Goal: Task Accomplishment & Management: Manage account settings

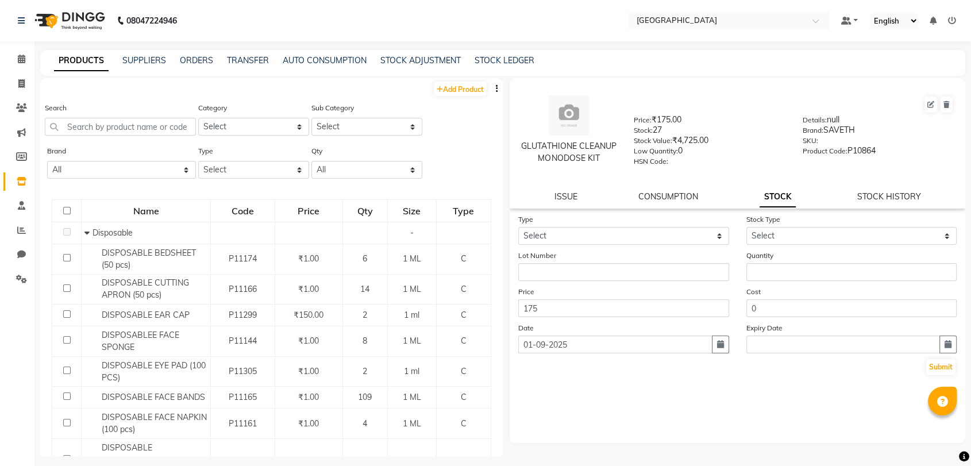
click at [11, 187] on span at bounding box center [21, 181] width 20 height 13
click at [110, 130] on input "text" at bounding box center [120, 127] width 151 height 18
drag, startPoint x: 535, startPoint y: 405, endPoint x: 529, endPoint y: 397, distance: 9.8
click at [535, 402] on div "Type Select In Out Stock Type Select New Stock Adjustment Return Other Lot Numb…" at bounding box center [738, 328] width 456 height 230
click at [136, 134] on input "text" at bounding box center [120, 127] width 151 height 18
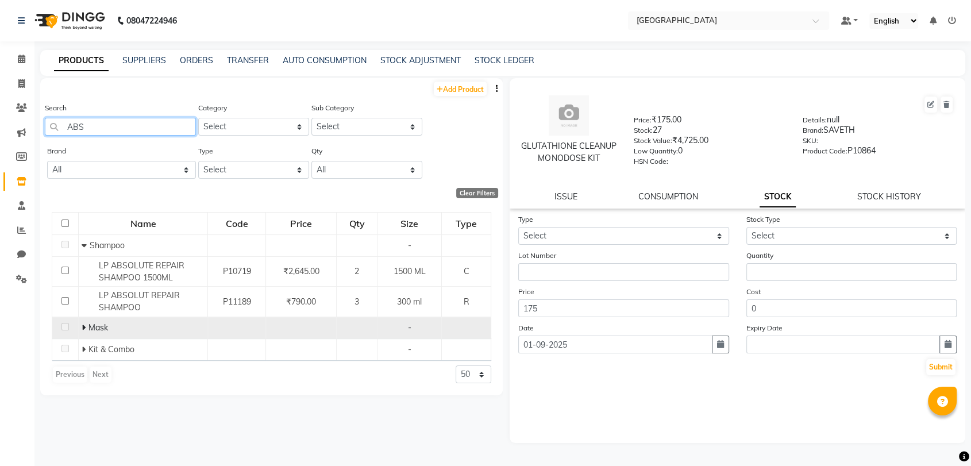
type input "ABS"
click at [84, 324] on icon at bounding box center [84, 328] width 4 height 8
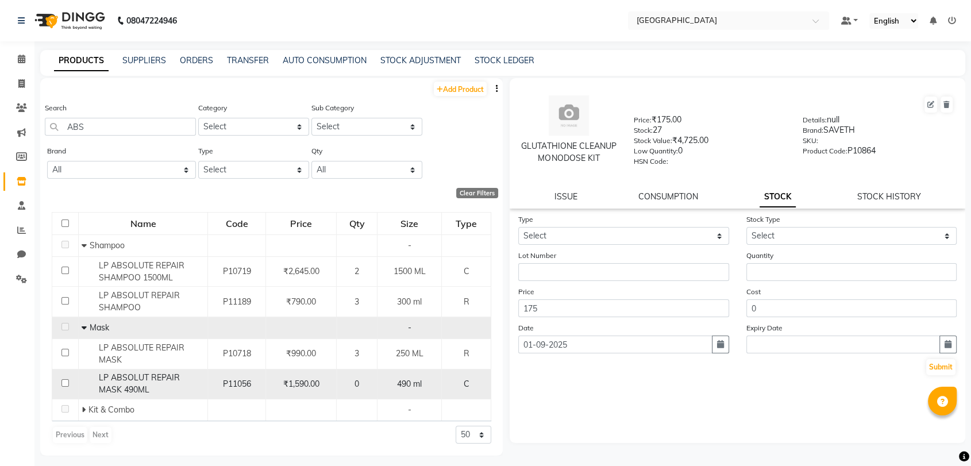
click at [122, 380] on span "LP ABSOLUT REPAIR MASK 490ML" at bounding box center [139, 383] width 81 height 22
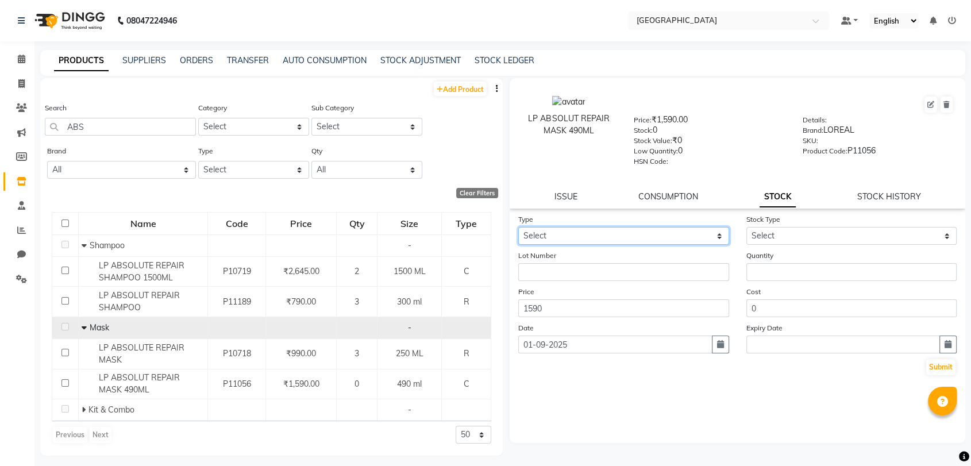
drag, startPoint x: 683, startPoint y: 236, endPoint x: 679, endPoint y: 242, distance: 7.5
click at [684, 236] on select "Select In Out" at bounding box center [623, 236] width 211 height 18
select select "in"
click at [518, 227] on select "Select In Out" at bounding box center [623, 236] width 211 height 18
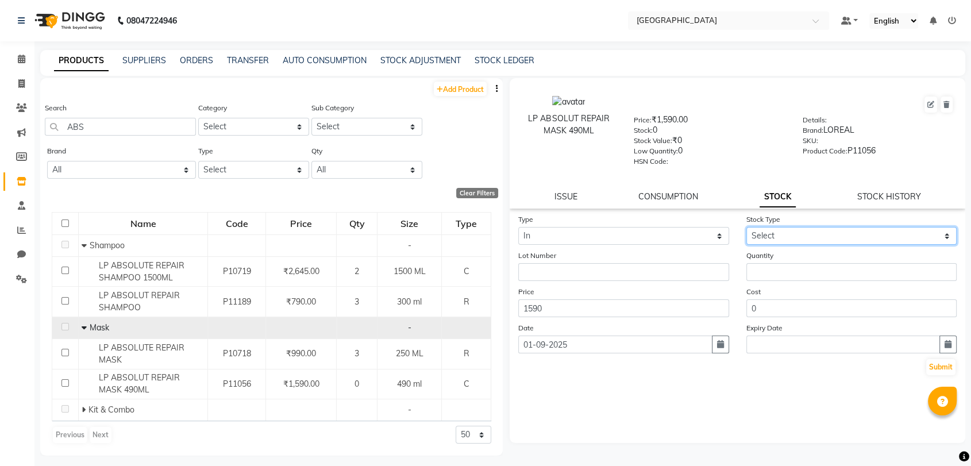
click at [823, 233] on select "Select New Stock Adjustment Return Other" at bounding box center [852, 236] width 211 height 18
select select "new stock"
click at [747, 227] on select "Select New Stock Adjustment Return Other" at bounding box center [852, 236] width 211 height 18
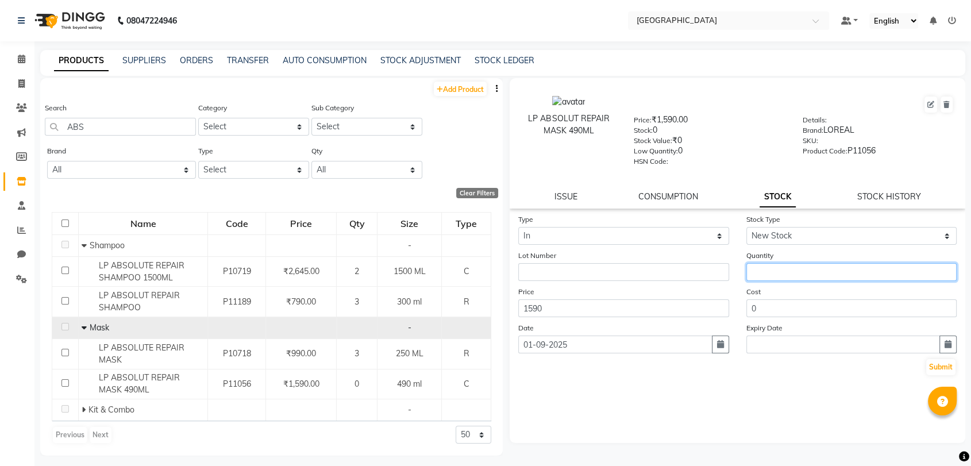
click at [772, 270] on input "number" at bounding box center [852, 272] width 211 height 18
type input "2"
click at [950, 364] on button "Submit" at bounding box center [940, 367] width 29 height 16
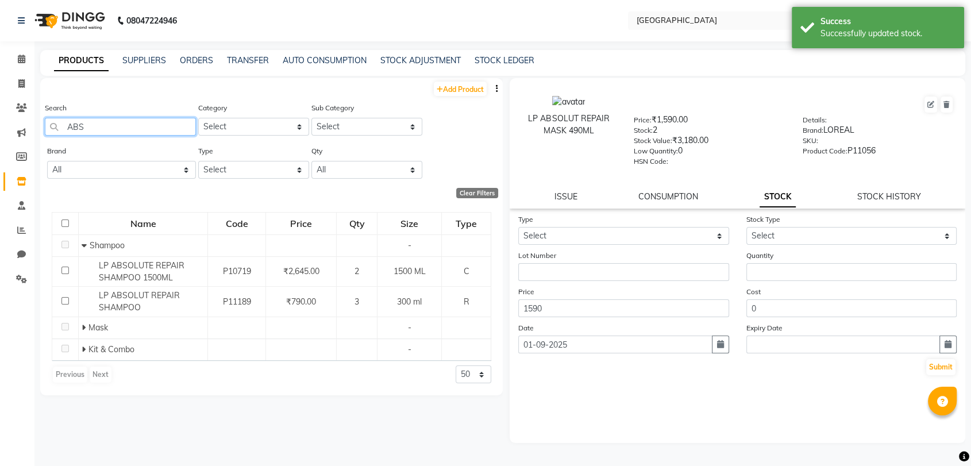
click at [142, 125] on input "ABS" at bounding box center [120, 127] width 151 height 18
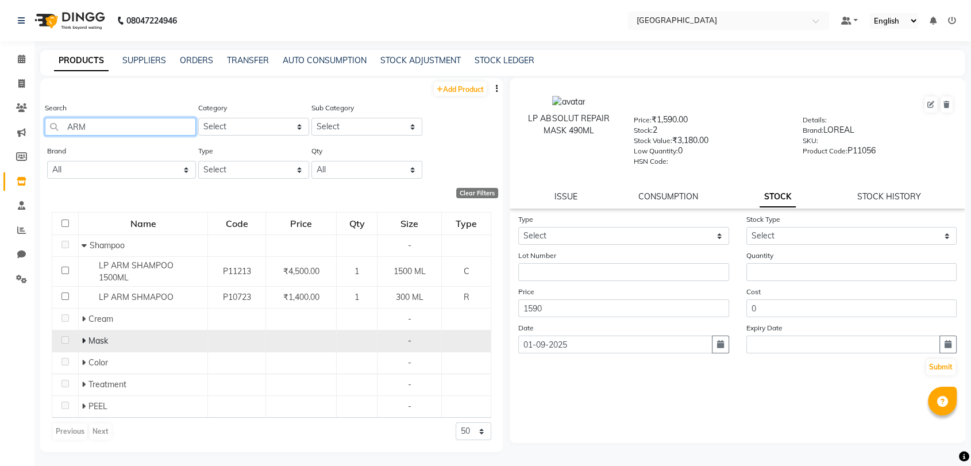
type input "ARM"
click at [83, 339] on icon at bounding box center [84, 341] width 4 height 8
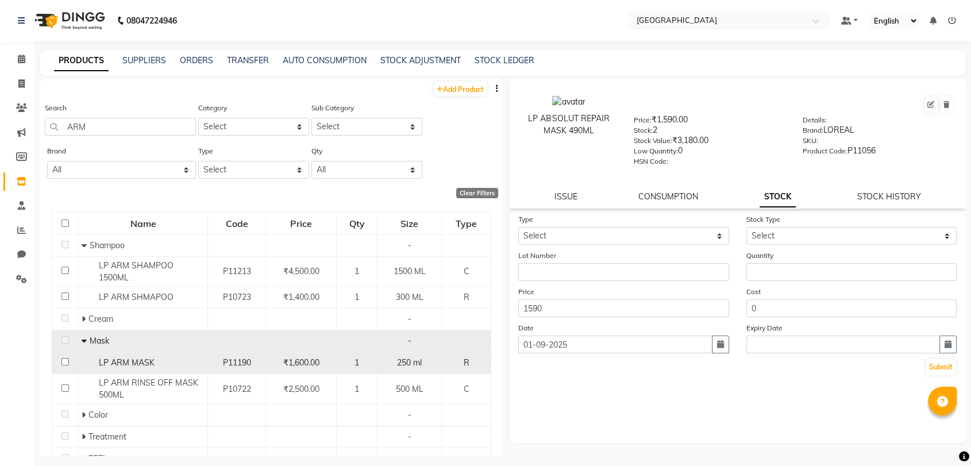
click at [140, 364] on span "LP ARM MASK" at bounding box center [127, 362] width 56 height 10
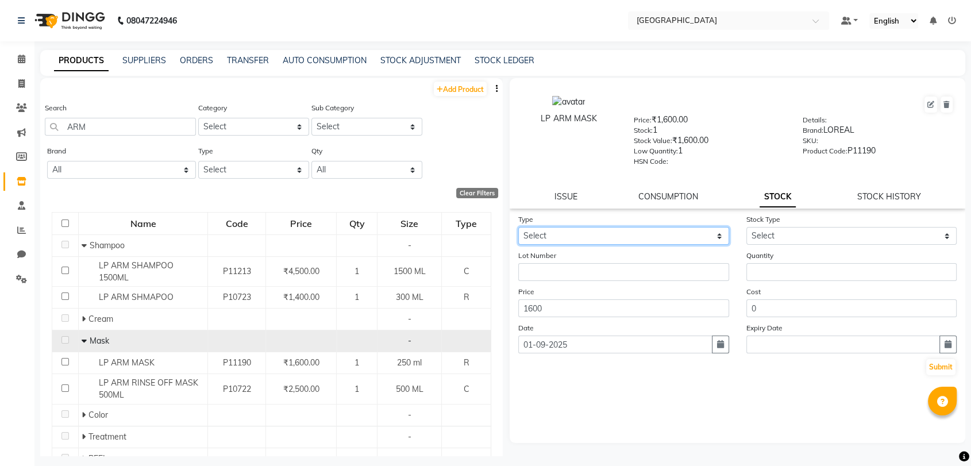
click at [644, 233] on select "Select In Out" at bounding box center [623, 236] width 211 height 18
select select "in"
click at [518, 227] on select "Select In Out" at bounding box center [623, 236] width 211 height 18
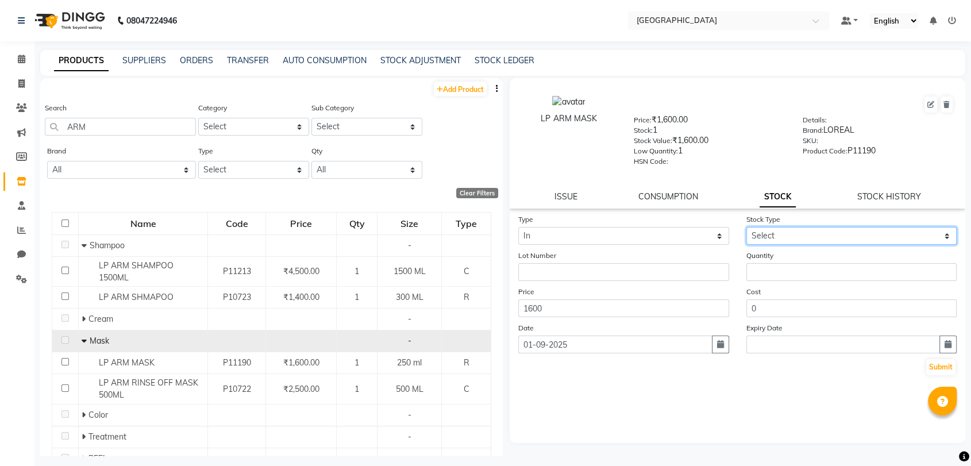
click at [773, 236] on select "Select New Stock Adjustment Return Other" at bounding box center [852, 236] width 211 height 18
select select "new stock"
click at [747, 227] on select "Select New Stock Adjustment Return Other" at bounding box center [852, 236] width 211 height 18
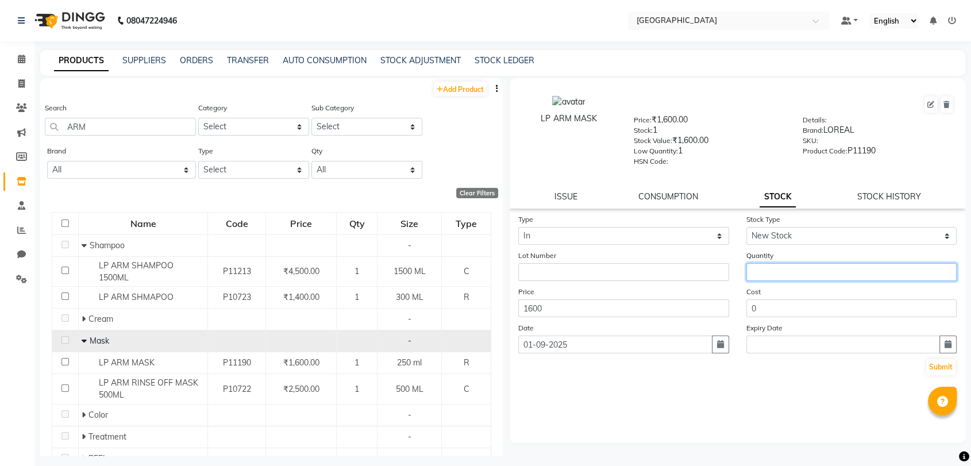
click at [760, 270] on input "number" at bounding box center [852, 272] width 211 height 18
type input "2"
click at [939, 369] on button "Submit" at bounding box center [940, 367] width 29 height 16
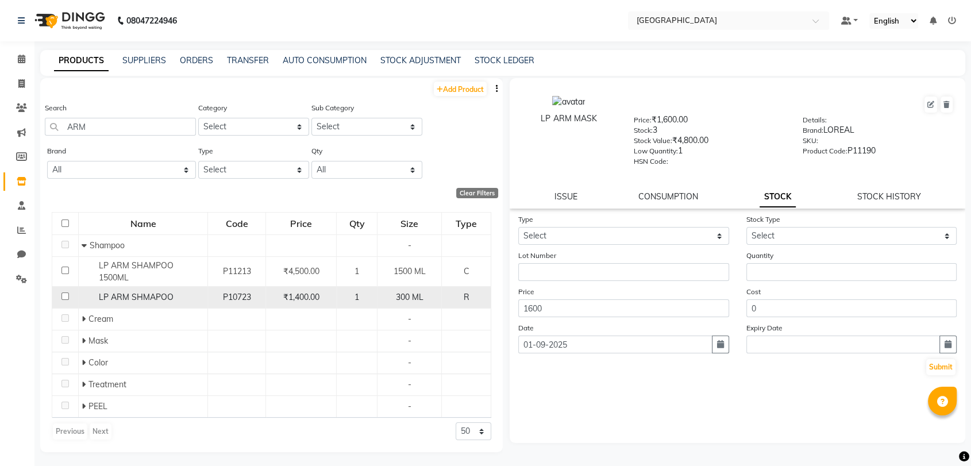
click at [118, 295] on span "LP ARM SHMAPOO" at bounding box center [136, 297] width 75 height 10
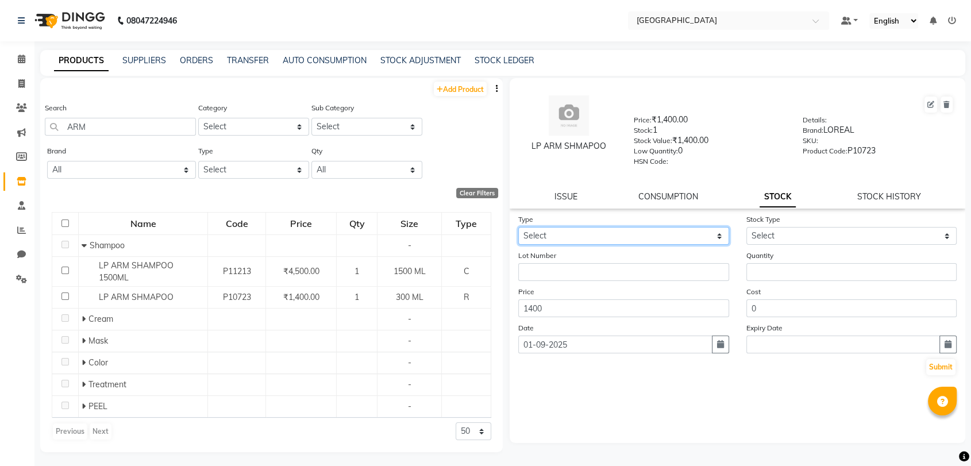
click at [702, 233] on select "Select In Out" at bounding box center [623, 236] width 211 height 18
select select "in"
click at [518, 227] on select "Select In Out" at bounding box center [623, 236] width 211 height 18
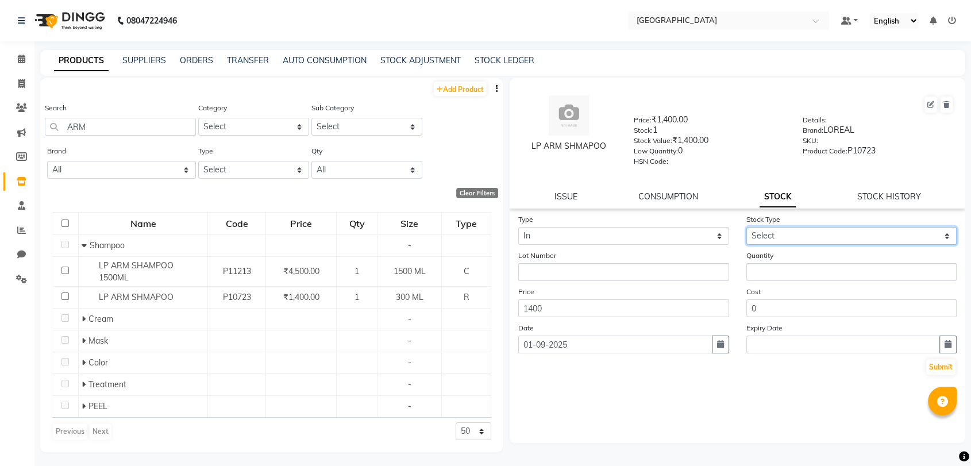
drag, startPoint x: 792, startPoint y: 236, endPoint x: 786, endPoint y: 243, distance: 9.0
click at [792, 236] on select "Select New Stock Adjustment Return Other" at bounding box center [852, 236] width 211 height 18
select select "new stock"
click at [747, 227] on select "Select New Stock Adjustment Return Other" at bounding box center [852, 236] width 211 height 18
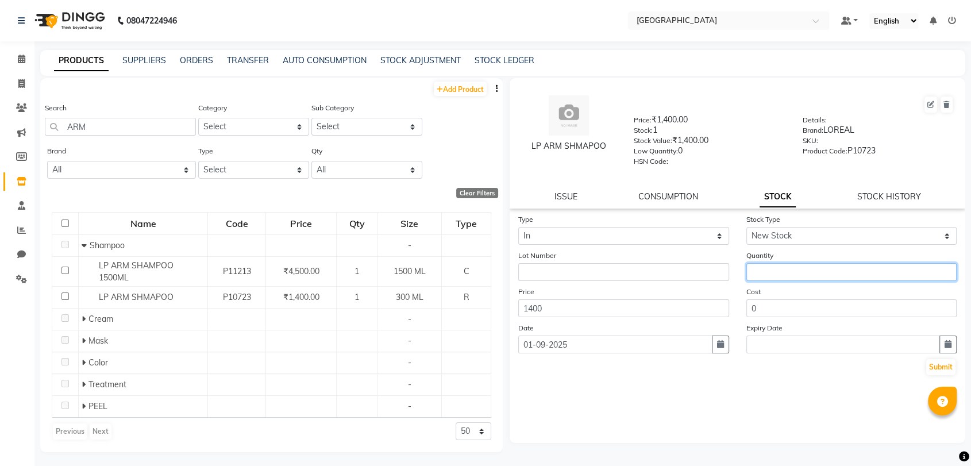
click at [775, 266] on input "number" at bounding box center [852, 272] width 211 height 18
type input "2"
click at [936, 365] on button "Submit" at bounding box center [940, 367] width 29 height 16
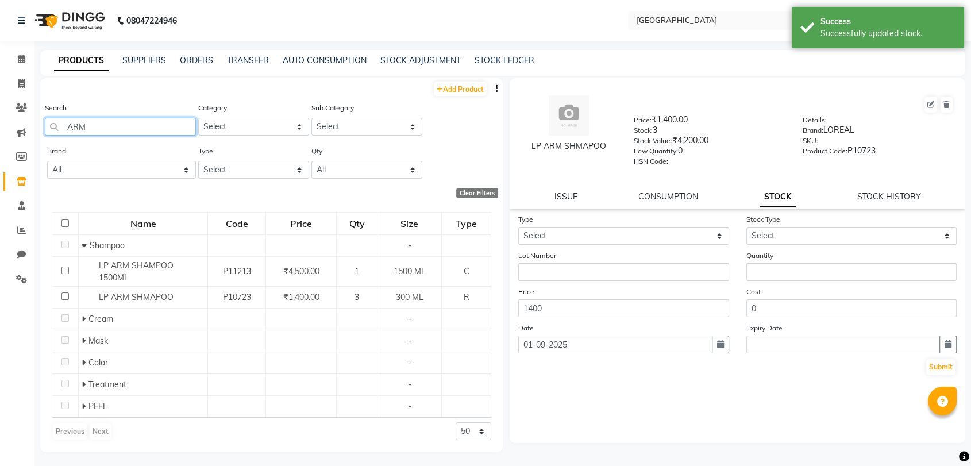
click at [94, 134] on input "ARM" at bounding box center [120, 127] width 151 height 18
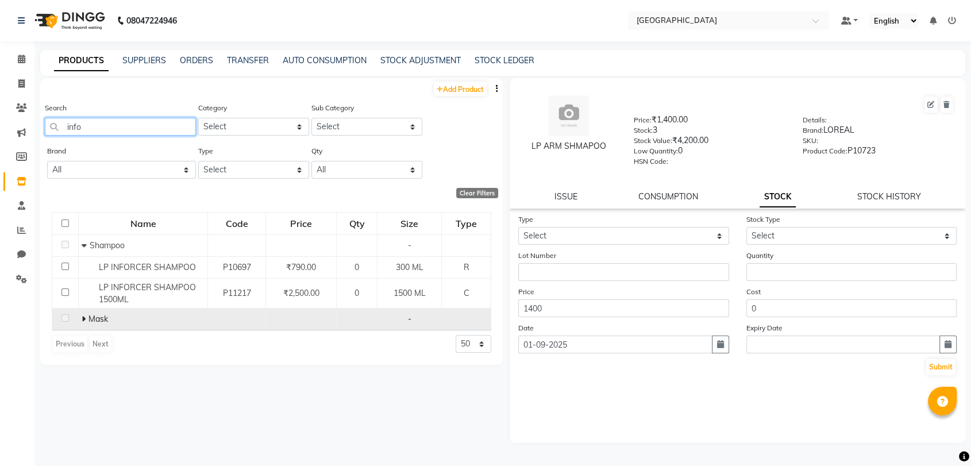
type input "info"
click at [79, 316] on td "Mask" at bounding box center [143, 320] width 129 height 22
click at [82, 318] on icon at bounding box center [84, 319] width 4 height 8
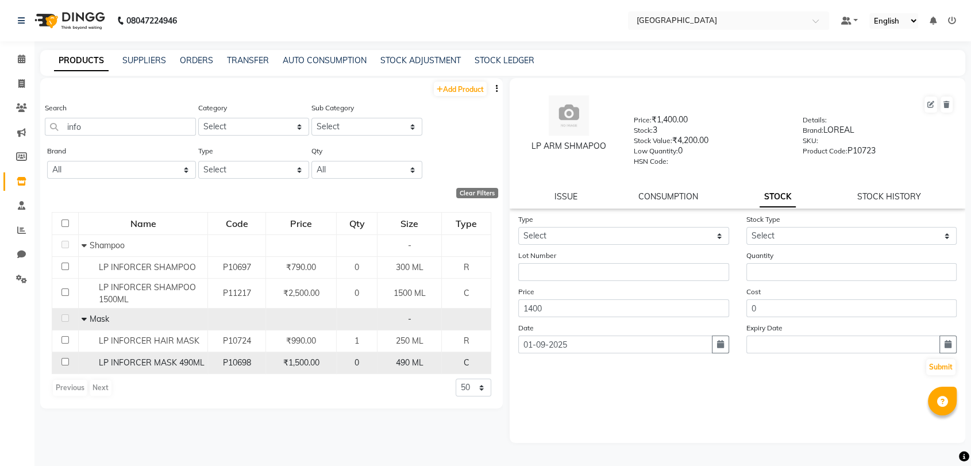
click at [148, 364] on span "LP INFORCER MASK 490ML" at bounding box center [152, 362] width 106 height 10
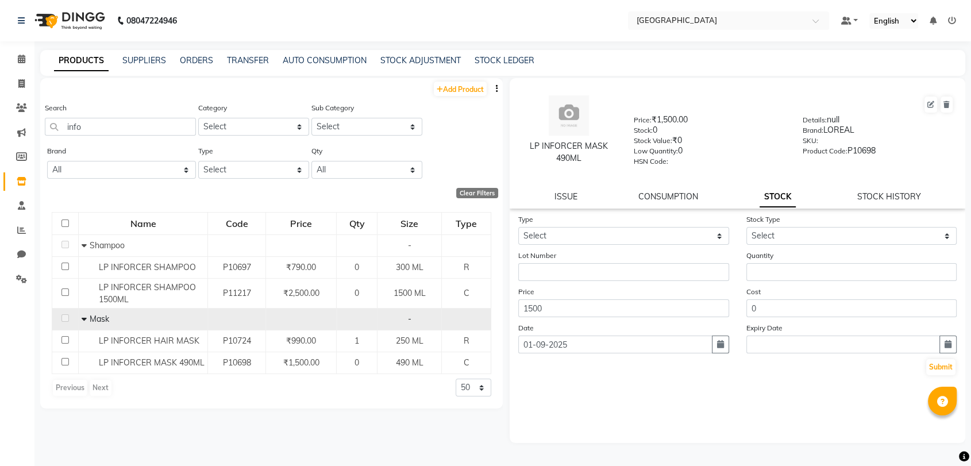
click at [522, 247] on form "Type Select In Out Stock Type Select New Stock Adjustment Return Other Lot Numb…" at bounding box center [737, 294] width 439 height 163
click at [536, 236] on select "Select In Out" at bounding box center [623, 236] width 211 height 18
select select "in"
click at [518, 227] on select "Select In Out" at bounding box center [623, 236] width 211 height 18
click at [772, 241] on select "Select New Stock Adjustment Return Other" at bounding box center [852, 236] width 211 height 18
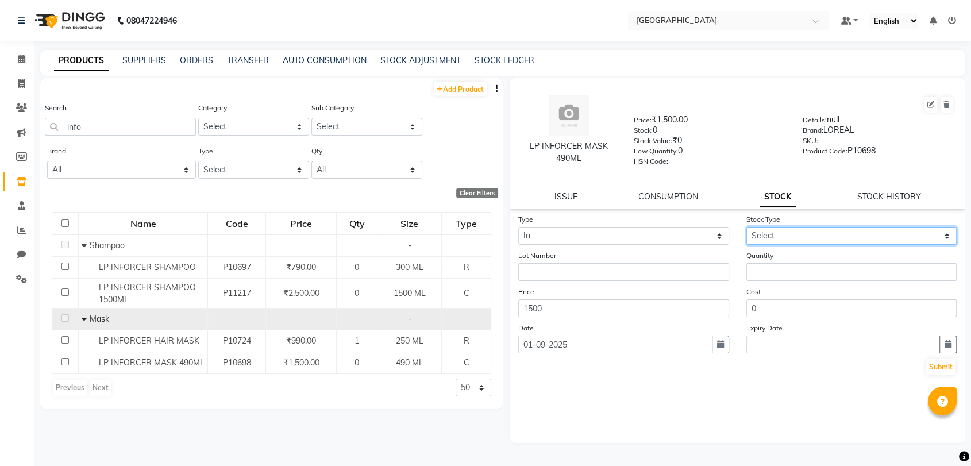
select select "new stock"
click at [747, 227] on select "Select New Stock Adjustment Return Other" at bounding box center [852, 236] width 211 height 18
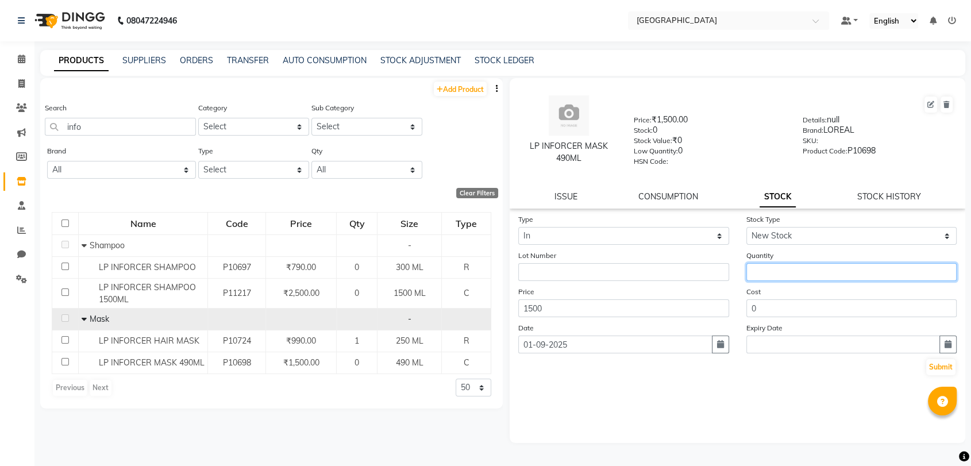
click at [762, 267] on input "number" at bounding box center [852, 272] width 211 height 18
type input "2"
click at [946, 362] on button "Submit" at bounding box center [940, 367] width 29 height 16
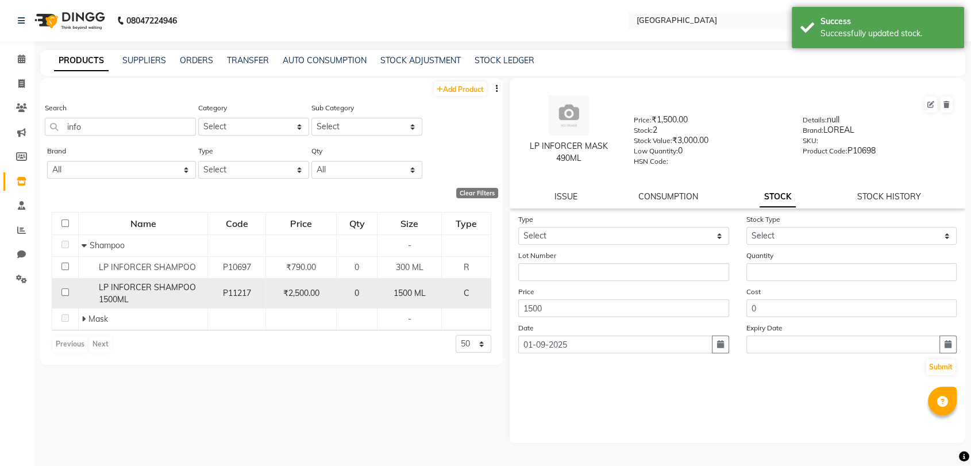
click at [141, 289] on span "LP INFORCER SHAMPOO 1500ML" at bounding box center [147, 293] width 97 height 22
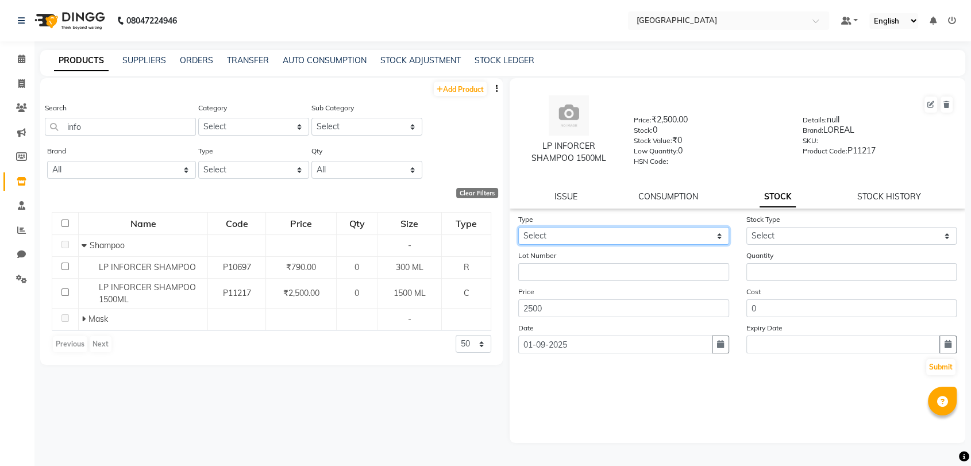
drag, startPoint x: 692, startPoint y: 235, endPoint x: 683, endPoint y: 242, distance: 11.5
click at [692, 235] on select "Select In Out" at bounding box center [623, 236] width 211 height 18
select select "in"
click at [518, 227] on select "Select In Out" at bounding box center [623, 236] width 211 height 18
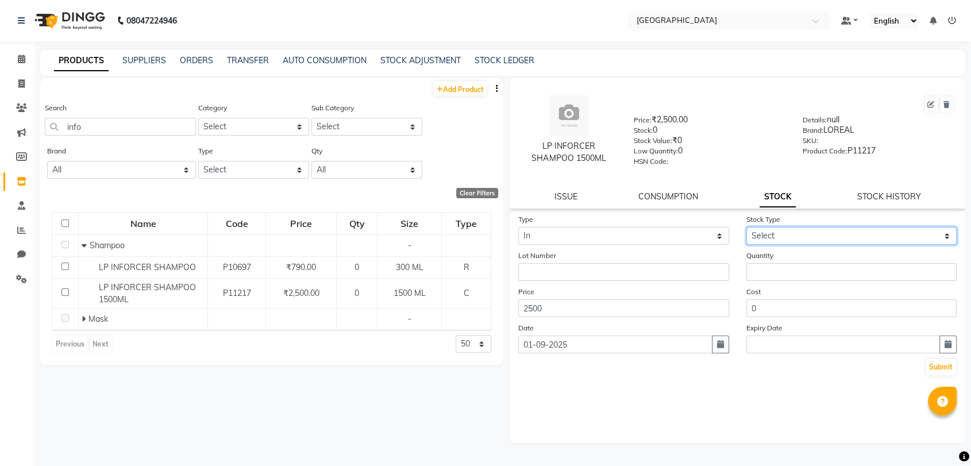
click at [869, 239] on select "Select New Stock Adjustment Return Other" at bounding box center [852, 236] width 211 height 18
select select "new stock"
click at [747, 227] on select "Select New Stock Adjustment Return Other" at bounding box center [852, 236] width 211 height 18
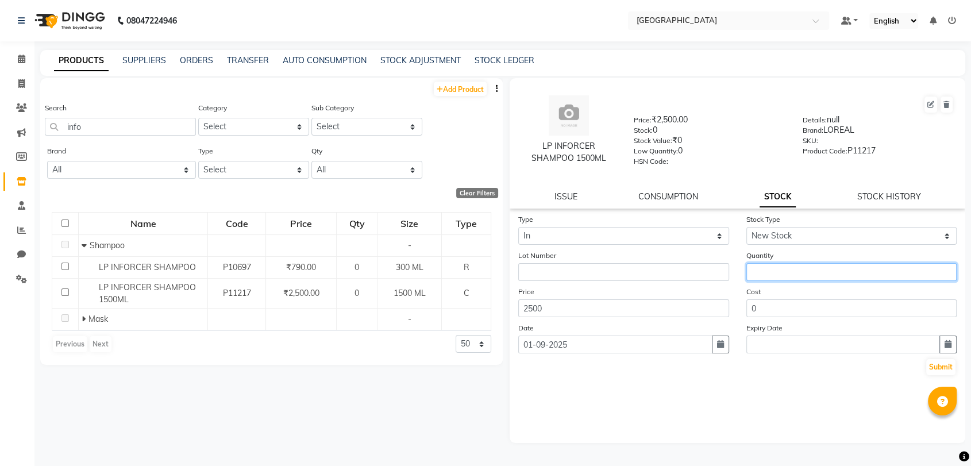
click at [823, 270] on input "number" at bounding box center [852, 272] width 211 height 18
type input "2"
click at [931, 366] on button "Submit" at bounding box center [940, 367] width 29 height 16
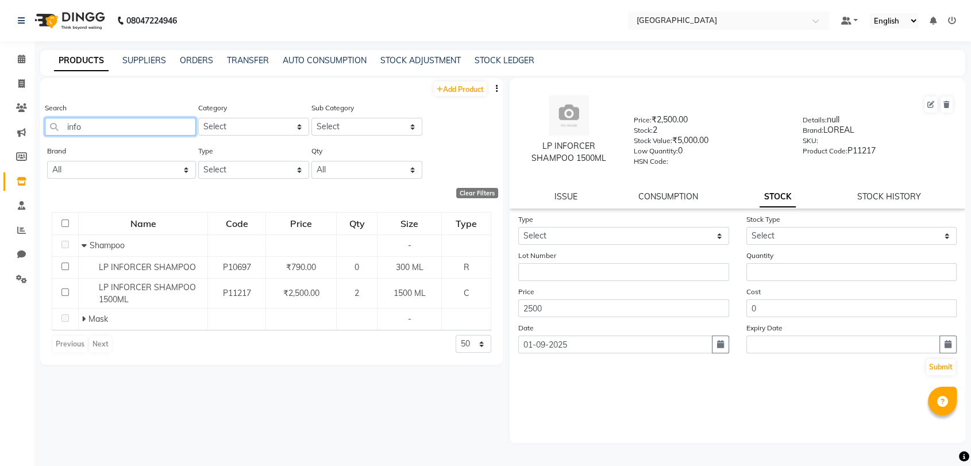
click at [78, 126] on input "info" at bounding box center [120, 127] width 151 height 18
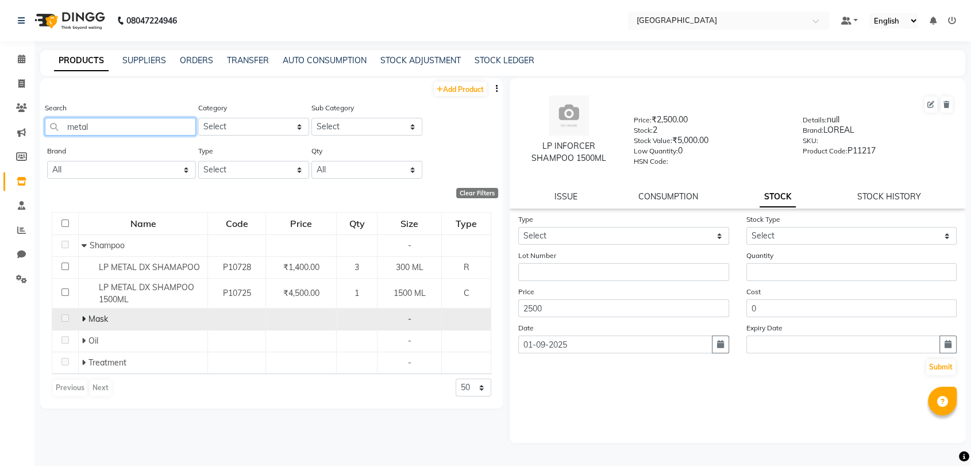
type input "metal"
click at [86, 318] on span at bounding box center [85, 319] width 7 height 10
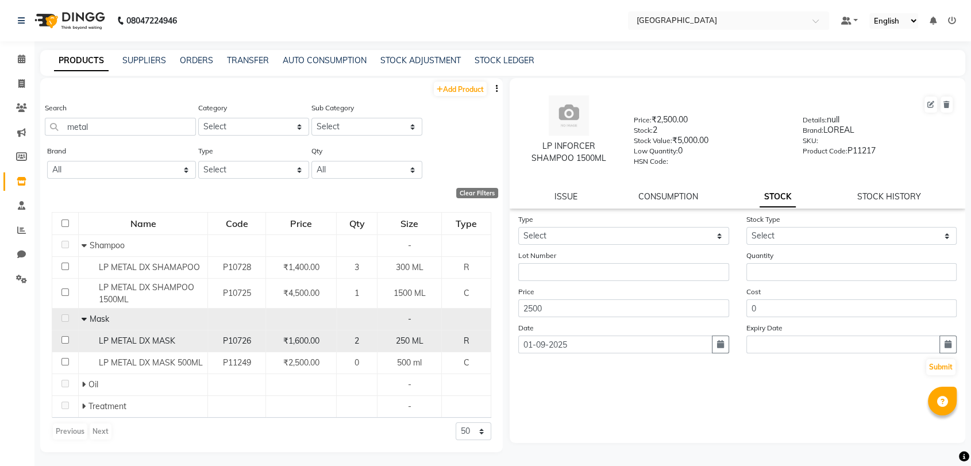
click at [153, 343] on span "LP METAL DX MASK" at bounding box center [137, 341] width 76 height 10
click at [139, 340] on span "LP METAL DX MASK" at bounding box center [137, 341] width 76 height 10
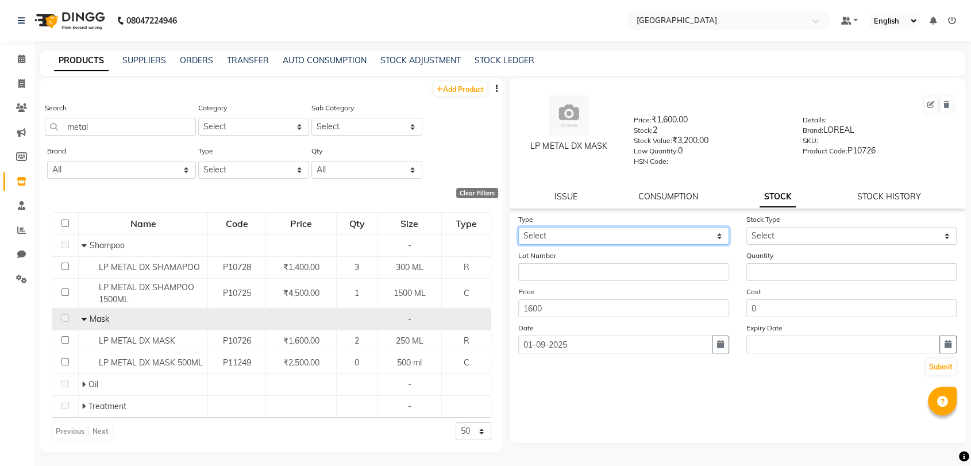
click at [594, 236] on select "Select In Out" at bounding box center [623, 236] width 211 height 18
select select "in"
click at [518, 227] on select "Select In Out" at bounding box center [623, 236] width 211 height 18
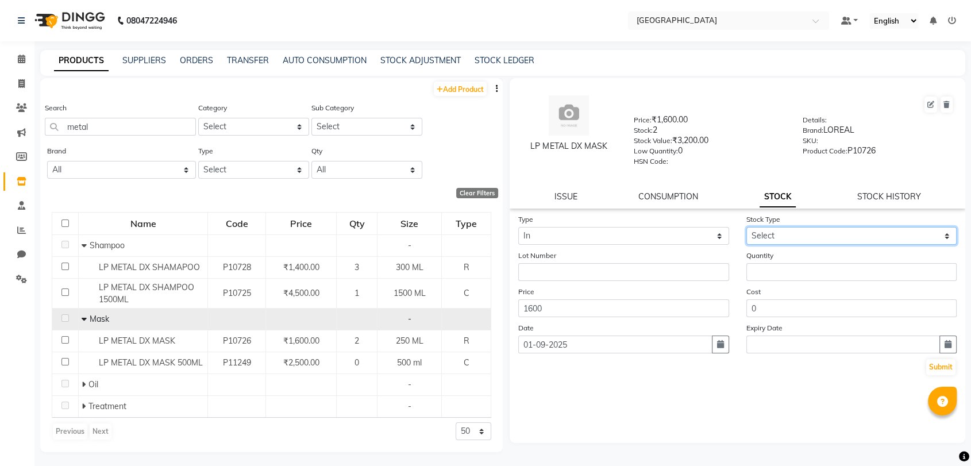
drag, startPoint x: 751, startPoint y: 236, endPoint x: 752, endPoint y: 242, distance: 6.4
click at [752, 236] on select "Select New Stock Adjustment Return Other" at bounding box center [852, 236] width 211 height 18
select select "new stock"
click at [747, 227] on select "Select New Stock Adjustment Return Other" at bounding box center [852, 236] width 211 height 18
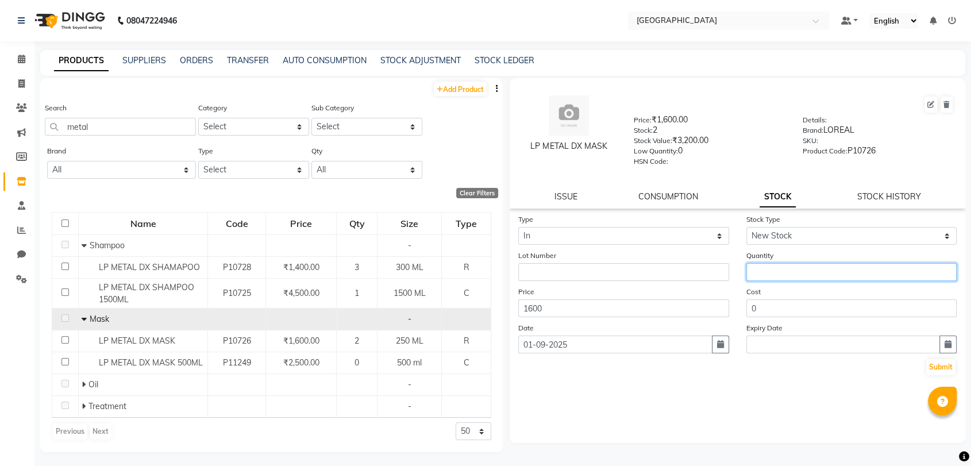
click at [753, 263] on input "number" at bounding box center [852, 272] width 211 height 18
type input "1"
click at [953, 370] on button "Submit" at bounding box center [940, 367] width 29 height 16
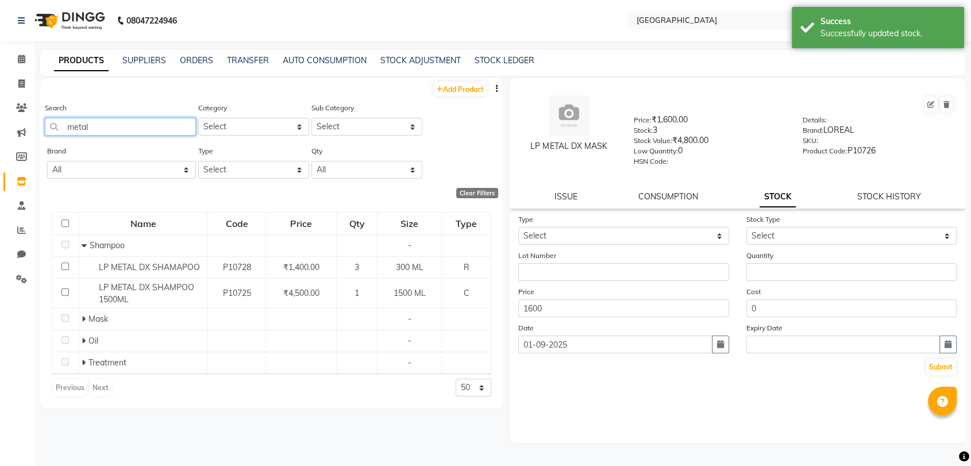
click at [102, 127] on input "metal" at bounding box center [120, 127] width 151 height 18
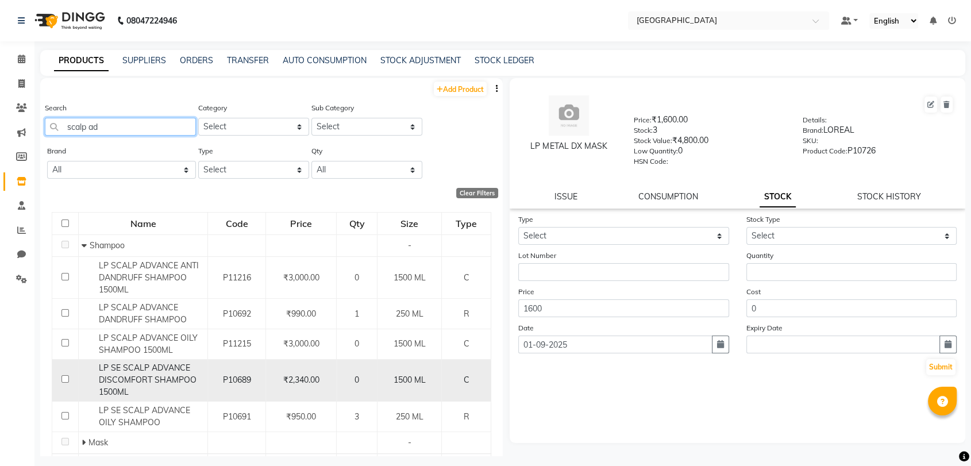
type input "scalp ad"
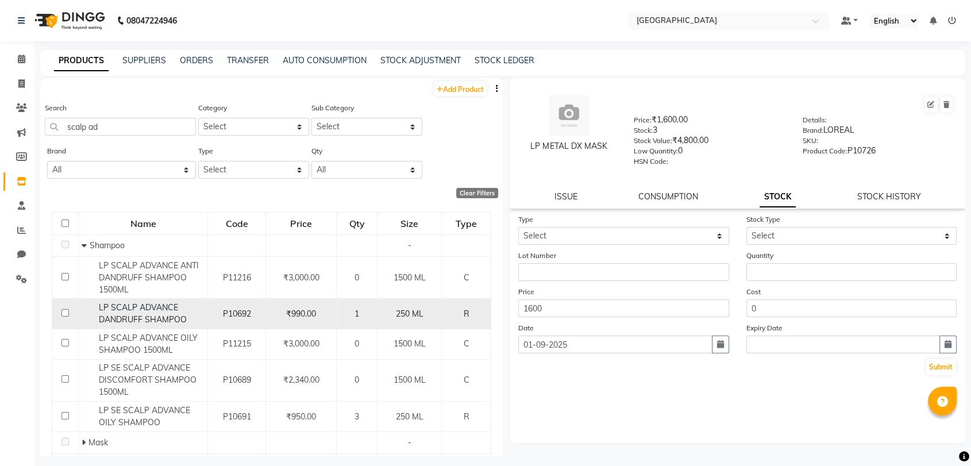
click at [102, 314] on span "LP SCALP ADVANCE DANDRUFF SHAMPOO" at bounding box center [143, 313] width 88 height 22
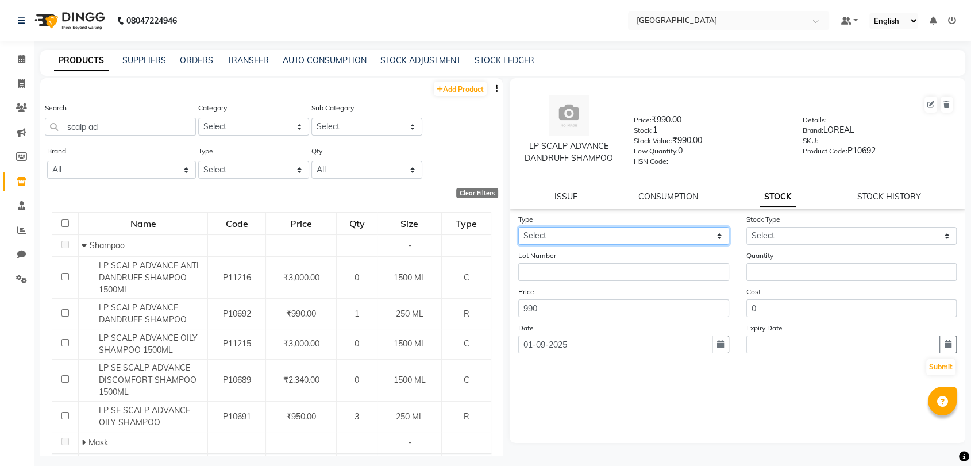
click at [644, 231] on select "Select In Out" at bounding box center [623, 236] width 211 height 18
select select "in"
click at [518, 227] on select "Select In Out" at bounding box center [623, 236] width 211 height 18
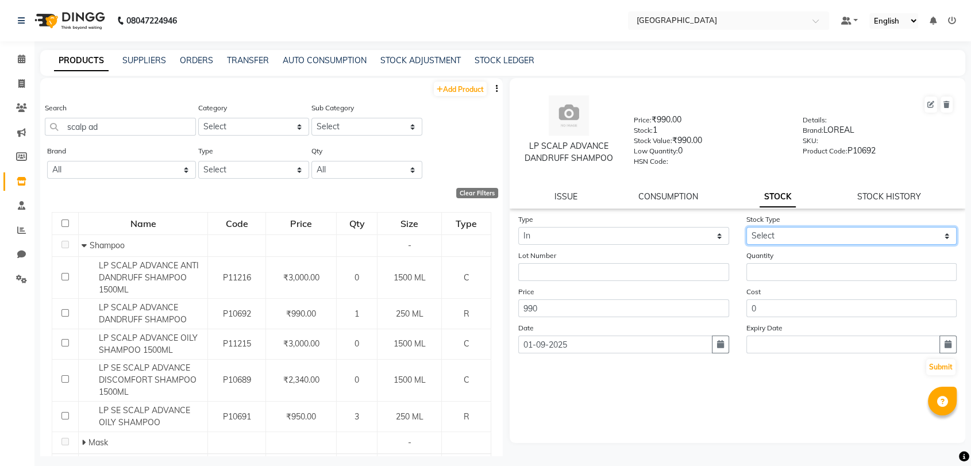
click at [824, 240] on select "Select New Stock Adjustment Return Other" at bounding box center [852, 236] width 211 height 18
select select "new stock"
click at [747, 227] on select "Select New Stock Adjustment Return Other" at bounding box center [852, 236] width 211 height 18
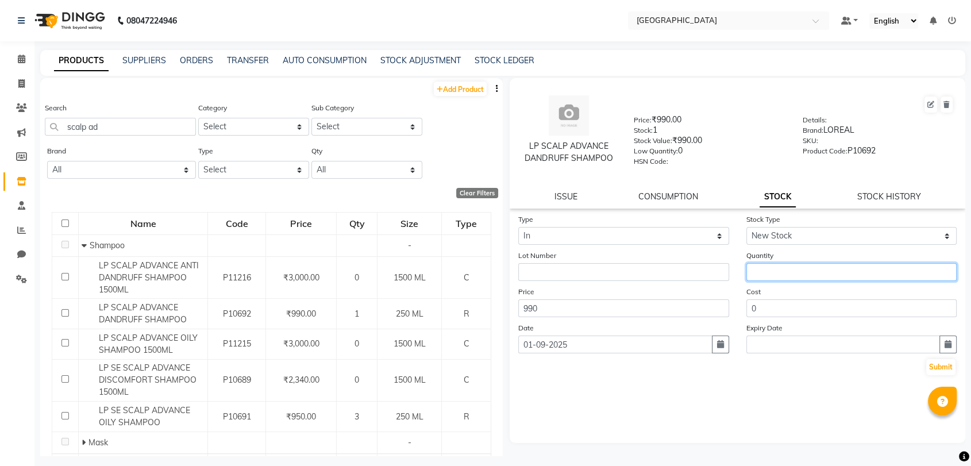
click at [778, 271] on input "number" at bounding box center [852, 272] width 211 height 18
type input "3"
type input "2"
click at [937, 364] on button "Submit" at bounding box center [940, 367] width 29 height 16
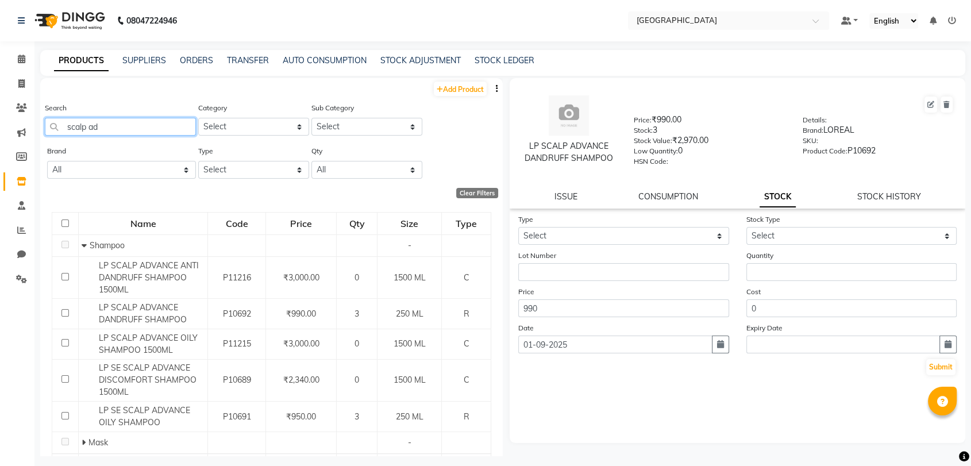
click at [92, 125] on input "scalp ad" at bounding box center [120, 127] width 151 height 18
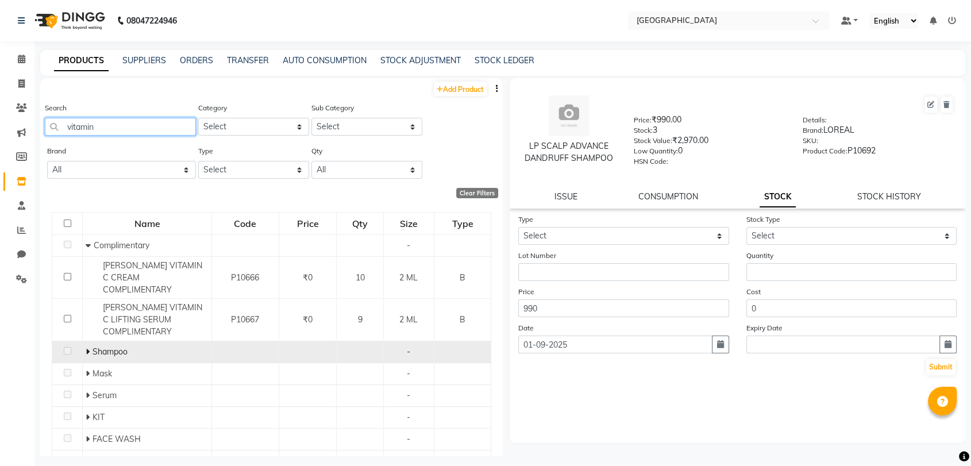
type input "vitamin"
click at [86, 348] on icon at bounding box center [88, 352] width 4 height 8
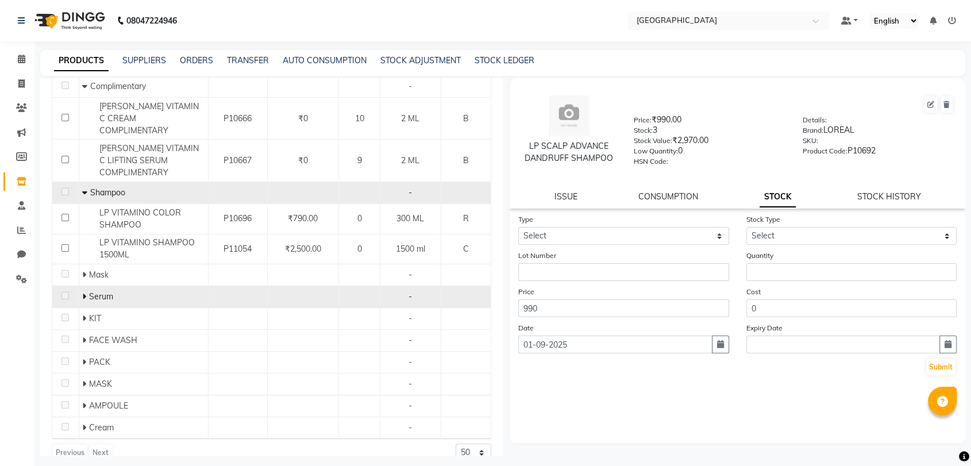
scroll to position [163, 0]
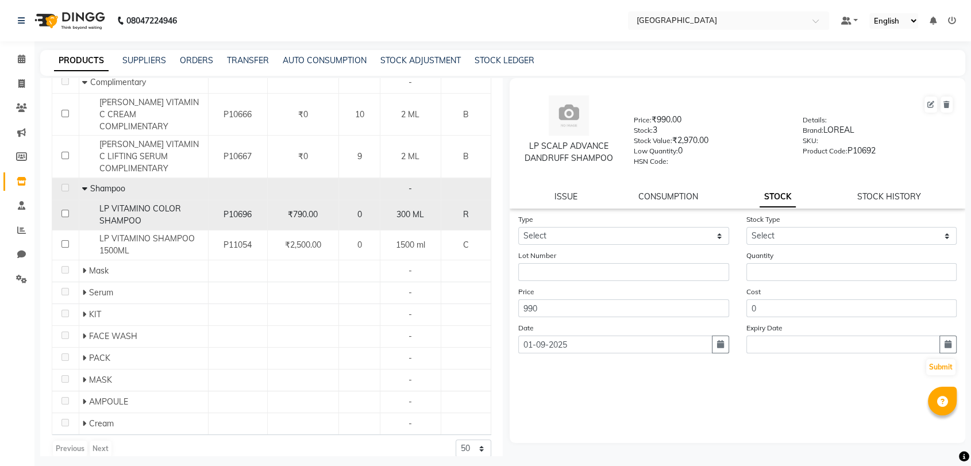
click at [185, 203] on div "LP VITAMINO COLOR SHAMPOO" at bounding box center [143, 215] width 123 height 24
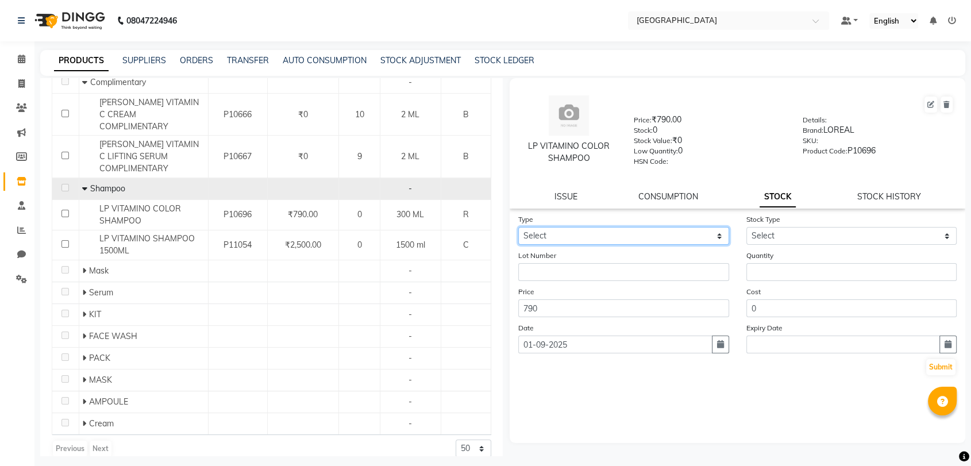
click at [606, 230] on select "Select In Out" at bounding box center [623, 236] width 211 height 18
select select "in"
click at [518, 227] on select "Select In Out" at bounding box center [623, 236] width 211 height 18
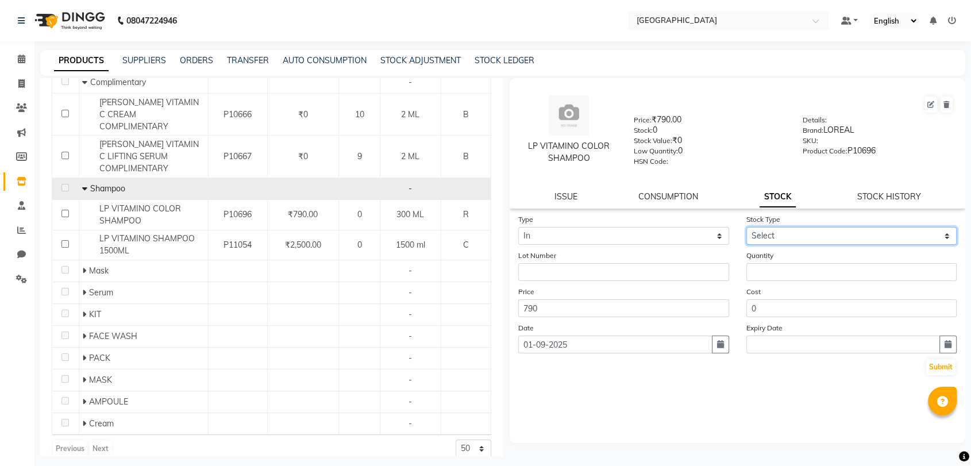
click at [774, 238] on select "Select New Stock Adjustment Return Other" at bounding box center [852, 236] width 211 height 18
select select "new stock"
click at [747, 227] on select "Select New Stock Adjustment Return Other" at bounding box center [852, 236] width 211 height 18
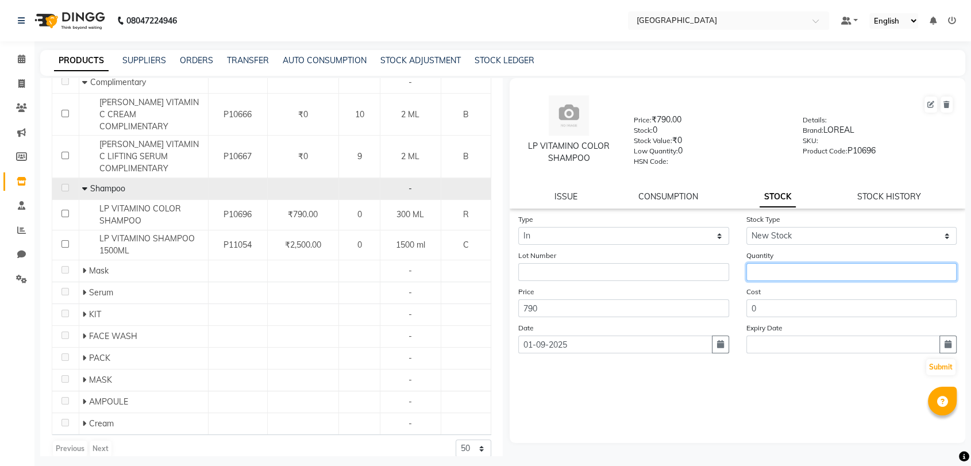
click at [762, 268] on input "number" at bounding box center [852, 272] width 211 height 18
type input "5"
click at [949, 368] on button "Submit" at bounding box center [940, 367] width 29 height 16
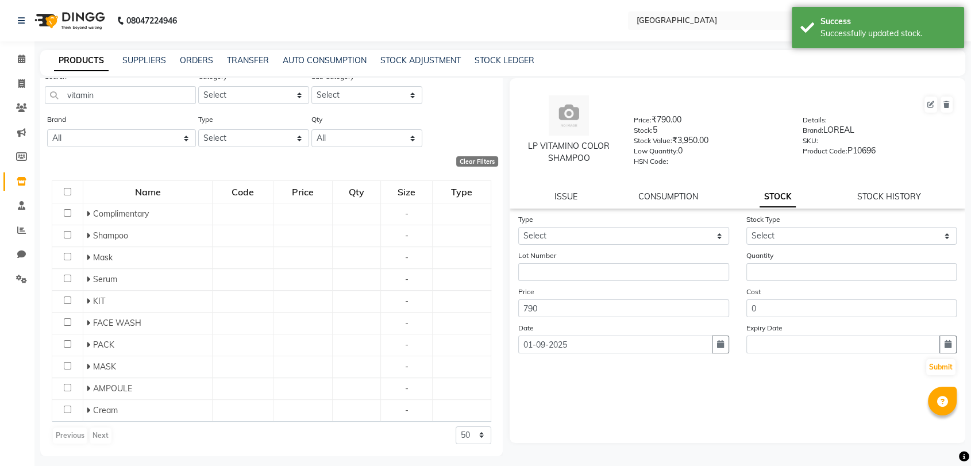
scroll to position [103, 0]
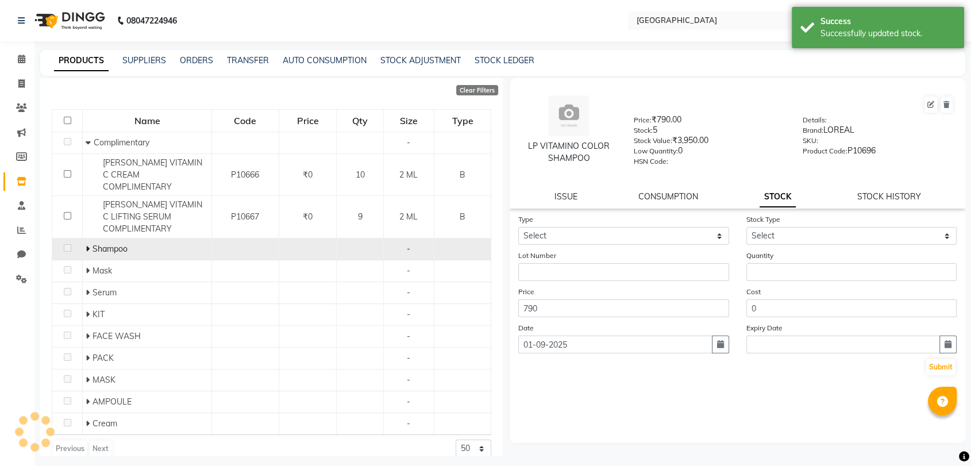
click at [163, 243] on div "Shampoo" at bounding box center [147, 249] width 123 height 12
click at [89, 244] on span at bounding box center [89, 249] width 7 height 10
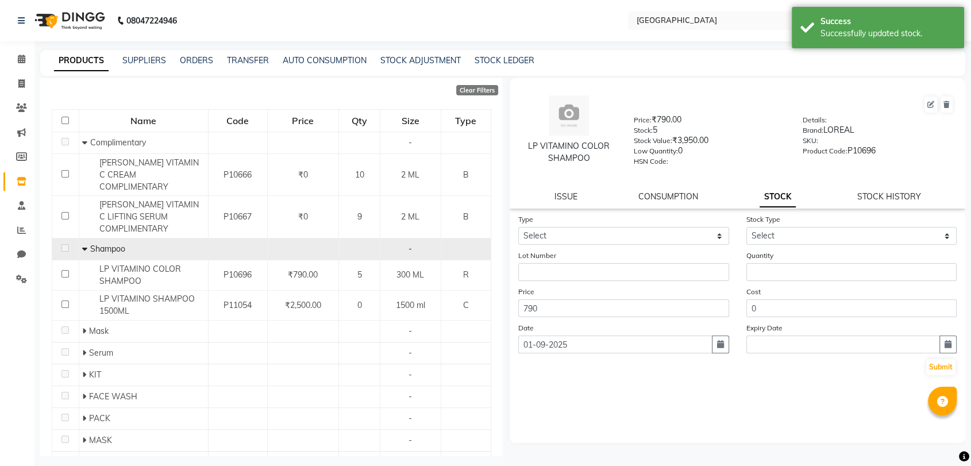
scroll to position [163, 0]
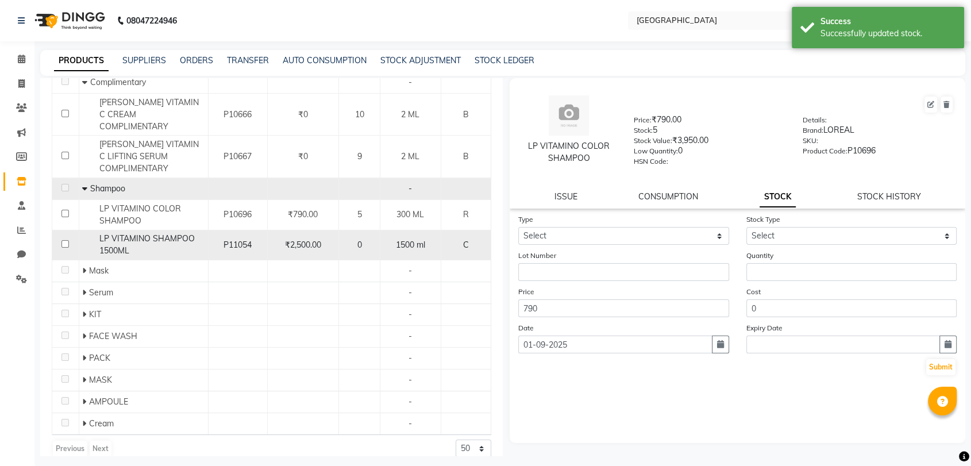
click at [133, 233] on div "LP VITAMINO SHAMPOO 1500ML" at bounding box center [143, 245] width 123 height 24
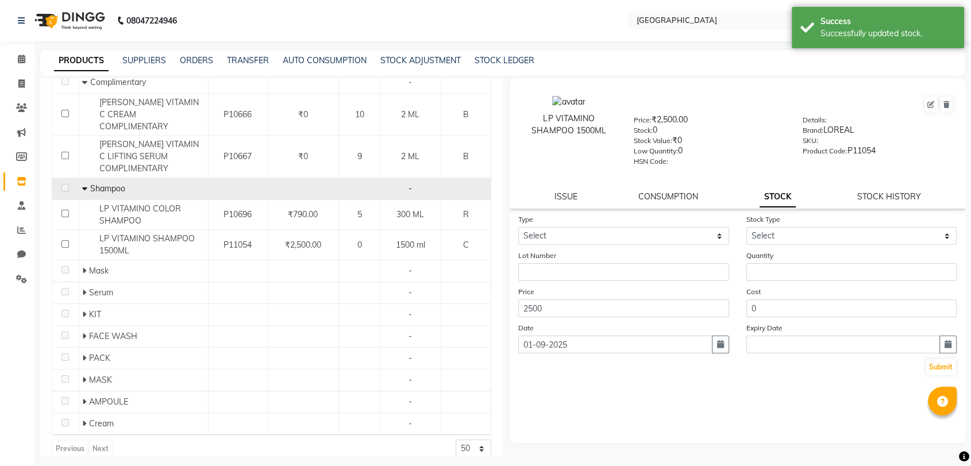
drag, startPoint x: 570, startPoint y: 219, endPoint x: 571, endPoint y: 228, distance: 8.7
click at [571, 219] on div "Type Select In Out" at bounding box center [624, 229] width 228 height 32
click at [570, 234] on select "Select In Out" at bounding box center [623, 236] width 211 height 18
select select "in"
click at [518, 227] on select "Select In Out" at bounding box center [623, 236] width 211 height 18
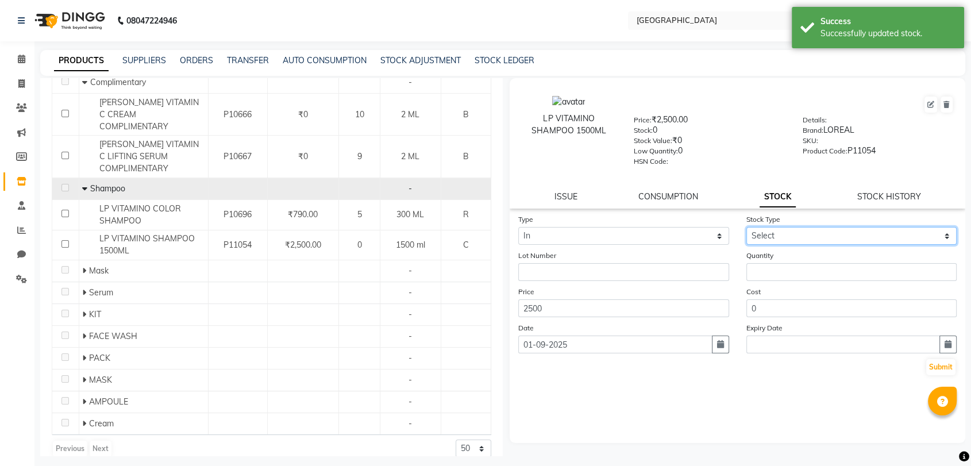
click at [813, 234] on select "Select New Stock Adjustment Return Other" at bounding box center [852, 236] width 211 height 18
select select "new stock"
click at [747, 227] on select "Select New Stock Adjustment Return Other" at bounding box center [852, 236] width 211 height 18
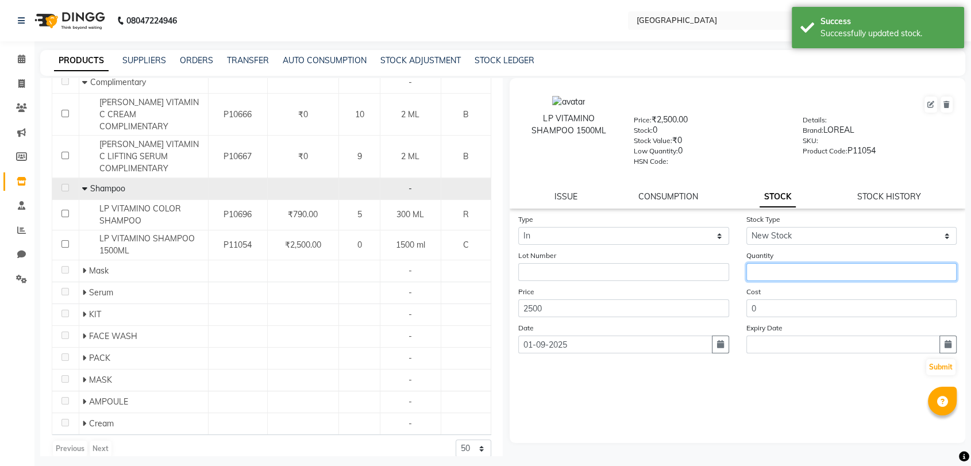
click at [767, 268] on input "number" at bounding box center [852, 272] width 211 height 18
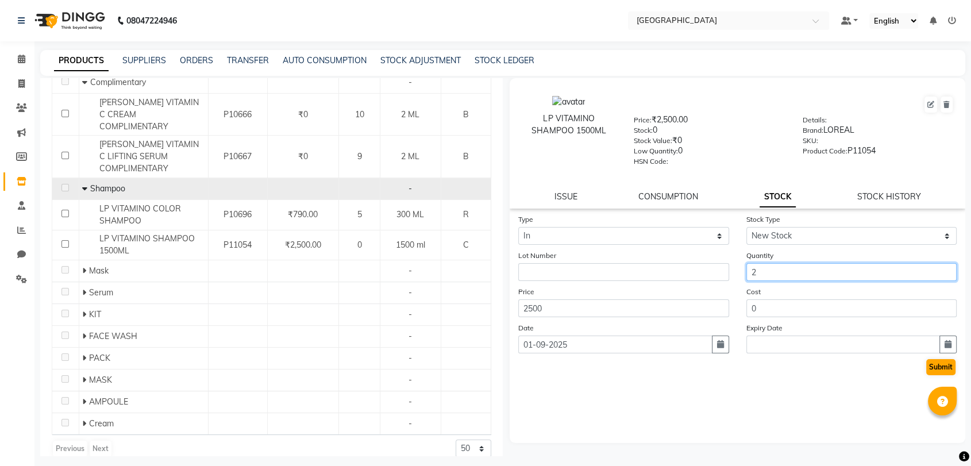
type input "2"
click at [940, 365] on button "Submit" at bounding box center [940, 367] width 29 height 16
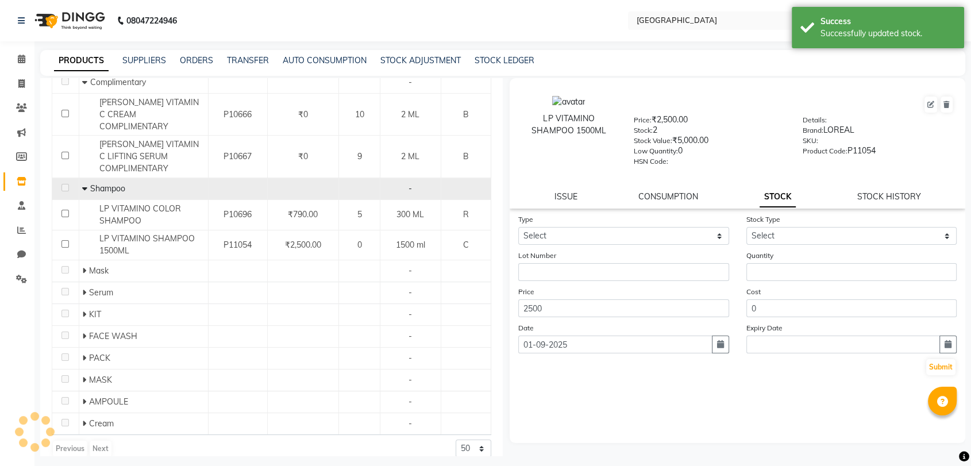
scroll to position [103, 0]
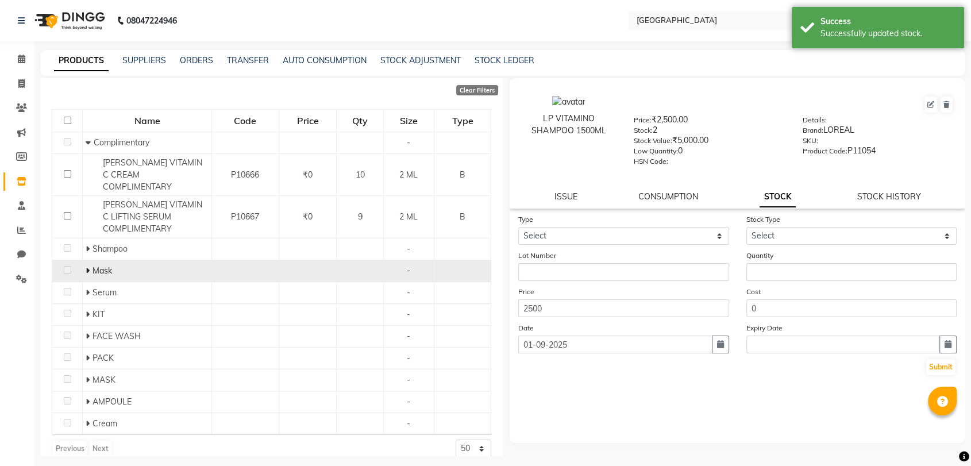
click at [87, 267] on icon at bounding box center [88, 271] width 4 height 8
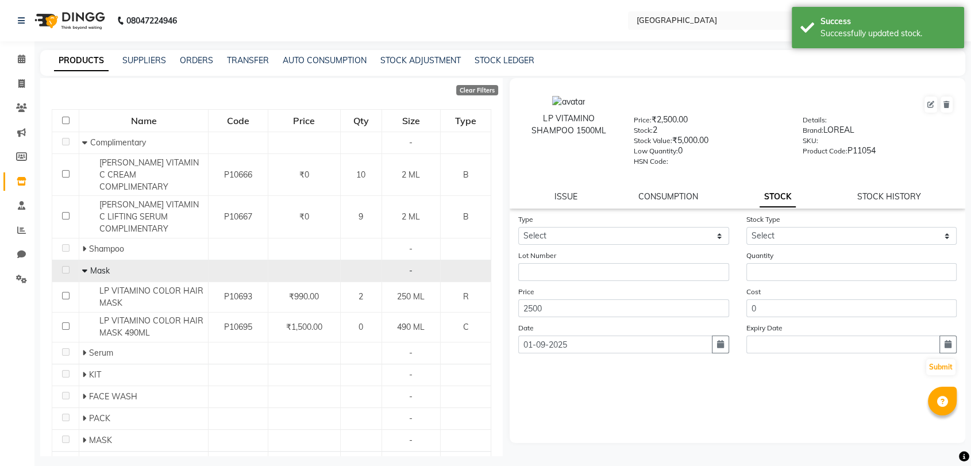
scroll to position [163, 0]
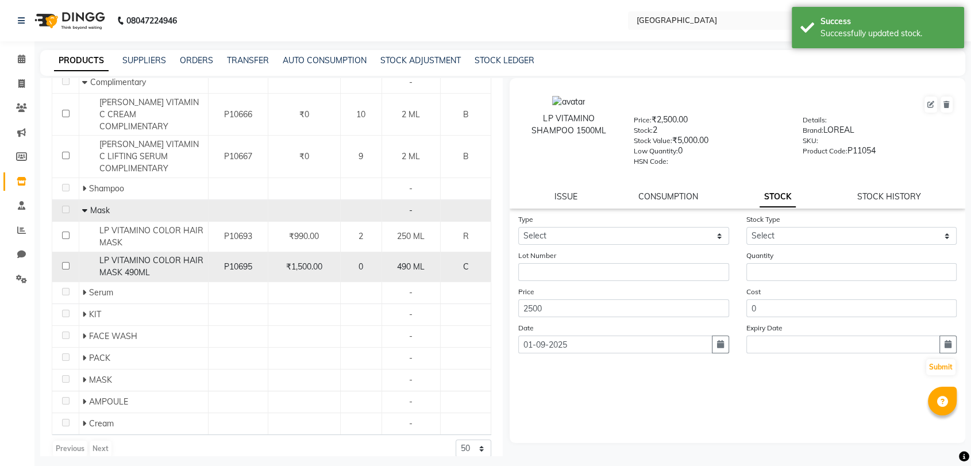
click at [153, 256] on div "LP VITAMINO COLOR HAIR MASK 490ML" at bounding box center [143, 267] width 123 height 24
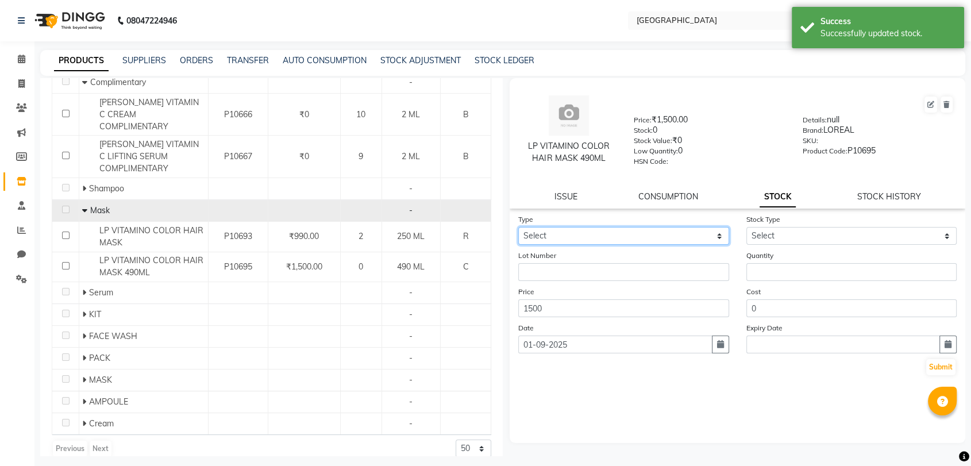
click at [598, 231] on select "Select In Out" at bounding box center [623, 236] width 211 height 18
select select "in"
click at [518, 227] on select "Select In Out" at bounding box center [623, 236] width 211 height 18
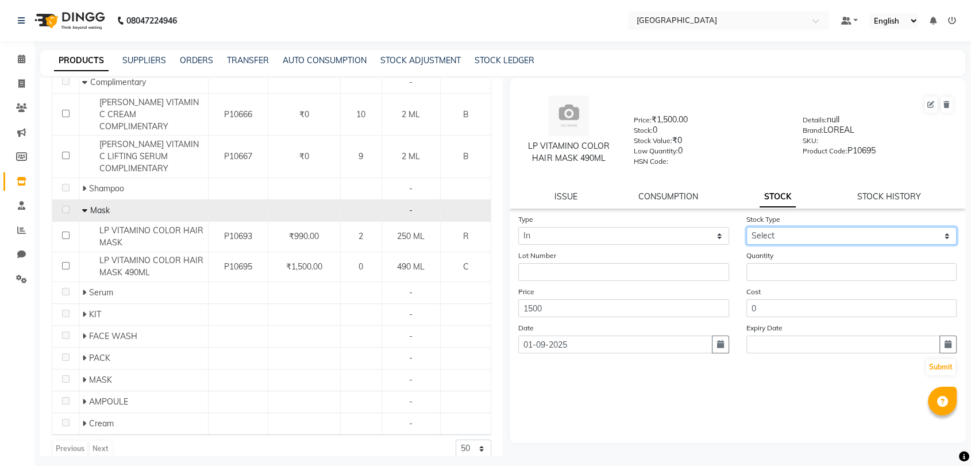
click at [810, 241] on select "Select New Stock Adjustment Return Other" at bounding box center [852, 236] width 211 height 18
select select "new stock"
click at [747, 227] on select "Select New Stock Adjustment Return Other" at bounding box center [852, 236] width 211 height 18
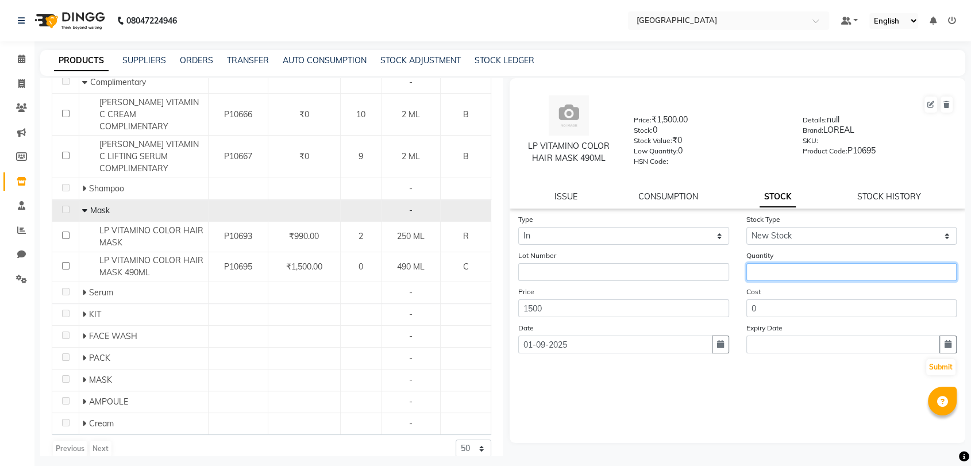
click at [778, 267] on input "number" at bounding box center [852, 272] width 211 height 18
type input "3"
drag, startPoint x: 936, startPoint y: 374, endPoint x: 918, endPoint y: 368, distance: 18.6
click at [918, 368] on div "Submit" at bounding box center [737, 367] width 439 height 18
click at [940, 366] on button "Submit" at bounding box center [940, 367] width 29 height 16
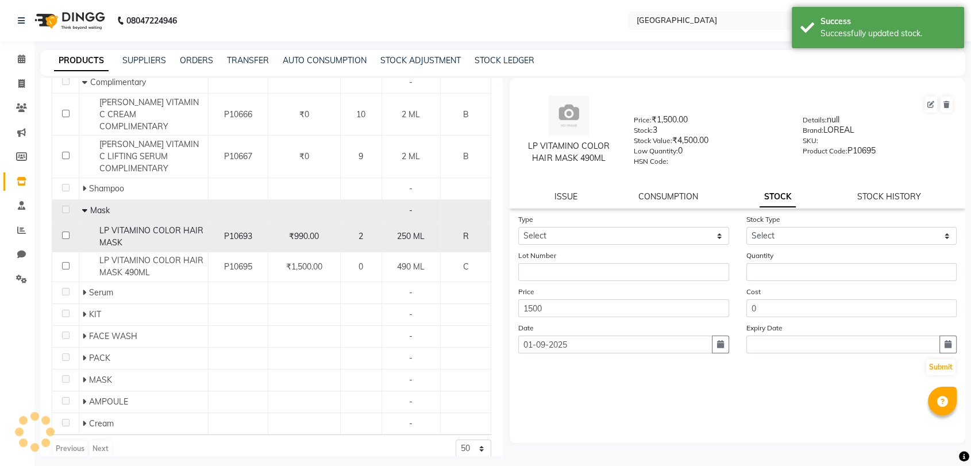
scroll to position [103, 0]
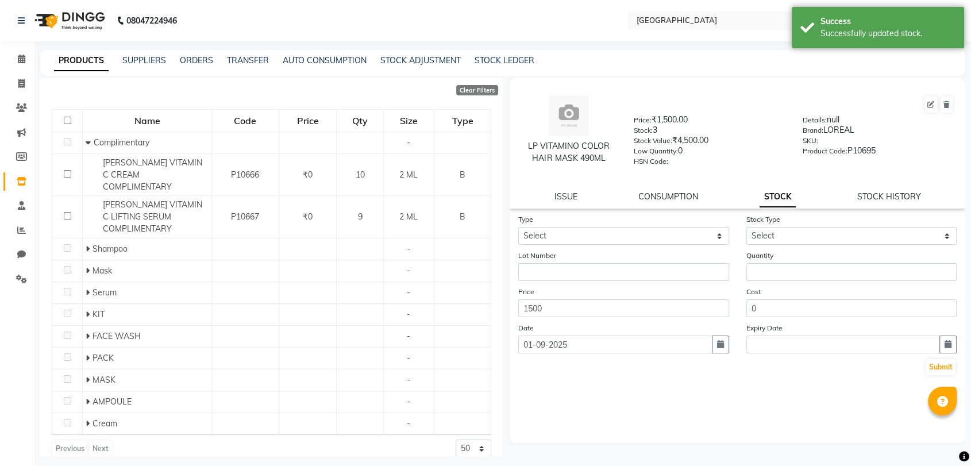
click at [160, 220] on span "[PERSON_NAME] VITAMIN C LIFTING SERUM COMPLIMENTARY" at bounding box center [152, 216] width 99 height 34
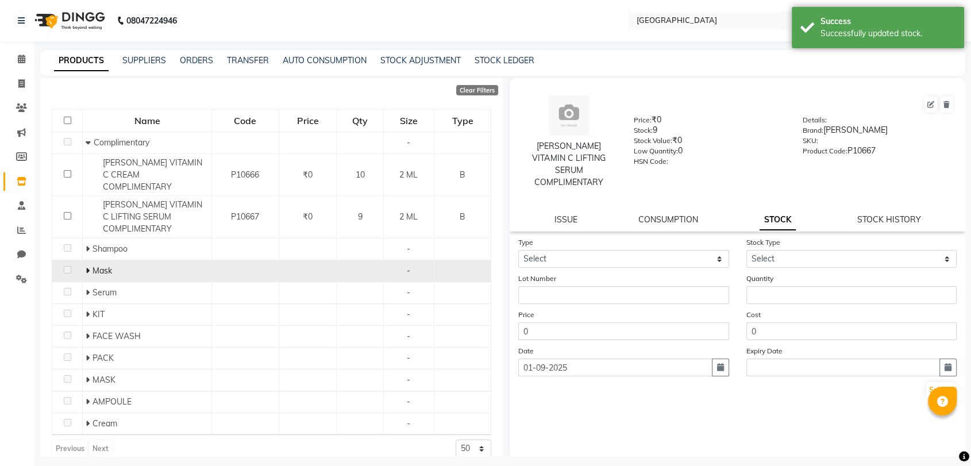
click at [90, 266] on span at bounding box center [89, 271] width 7 height 10
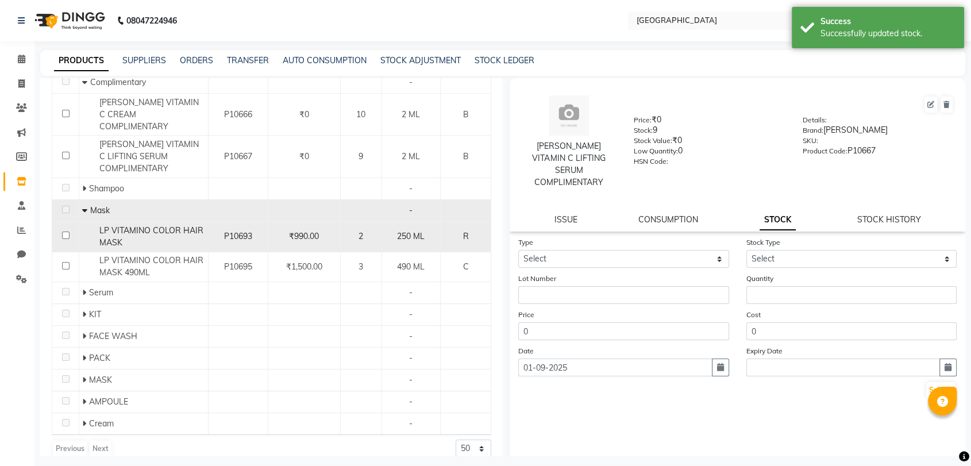
click at [206, 222] on td "LP VITAMINO COLOR HAIR MASK" at bounding box center [143, 237] width 129 height 30
click at [205, 222] on td "LP VITAMINO COLOR HAIR MASK" at bounding box center [143, 237] width 129 height 30
click at [159, 225] on div "LP VITAMINO COLOR HAIR MASK" at bounding box center [143, 237] width 123 height 24
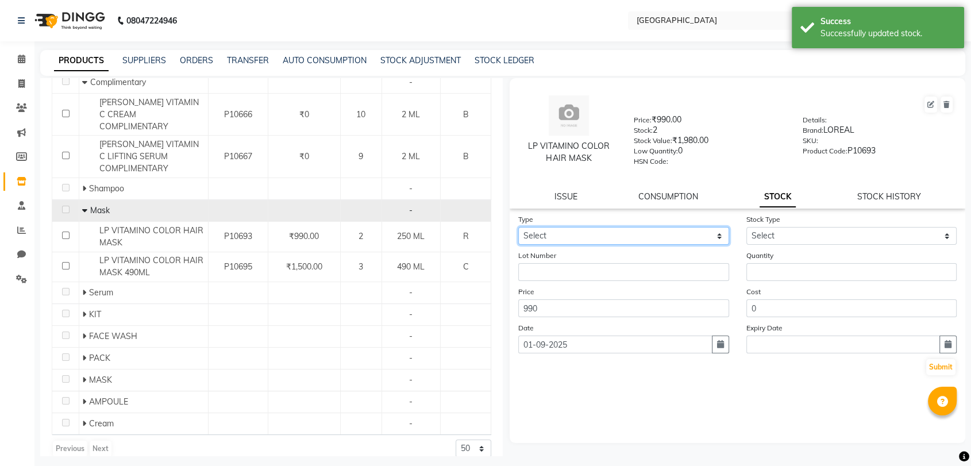
click at [653, 229] on select "Select In Out" at bounding box center [623, 236] width 211 height 18
select select "in"
click at [518, 227] on select "Select In Out" at bounding box center [623, 236] width 211 height 18
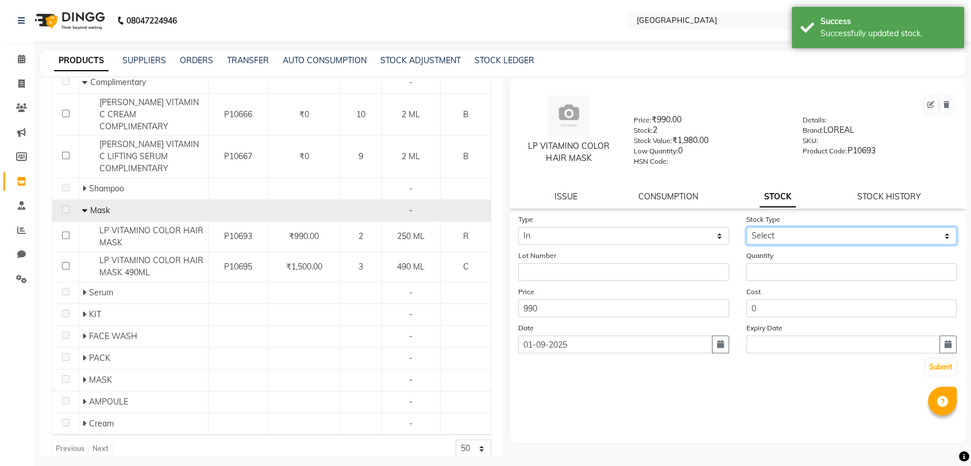
click at [789, 238] on select "Select New Stock Adjustment Return Other" at bounding box center [852, 236] width 211 height 18
select select "new stock"
click at [747, 227] on select "Select New Stock Adjustment Return Other" at bounding box center [852, 236] width 211 height 18
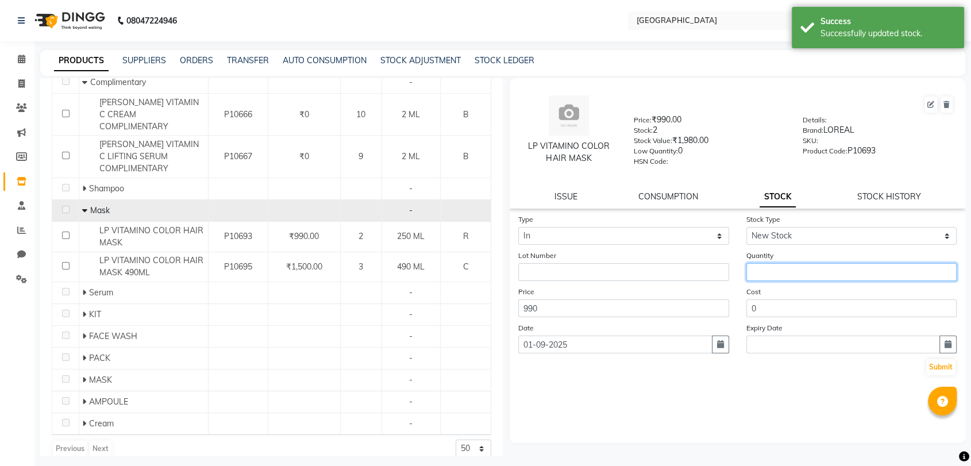
click at [766, 270] on input "number" at bounding box center [852, 272] width 211 height 18
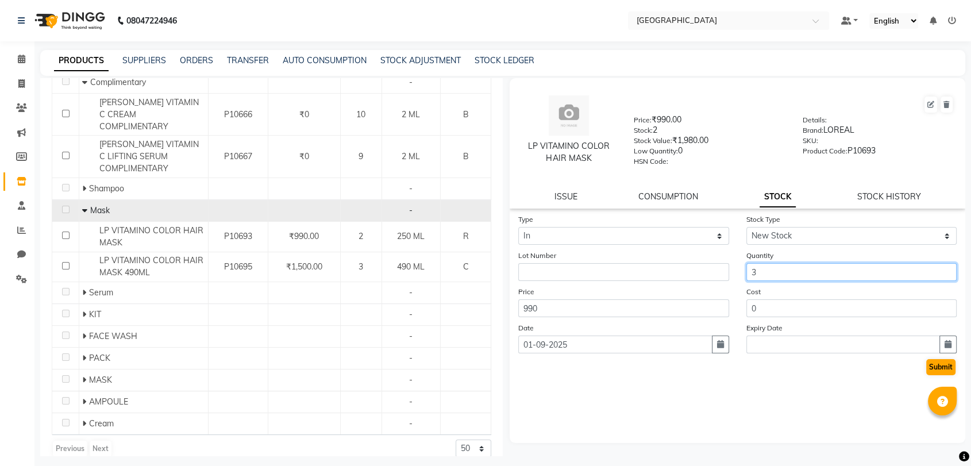
type input "3"
click at [951, 362] on button "Submit" at bounding box center [940, 367] width 29 height 16
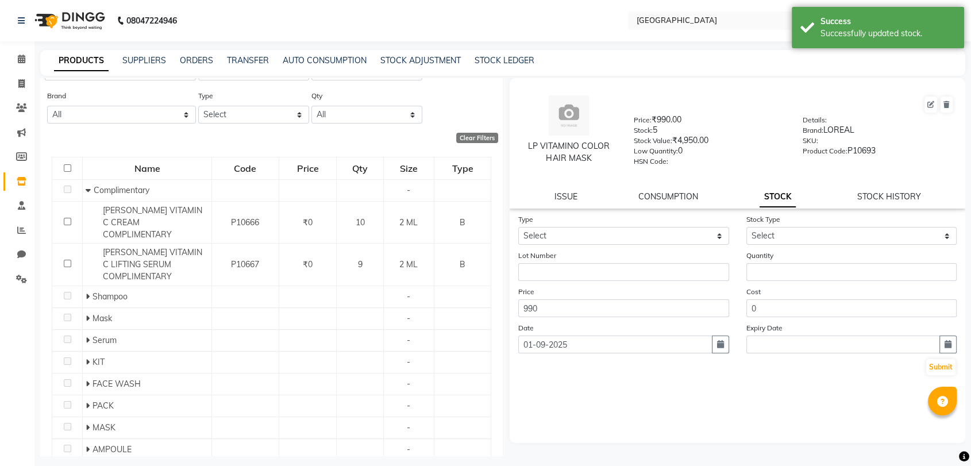
scroll to position [0, 0]
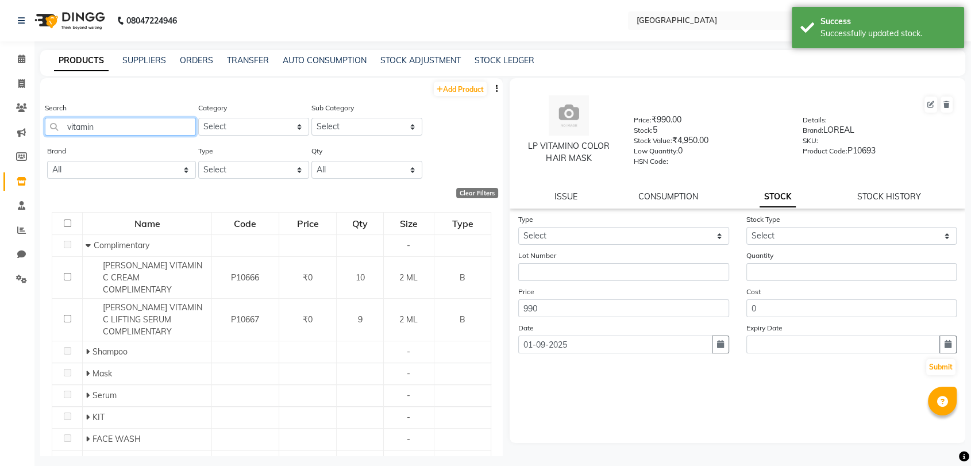
click at [104, 125] on input "vitamin" at bounding box center [120, 127] width 151 height 18
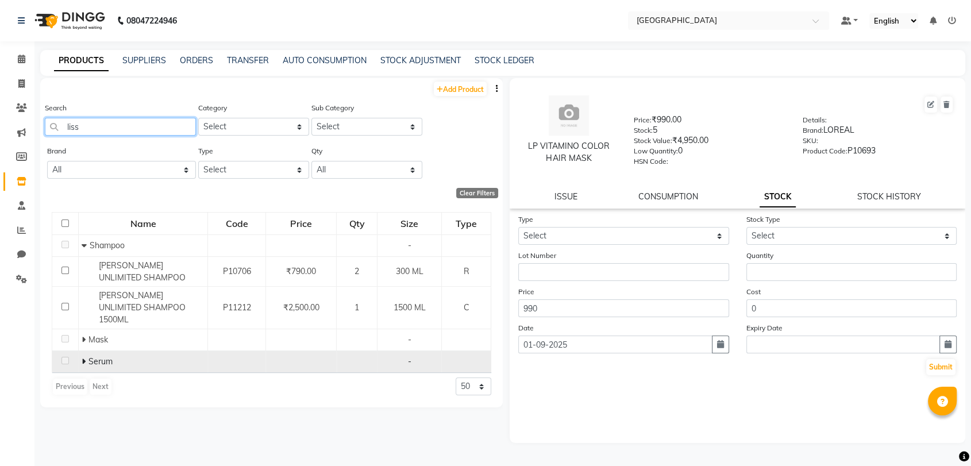
type input "liss"
click at [82, 357] on icon at bounding box center [84, 361] width 4 height 8
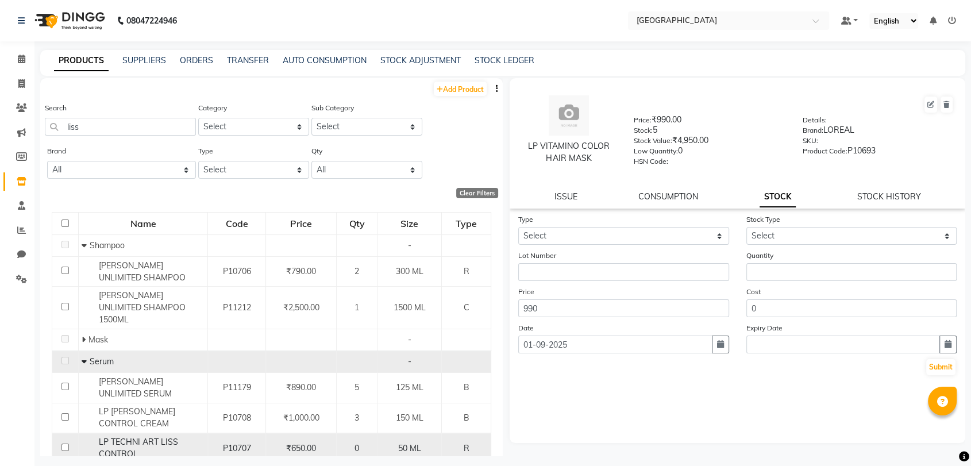
click at [189, 436] on div "LP TECHNI ART LISS CONTROL" at bounding box center [143, 448] width 123 height 24
click at [186, 436] on div "LP TECHNI ART LISS CONTROL" at bounding box center [143, 448] width 123 height 24
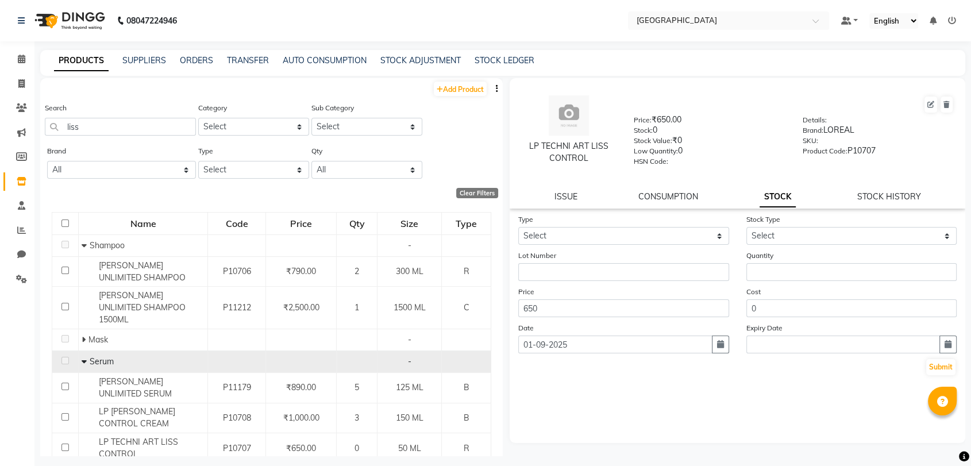
click at [618, 219] on div "Type Select In Out" at bounding box center [624, 229] width 228 height 32
drag, startPoint x: 603, startPoint y: 236, endPoint x: 593, endPoint y: 242, distance: 11.6
click at [602, 236] on select "Select In Out" at bounding box center [623, 236] width 211 height 18
select select "in"
click at [518, 227] on select "Select In Out" at bounding box center [623, 236] width 211 height 18
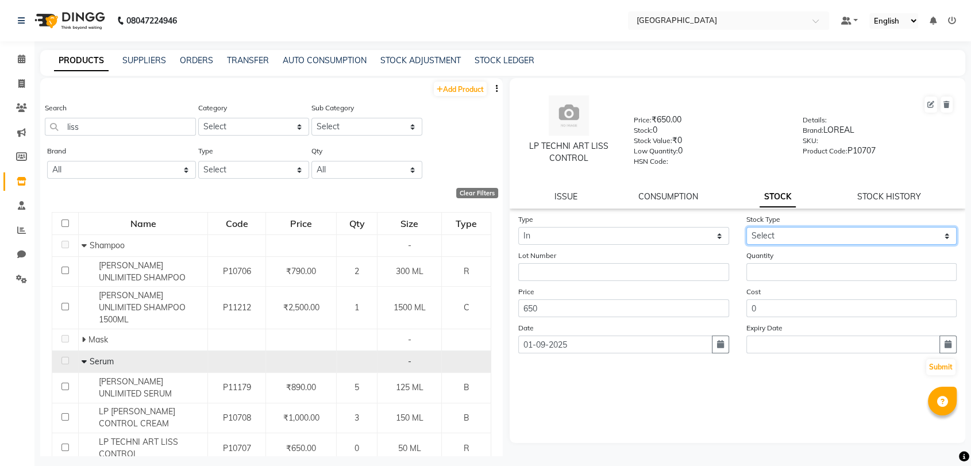
click at [755, 236] on select "Select New Stock Adjustment Return Other" at bounding box center [852, 236] width 211 height 18
select select "new stock"
click at [747, 227] on select "Select New Stock Adjustment Return Other" at bounding box center [852, 236] width 211 height 18
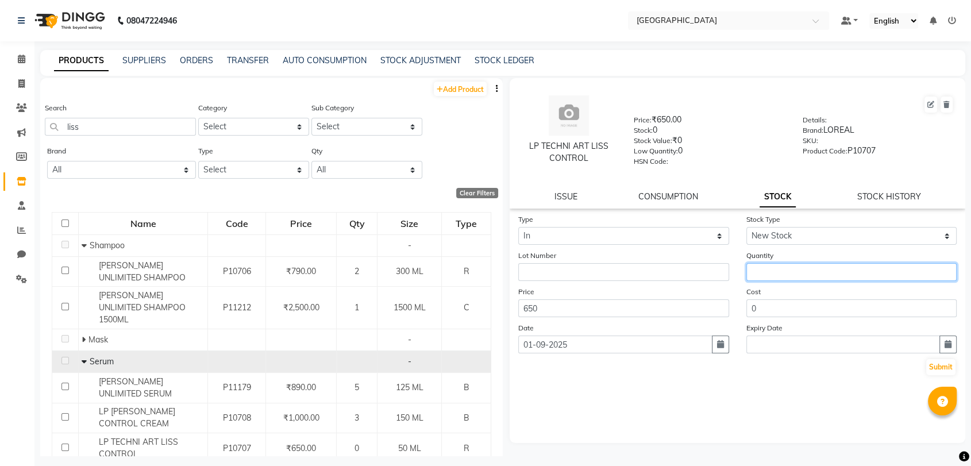
click at [755, 266] on input "number" at bounding box center [852, 272] width 211 height 18
type input "4"
click at [941, 364] on button "Submit" at bounding box center [940, 367] width 29 height 16
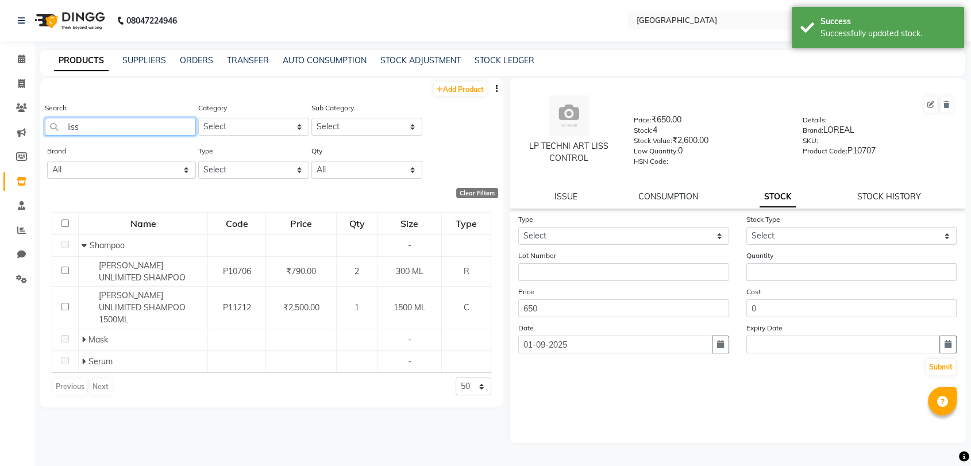
click at [82, 121] on input "liss" at bounding box center [120, 127] width 151 height 18
click at [83, 121] on input "liss" at bounding box center [120, 127] width 151 height 18
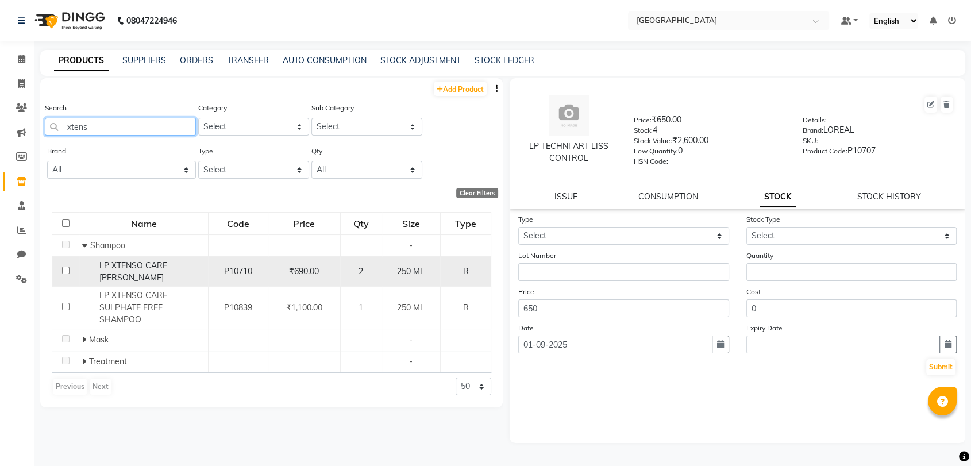
type input "xtens"
click at [164, 269] on span "LP XTENSO CARE [PERSON_NAME]" at bounding box center [133, 271] width 68 height 22
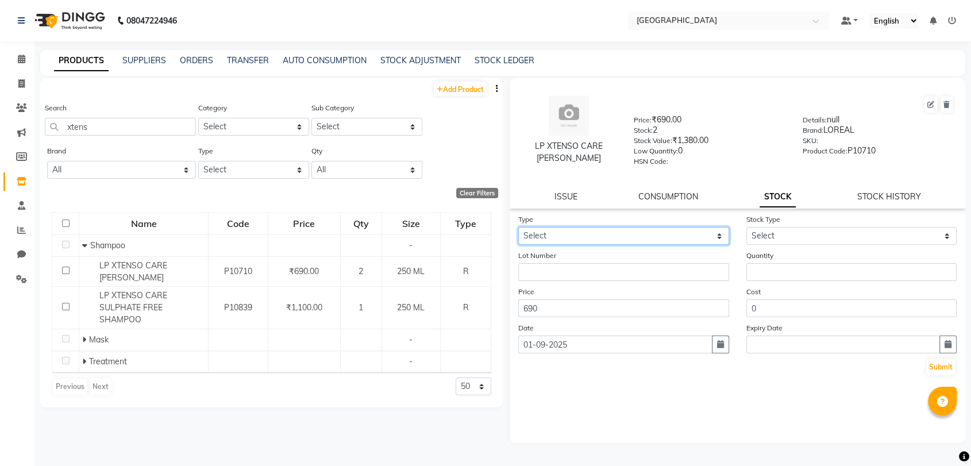
drag, startPoint x: 626, startPoint y: 236, endPoint x: 618, endPoint y: 243, distance: 10.2
click at [626, 236] on select "Select In Out" at bounding box center [623, 236] width 211 height 18
select select "in"
click at [518, 227] on select "Select In Out" at bounding box center [623, 236] width 211 height 18
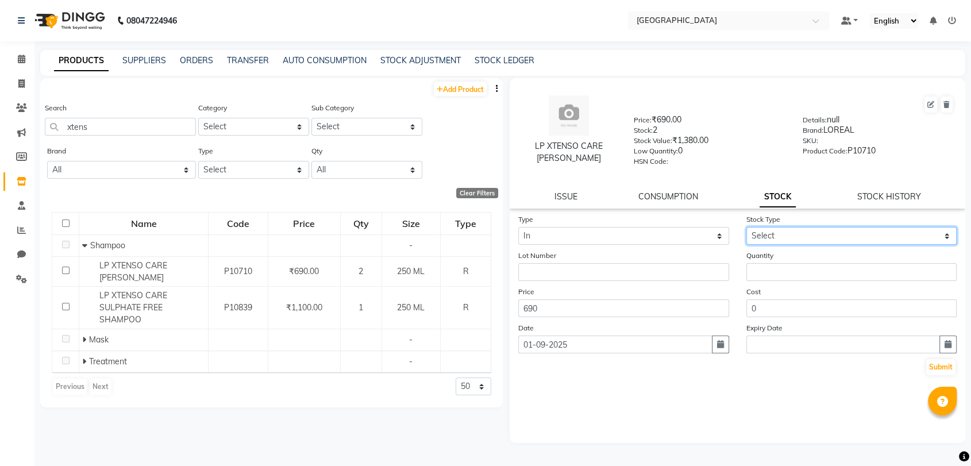
click at [786, 240] on select "Select New Stock Adjustment Return Other" at bounding box center [852, 236] width 211 height 18
select select "new stock"
click at [747, 227] on select "Select New Stock Adjustment Return Other" at bounding box center [852, 236] width 211 height 18
click at [777, 260] on div "Quantity" at bounding box center [852, 265] width 228 height 32
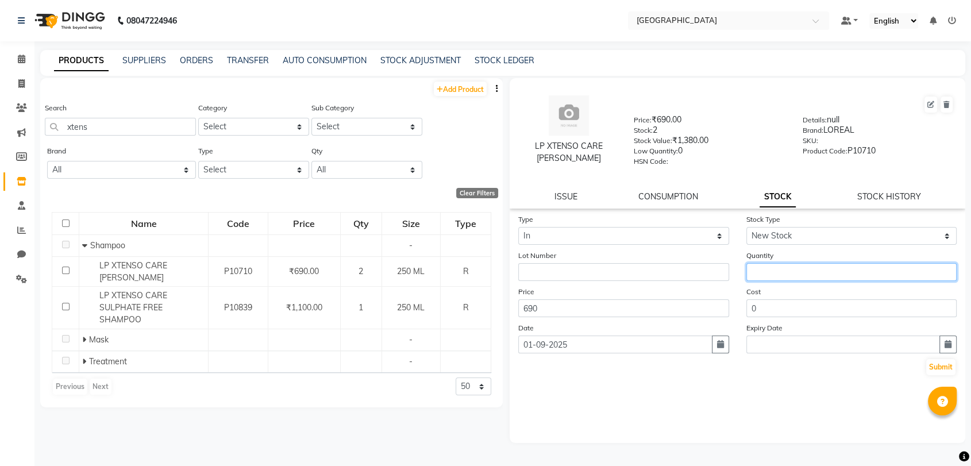
click at [775, 263] on input "number" at bounding box center [852, 272] width 211 height 18
type input "1"
drag, startPoint x: 929, startPoint y: 367, endPoint x: 923, endPoint y: 366, distance: 5.9
click at [929, 367] on button "Submit" at bounding box center [940, 367] width 29 height 16
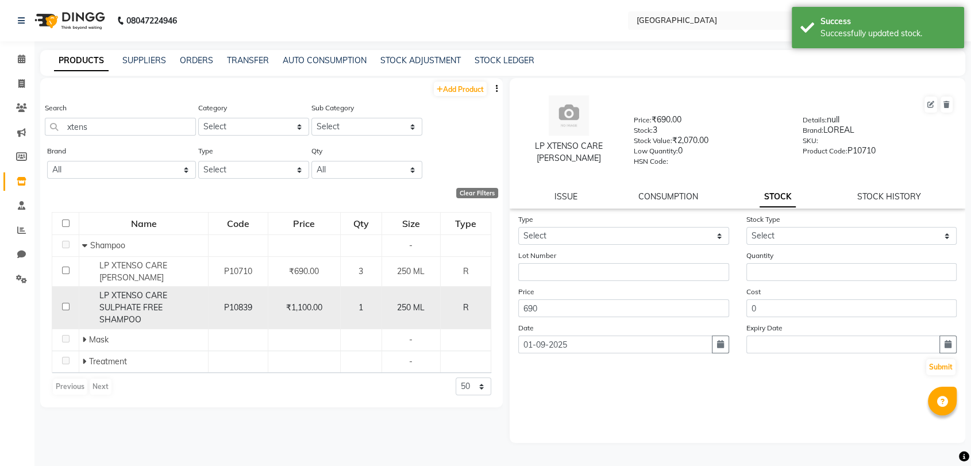
click at [94, 309] on div "LP XTENSO CARE SULPHATE FREE SHAMPOO" at bounding box center [143, 308] width 123 height 36
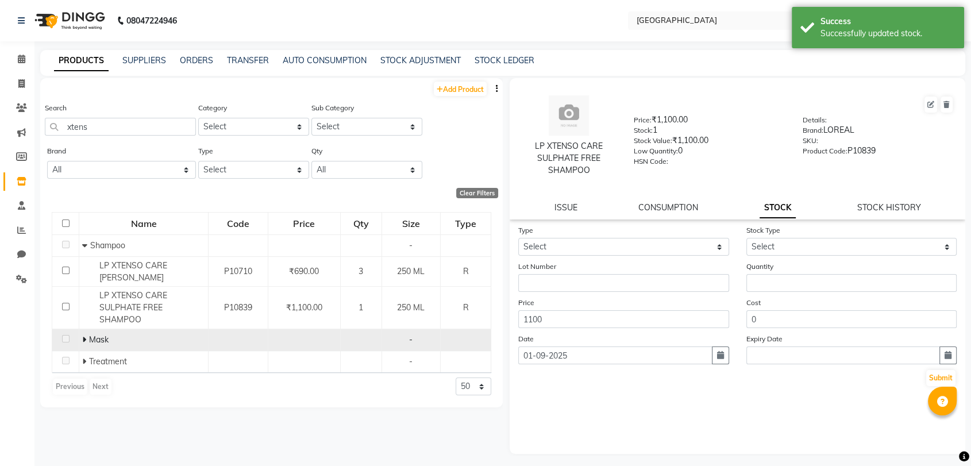
click at [83, 336] on icon at bounding box center [84, 340] width 4 height 8
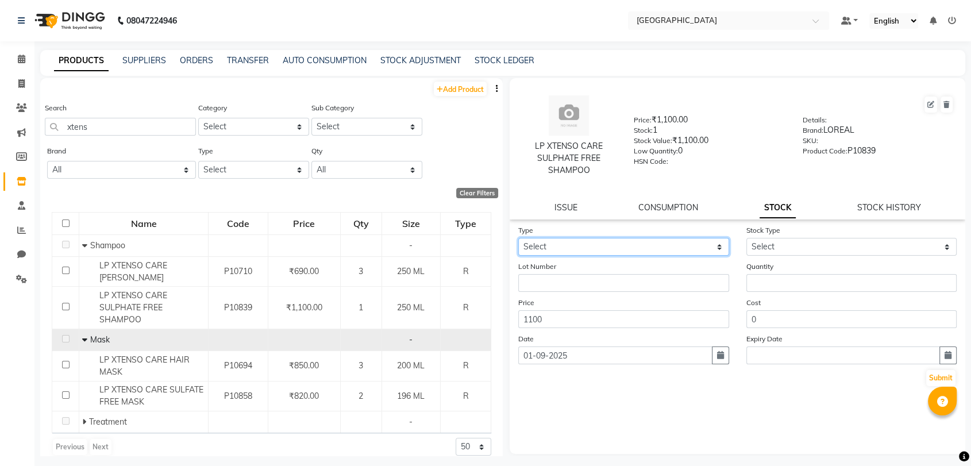
click at [607, 250] on select "Select In Out" at bounding box center [623, 247] width 211 height 18
select select "in"
click at [518, 238] on select "Select In Out" at bounding box center [623, 247] width 211 height 18
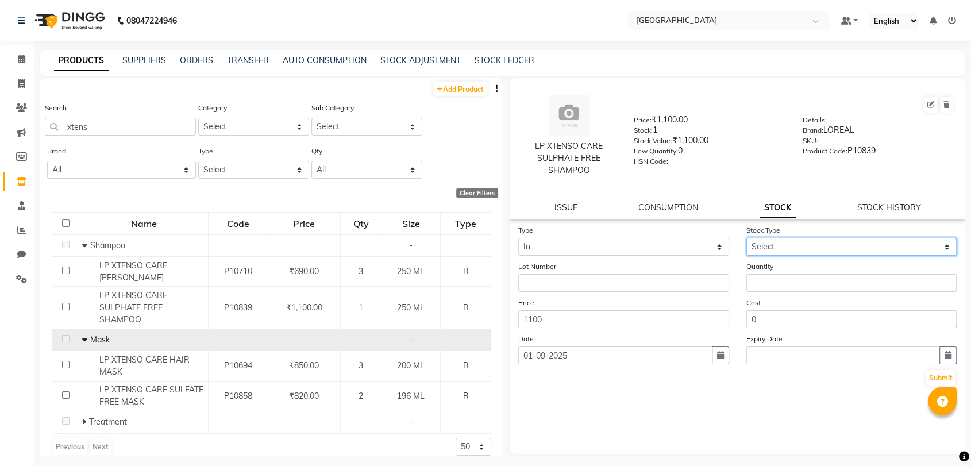
click at [778, 248] on select "Select New Stock Adjustment Return Other" at bounding box center [852, 247] width 211 height 18
select select "new stock"
click at [747, 238] on select "Select New Stock Adjustment Return Other" at bounding box center [852, 247] width 211 height 18
click at [770, 271] on label "Quantity" at bounding box center [760, 267] width 27 height 10
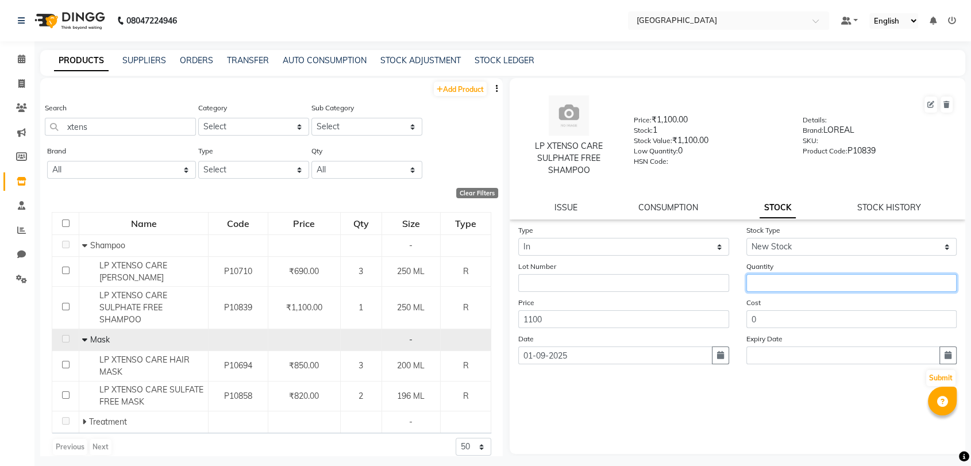
click at [768, 283] on input "number" at bounding box center [852, 283] width 211 height 18
type input "1"
click at [930, 380] on button "Submit" at bounding box center [940, 378] width 29 height 16
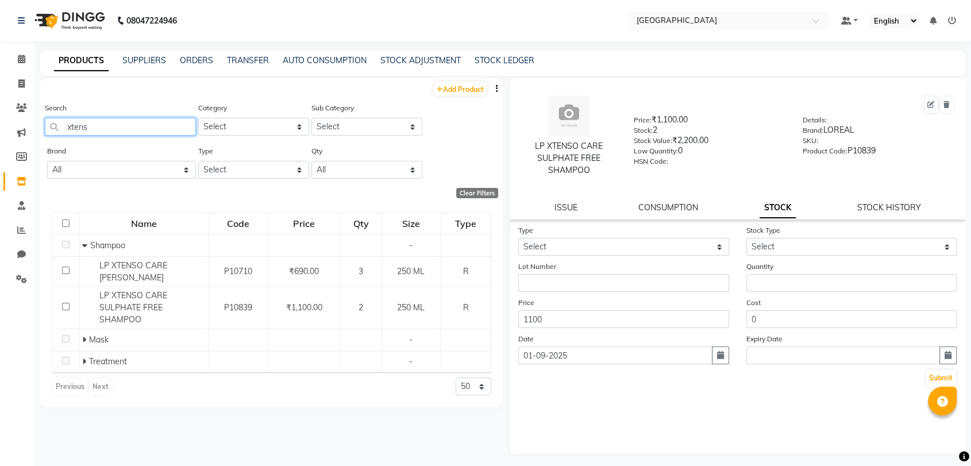
click at [90, 121] on input "xtens" at bounding box center [120, 127] width 151 height 18
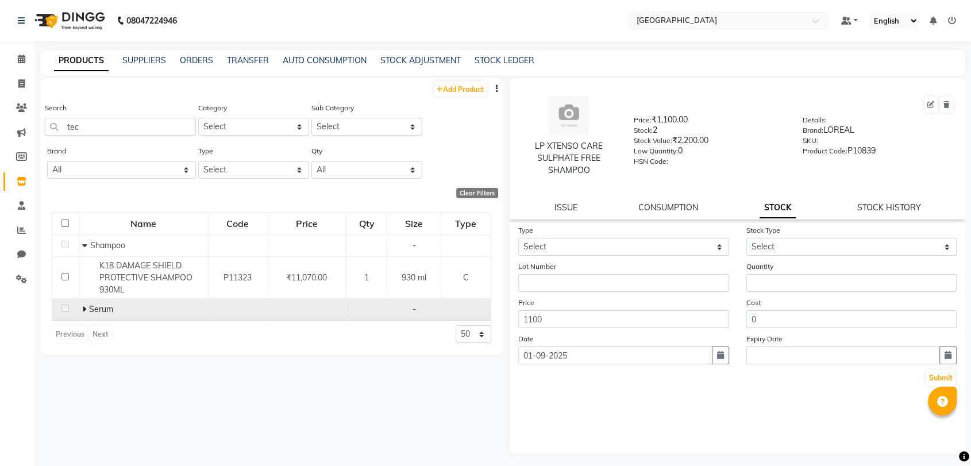
click at [87, 312] on span at bounding box center [85, 309] width 7 height 10
click at [78, 117] on div "Search tec" at bounding box center [120, 119] width 151 height 34
click at [78, 120] on input "tec" at bounding box center [120, 127] width 151 height 18
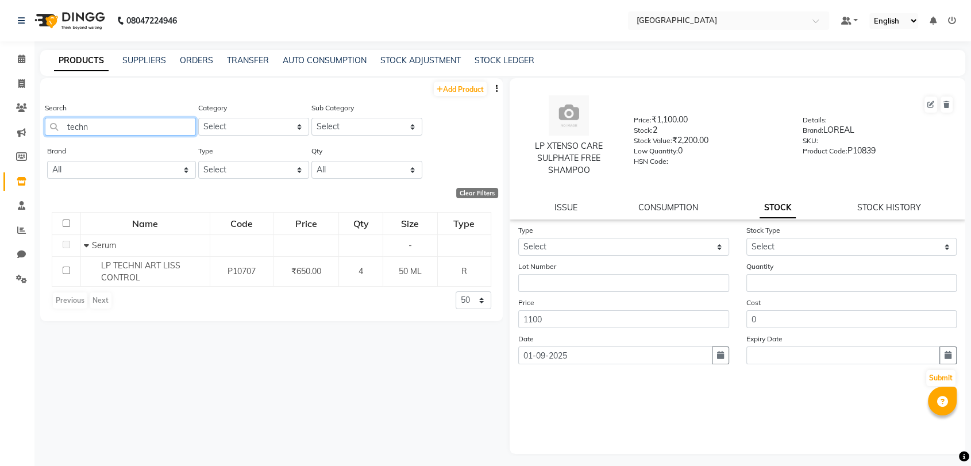
type input "techn"
click at [441, 87] on link "Add Product" at bounding box center [460, 89] width 53 height 14
select select "true"
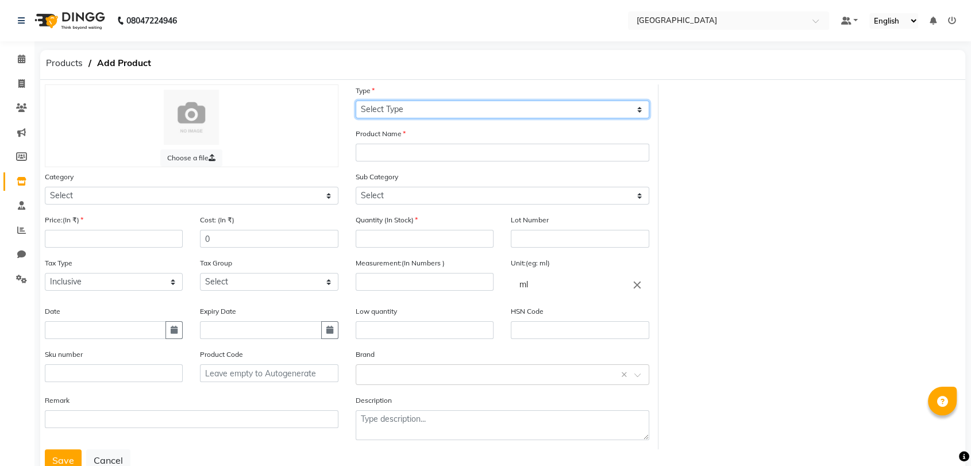
click at [388, 114] on select "Select Type Both Retail Consumable" at bounding box center [503, 110] width 294 height 18
click at [356, 101] on select "Select Type Both Retail Consumable" at bounding box center [503, 110] width 294 height 18
click at [383, 98] on div "Type Select Type Both Retail Consumable" at bounding box center [503, 101] width 294 height 34
click at [382, 98] on div "Type Select Type Both Retail Consumable" at bounding box center [503, 101] width 294 height 34
click at [380, 109] on select "Select Type Both Retail Consumable" at bounding box center [503, 110] width 294 height 18
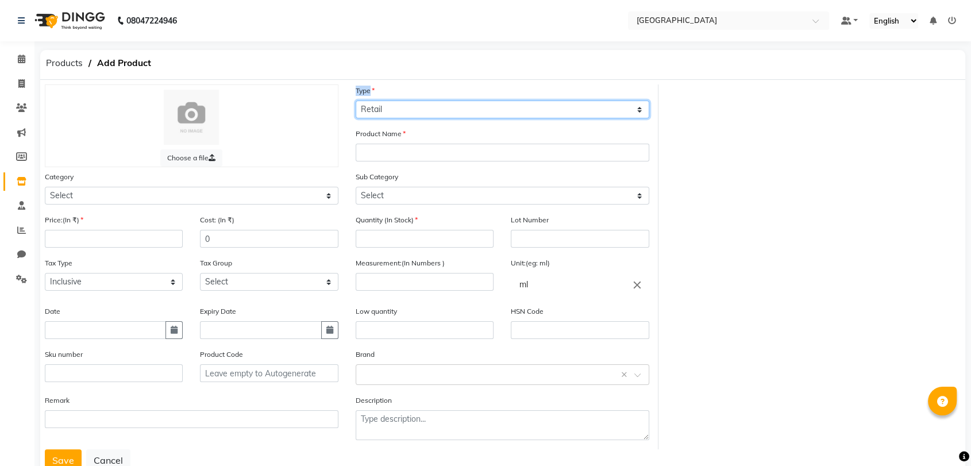
select select "B"
click at [356, 101] on select "Select Type Both Retail Consumable" at bounding box center [503, 110] width 294 height 18
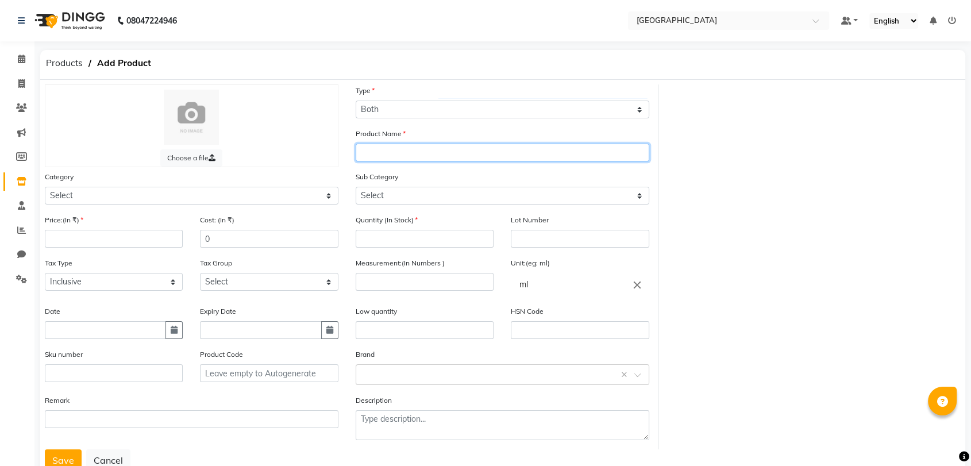
click at [370, 151] on input "text" at bounding box center [503, 153] width 294 height 18
type input "LP TECHNI ART VOLUME LIFT MOUSSE"
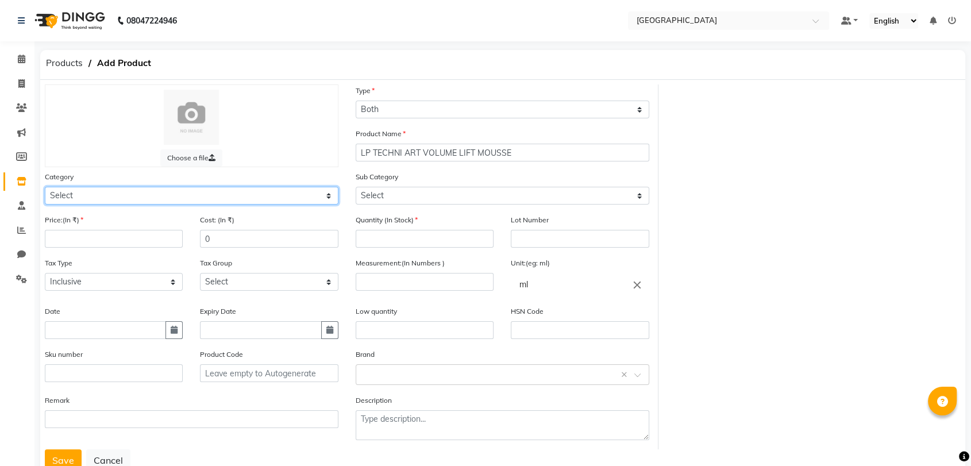
select select "1482201100"
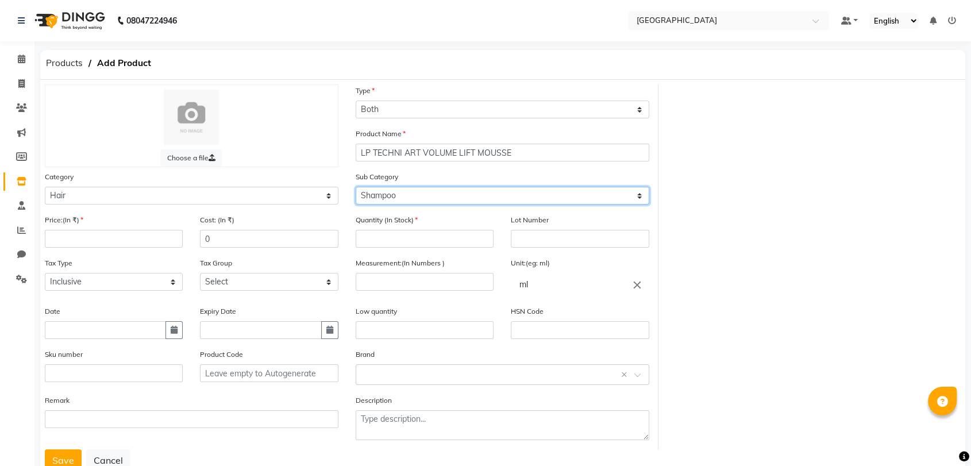
select select "1482201110"
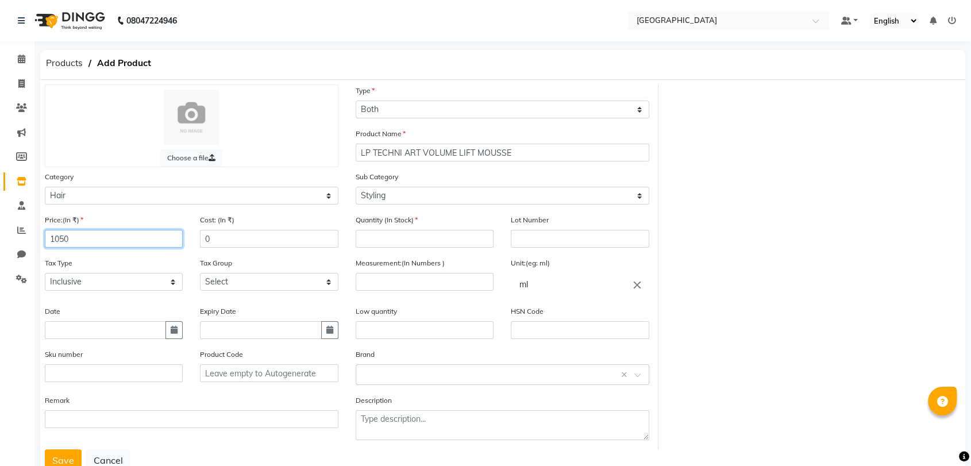
type input "1050"
type input "2"
select select "3631"
type input "250"
type input "1"
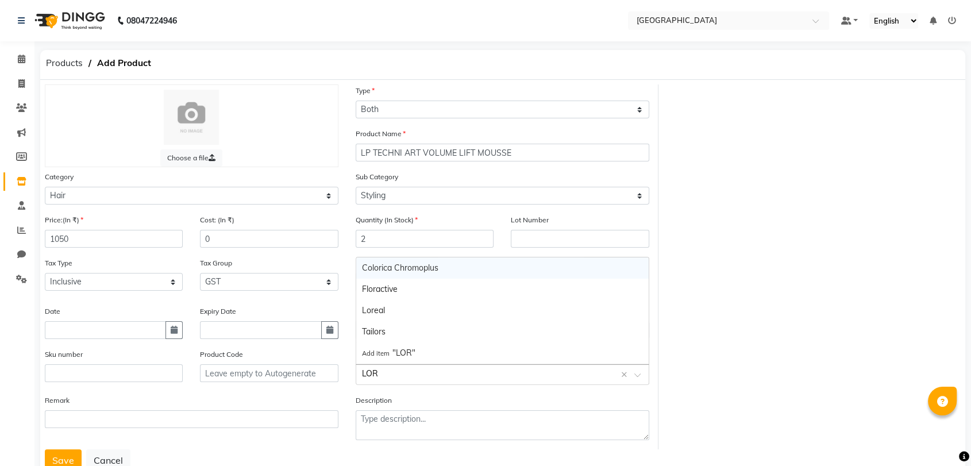
type input "LORE"
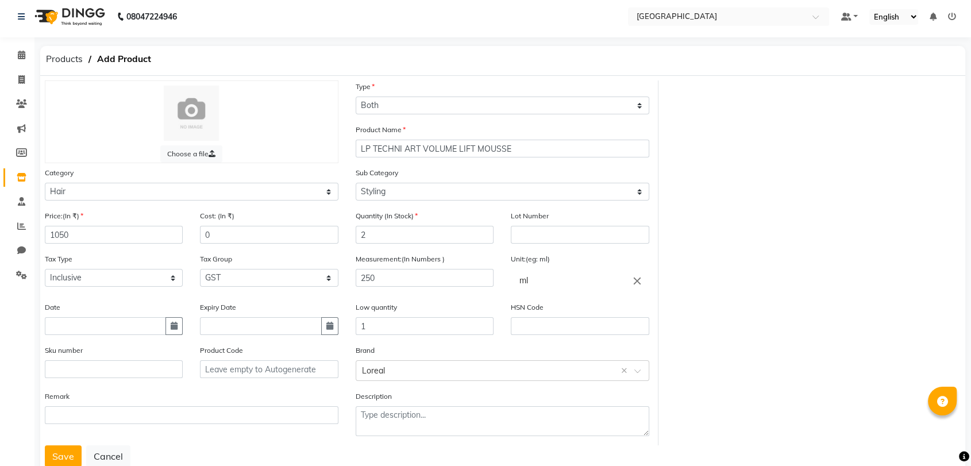
click at [45, 445] on button "Save" at bounding box center [63, 456] width 37 height 22
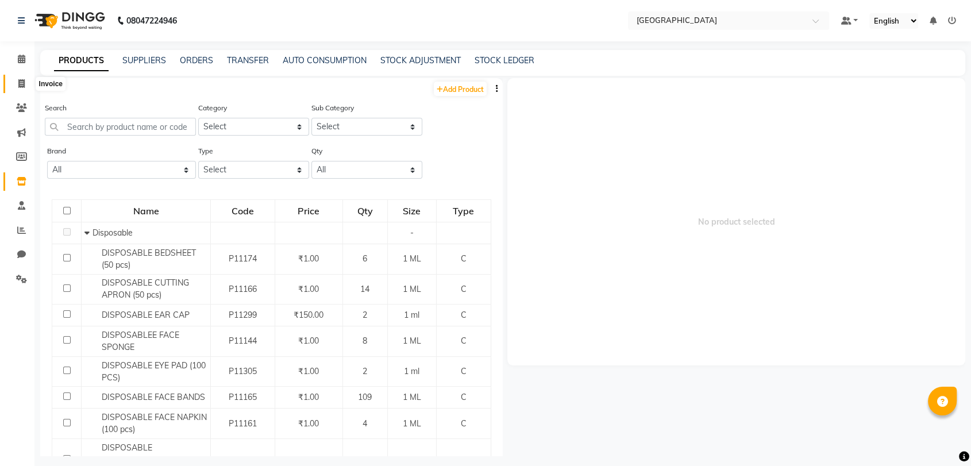
click at [24, 82] on icon at bounding box center [21, 83] width 6 height 9
select select "service"
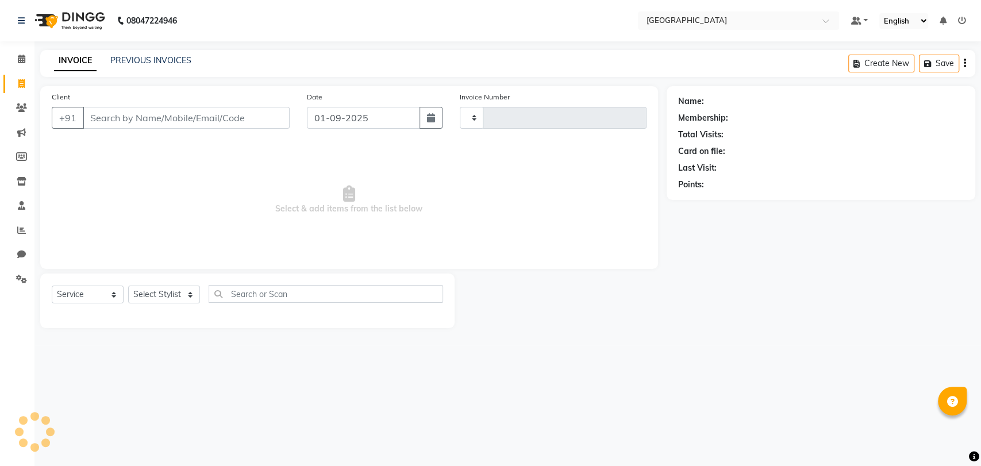
type input "3224"
select select "8096"
click at [9, 62] on link "Calendar" at bounding box center [17, 59] width 28 height 19
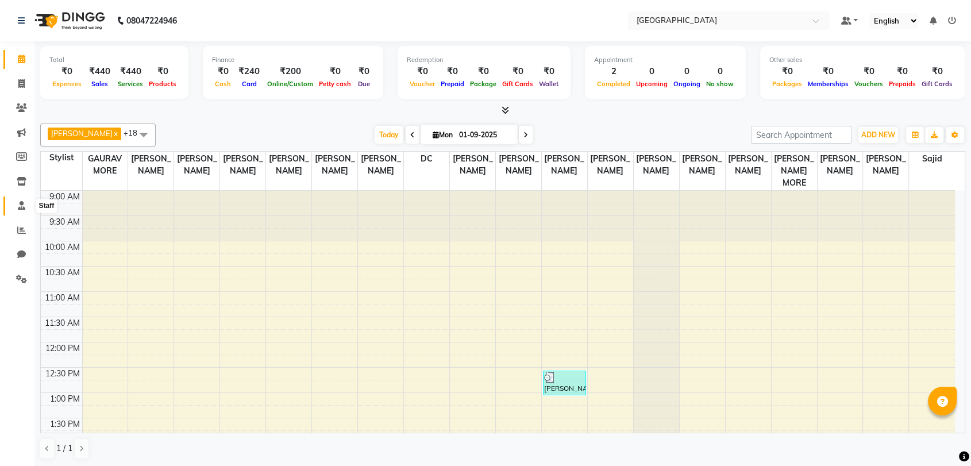
click at [18, 203] on icon at bounding box center [21, 205] width 7 height 9
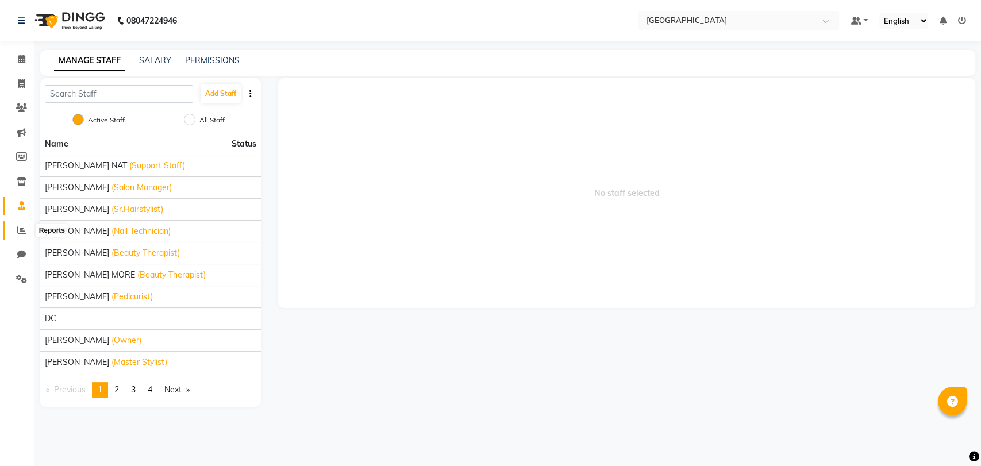
click at [30, 224] on span at bounding box center [21, 230] width 20 height 13
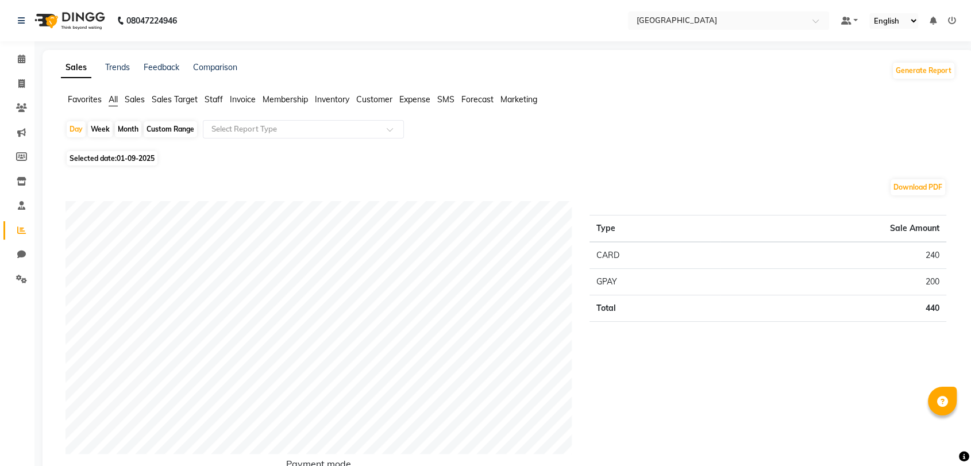
click at [133, 124] on div "Month" at bounding box center [128, 129] width 26 height 16
select select "9"
select select "2025"
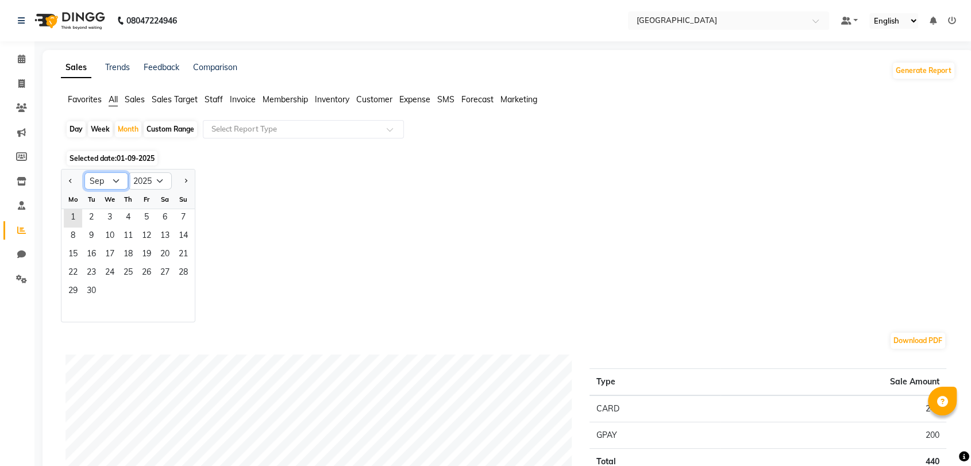
click at [99, 175] on select "Jan Feb Mar Apr May Jun [DATE] Aug Sep Oct Nov Dec" at bounding box center [106, 180] width 44 height 17
select select "8"
click at [84, 172] on select "Jan Feb Mar Apr May Jun [DATE] Aug Sep Oct Nov Dec" at bounding box center [106, 180] width 44 height 17
click at [136, 246] on span "14" at bounding box center [128, 255] width 18 height 18
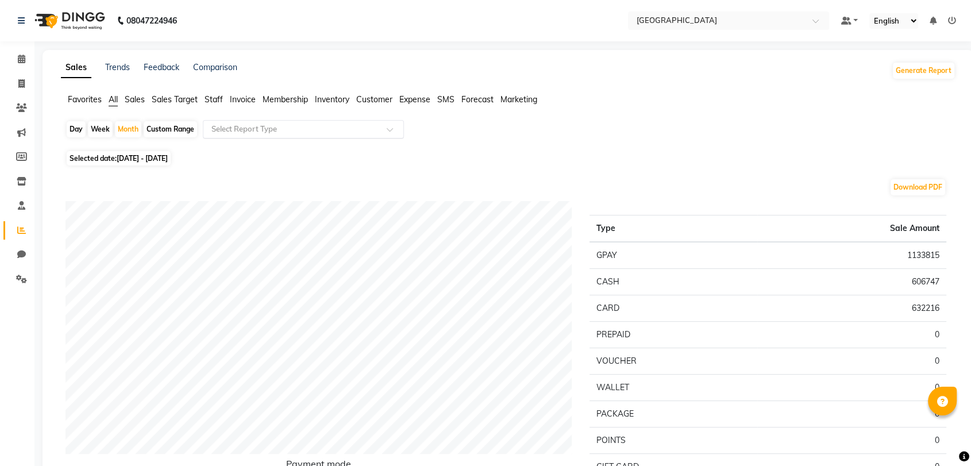
click at [239, 134] on input "text" at bounding box center [292, 129] width 166 height 11
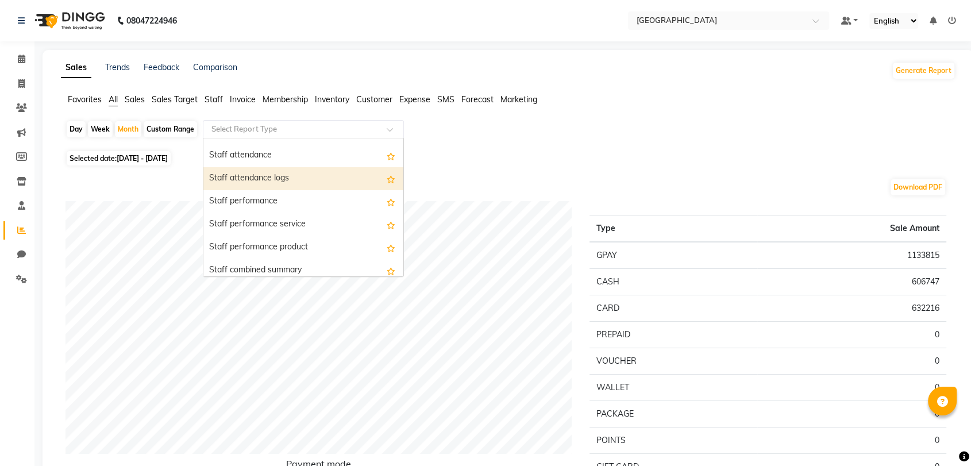
scroll to position [575, 0]
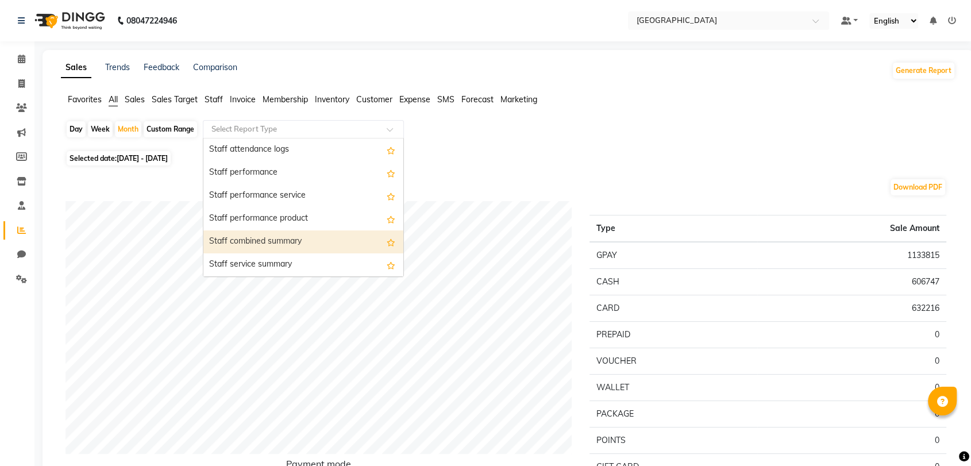
click at [273, 236] on div "Staff combined summary" at bounding box center [303, 241] width 200 height 23
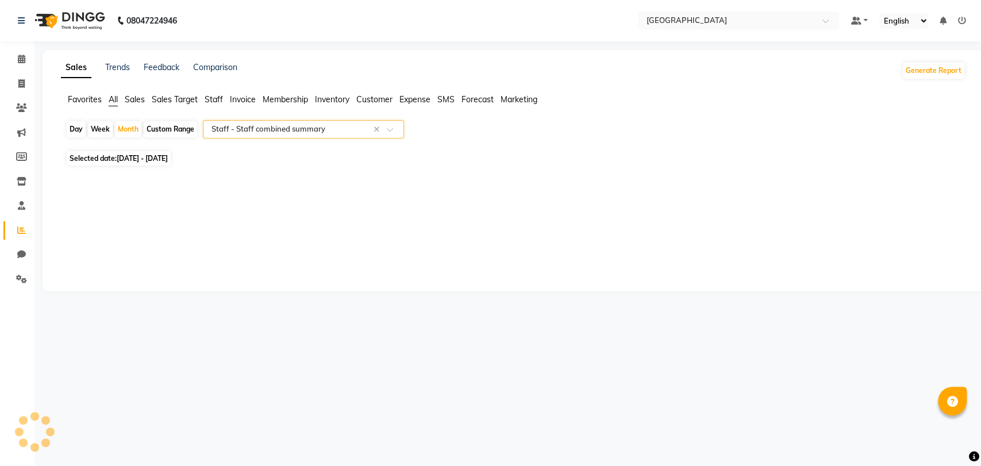
select select "full_report"
select select "csv"
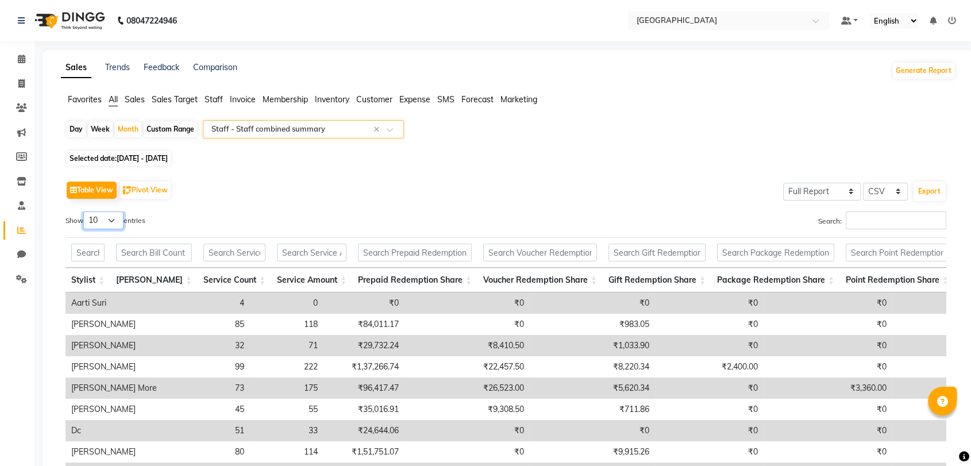
click at [104, 221] on select "10 25 50 100" at bounding box center [103, 221] width 40 height 18
select select "50"
click at [85, 212] on select "10 25 50 100" at bounding box center [103, 221] width 40 height 18
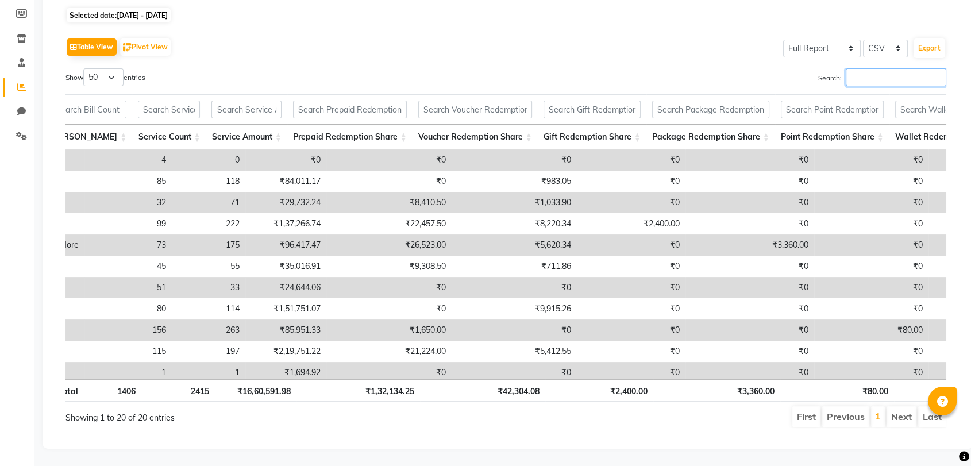
scroll to position [0, 101]
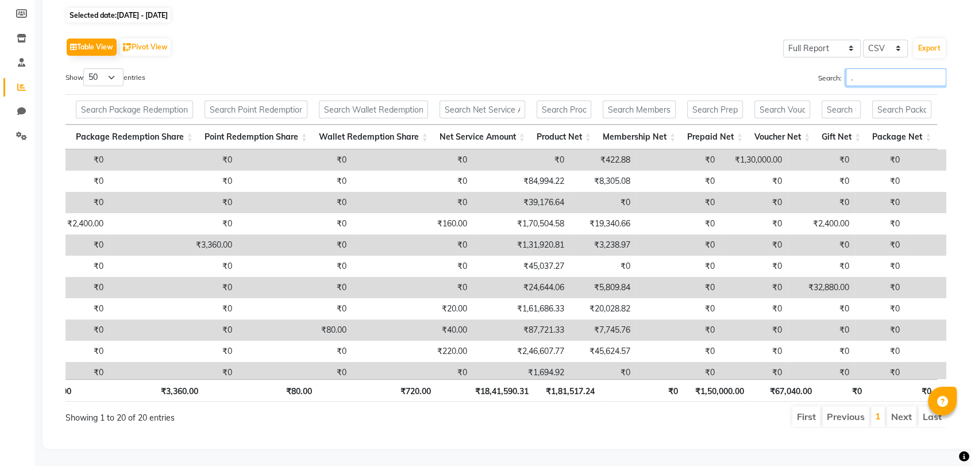
type input "."
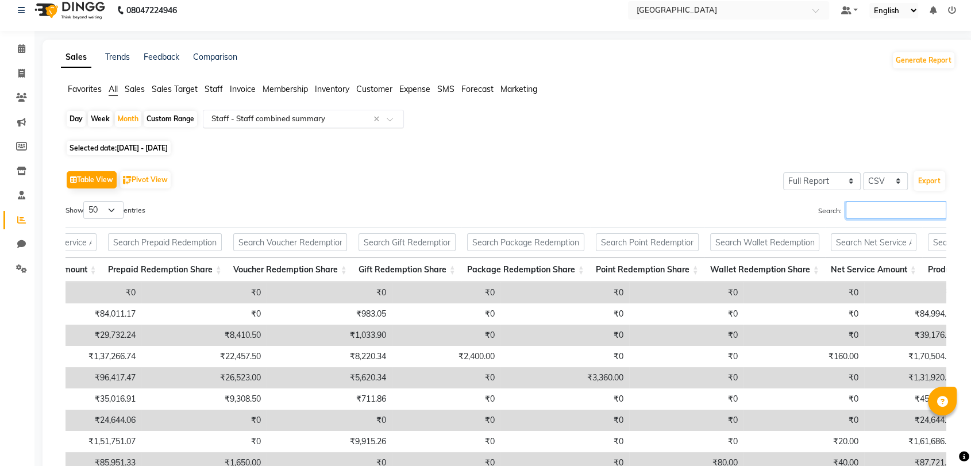
scroll to position [0, 0]
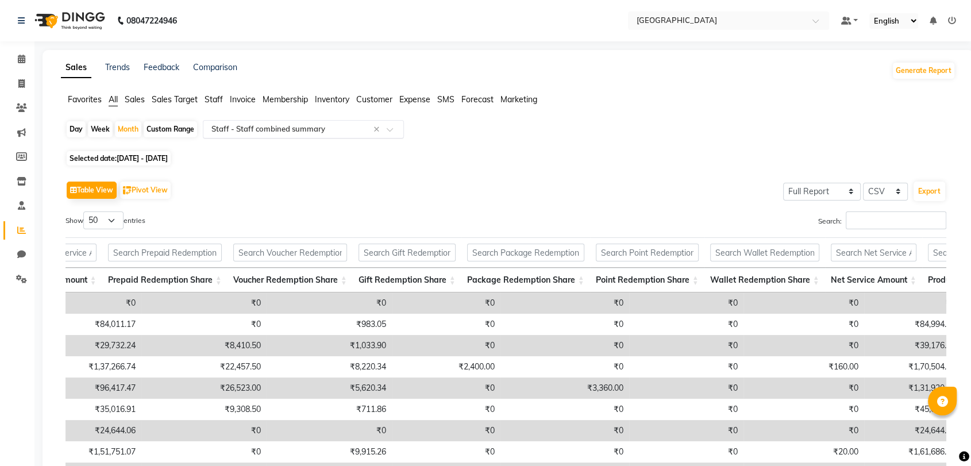
click at [248, 137] on ng-select "Select Report Type × Staff - Staff combined summary ×" at bounding box center [303, 129] width 201 height 18
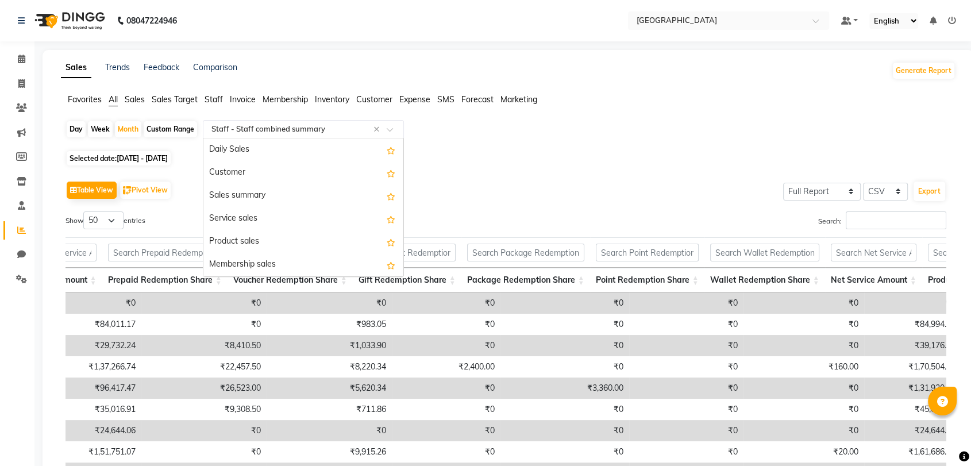
scroll to position [667, 0]
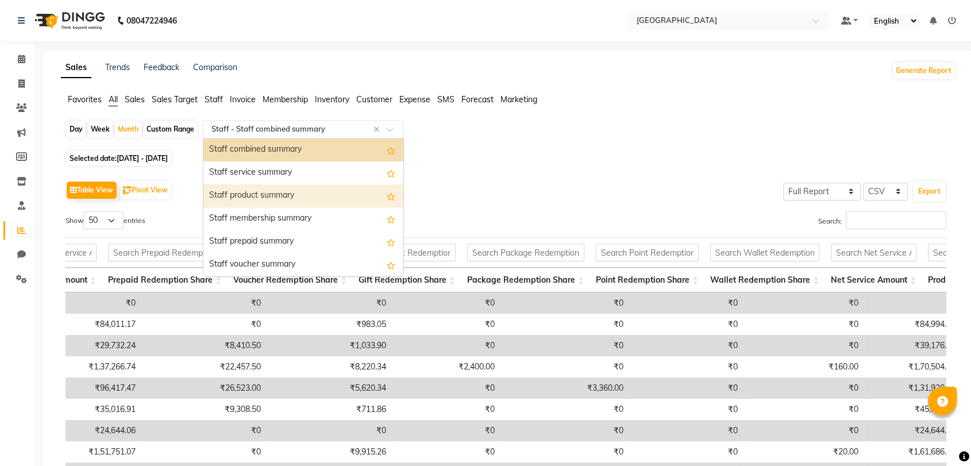
click at [252, 191] on div "Staff product summary" at bounding box center [303, 195] width 200 height 23
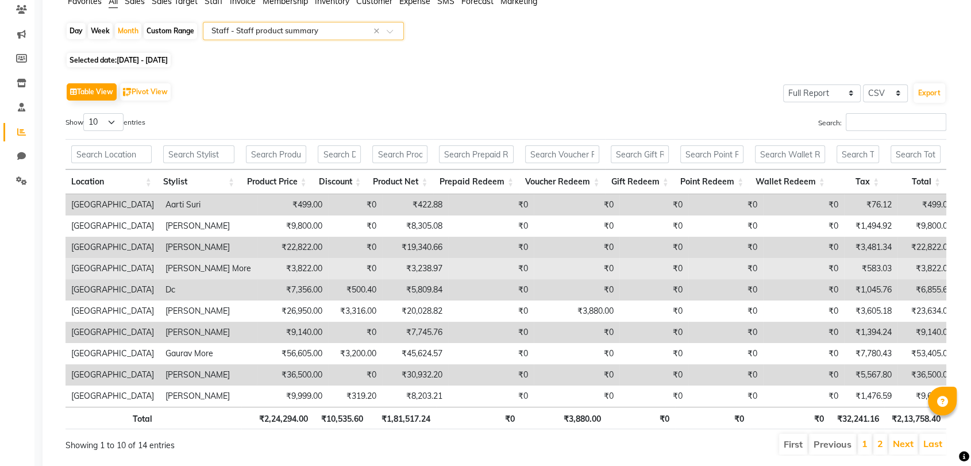
scroll to position [128, 0]
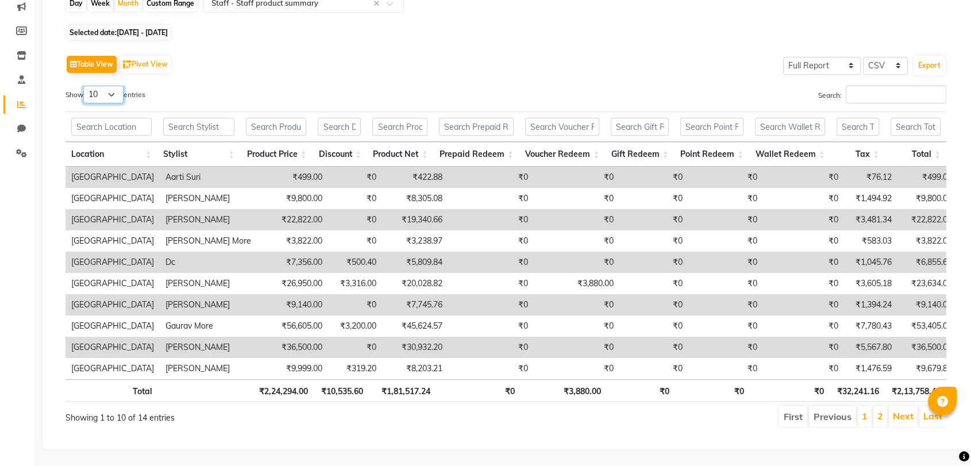
click at [123, 97] on select "10 25 50 100" at bounding box center [103, 95] width 40 height 18
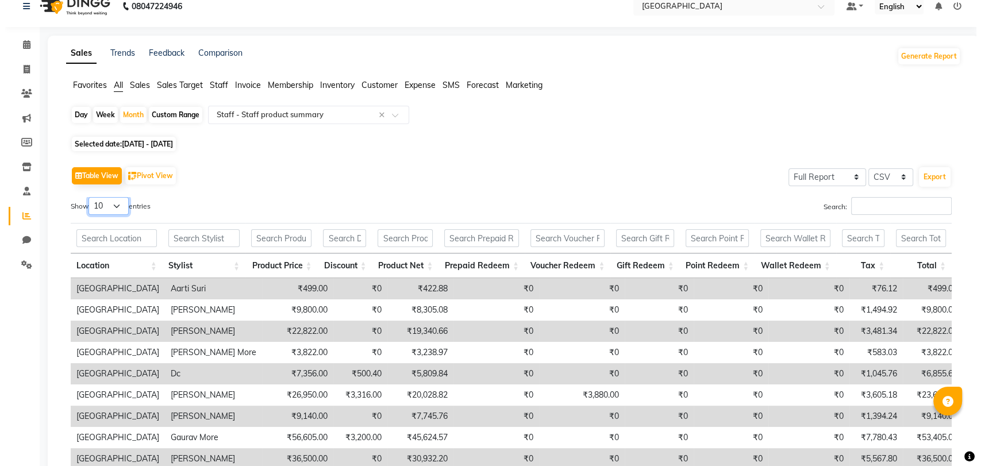
scroll to position [0, 0]
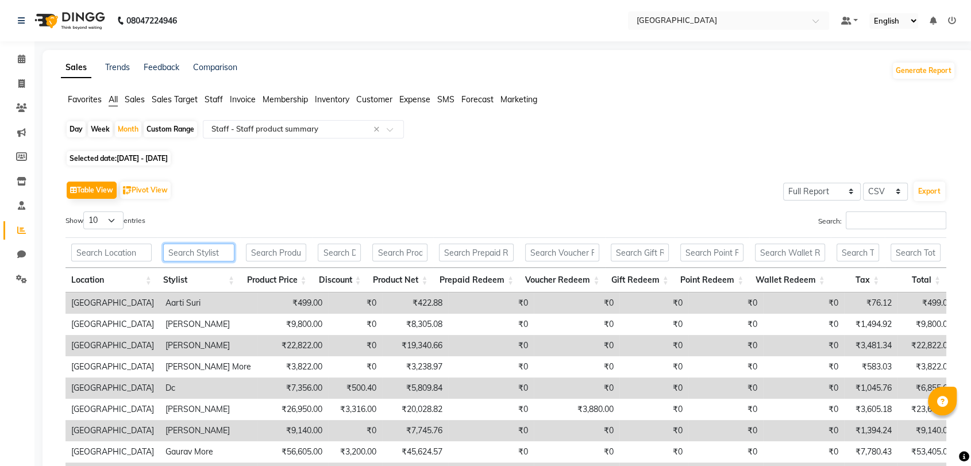
click at [225, 251] on input "text" at bounding box center [198, 253] width 71 height 18
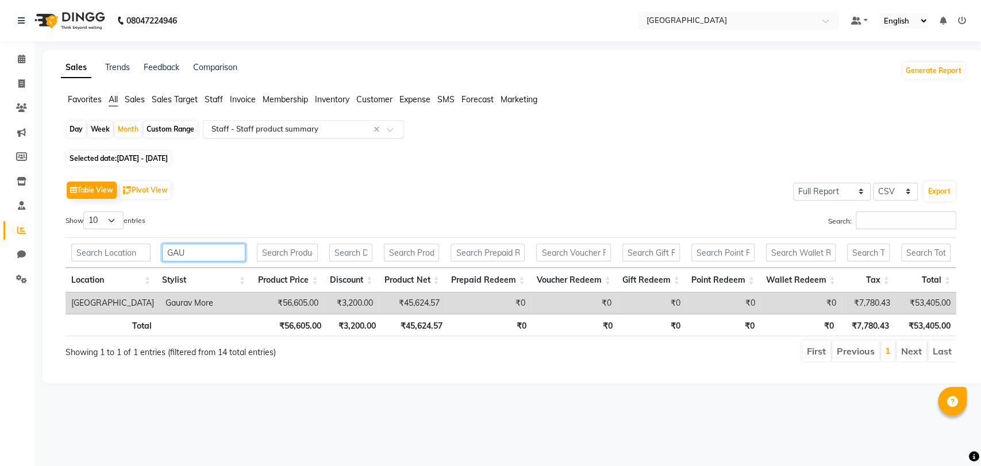
type input "GAU"
click at [299, 133] on input "text" at bounding box center [292, 129] width 166 height 11
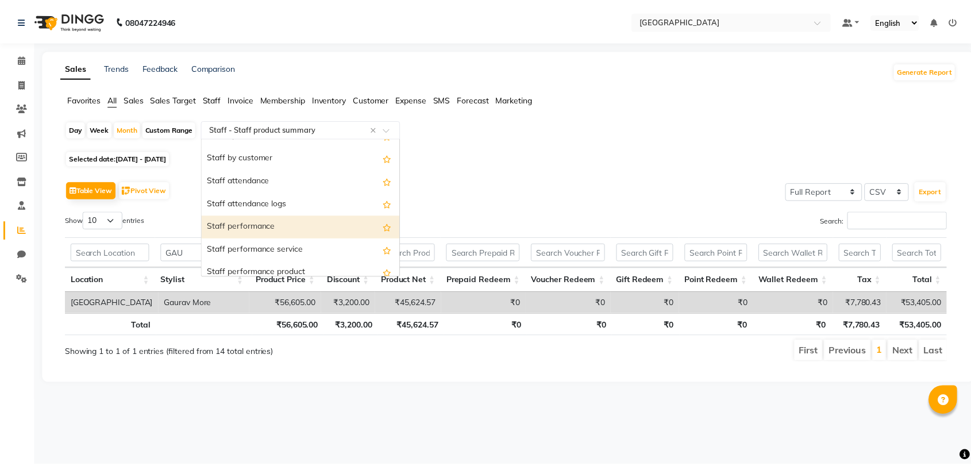
scroll to position [457, 0]
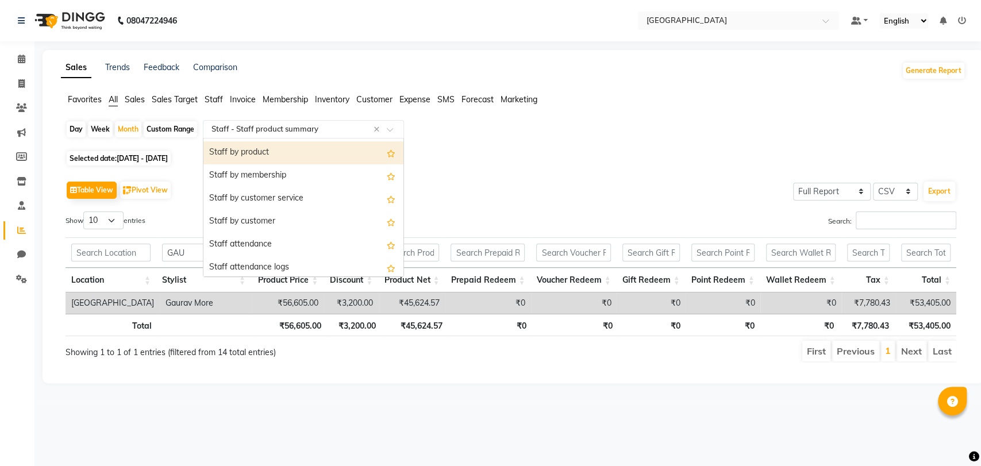
click at [305, 151] on div "Staff by product" at bounding box center [303, 152] width 200 height 23
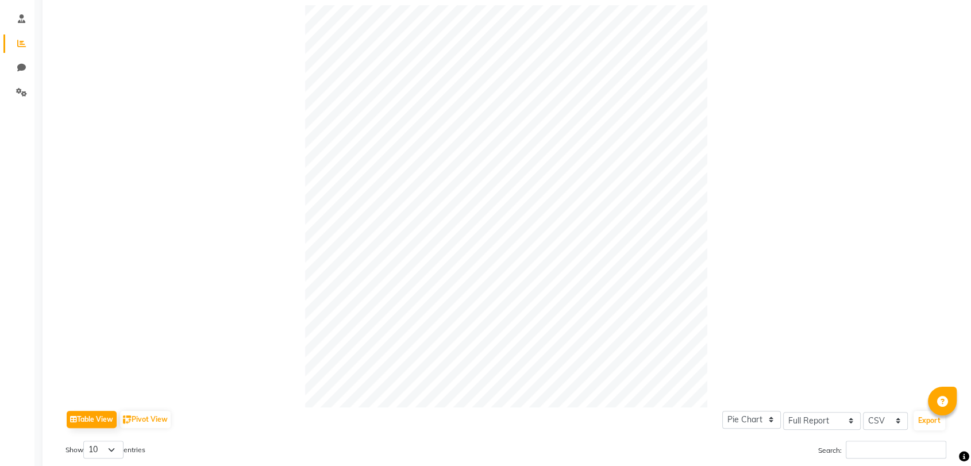
scroll to position [383, 0]
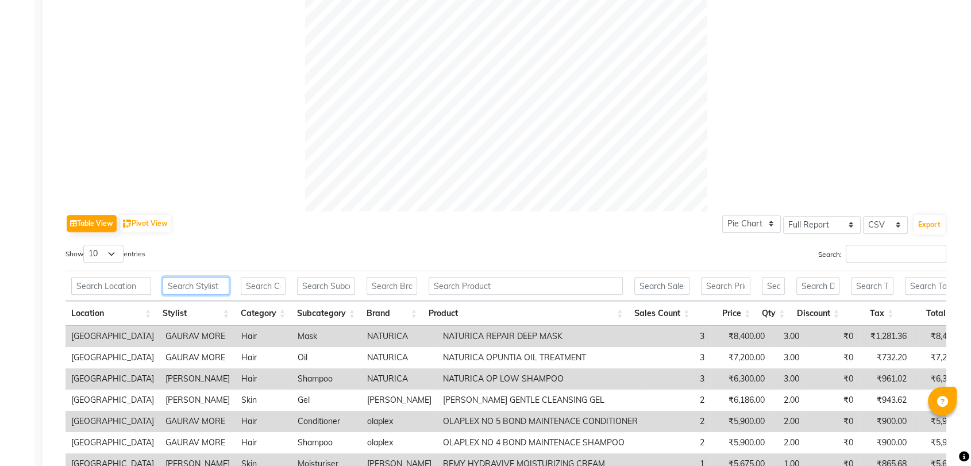
click at [212, 278] on input "text" at bounding box center [196, 286] width 67 height 18
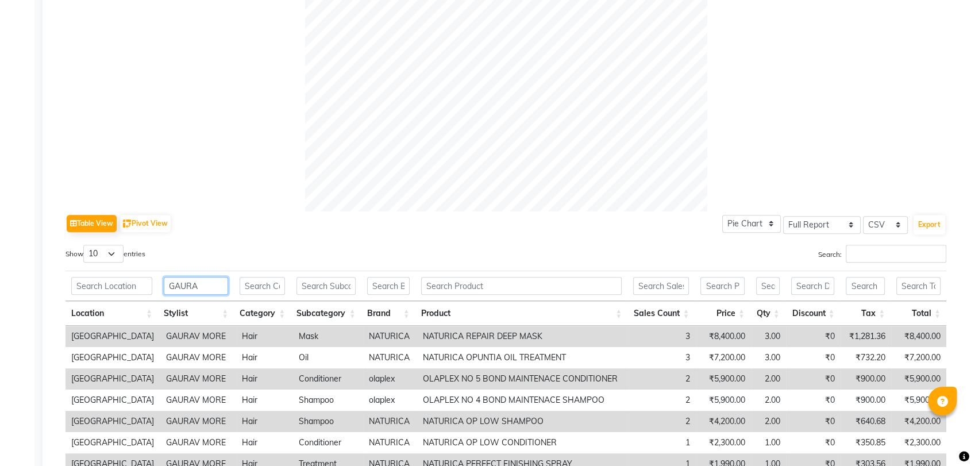
scroll to position [551, 0]
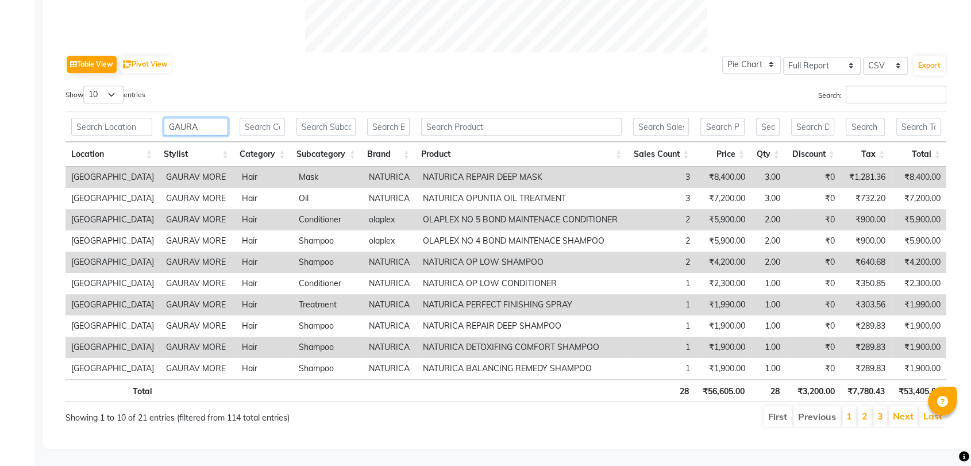
type input "GAURA"
click at [109, 88] on select "10 25 50 100" at bounding box center [103, 95] width 40 height 18
select select "100"
click at [85, 86] on select "10 25 50 100" at bounding box center [103, 95] width 40 height 18
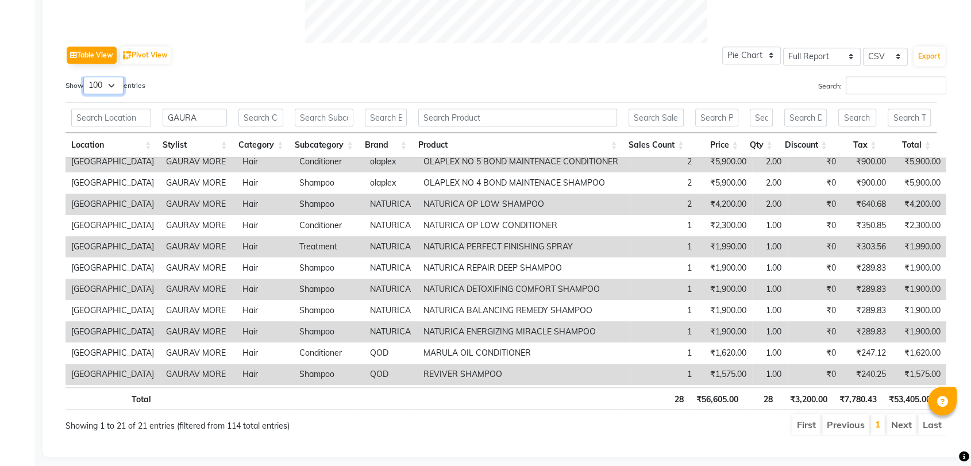
scroll to position [0, 0]
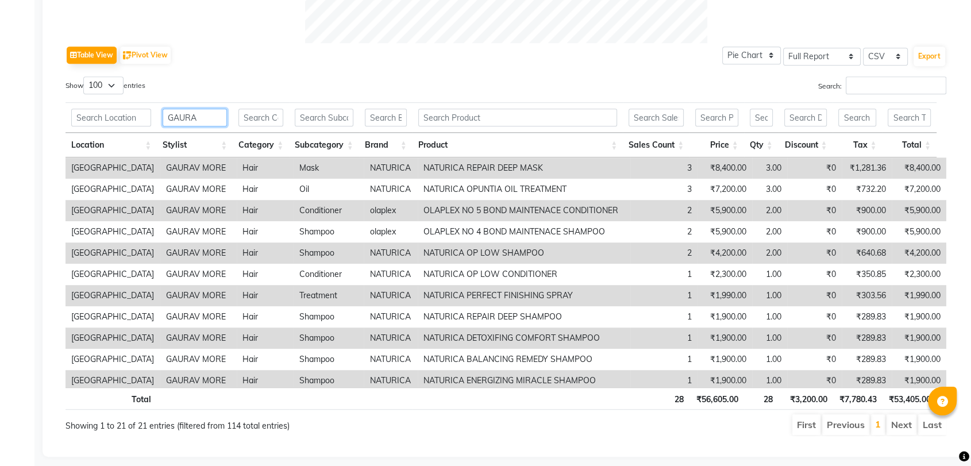
click at [193, 109] on input "GAURA" at bounding box center [195, 118] width 64 height 18
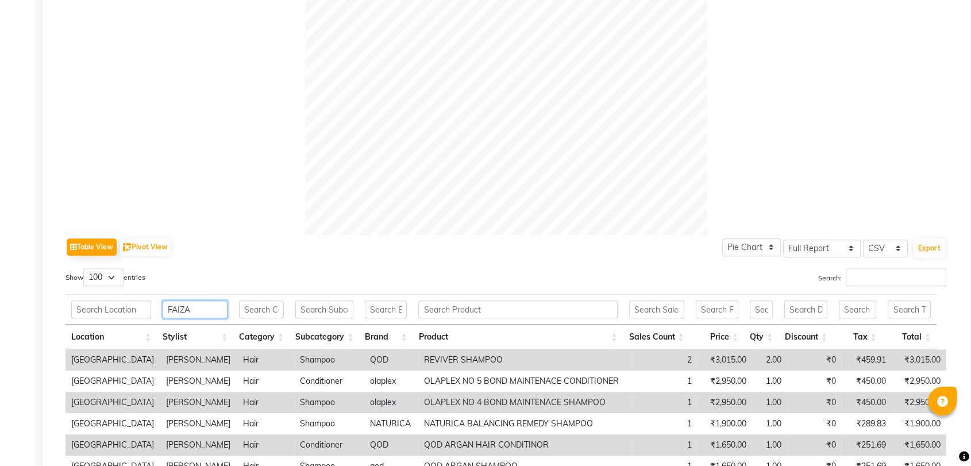
scroll to position [551, 0]
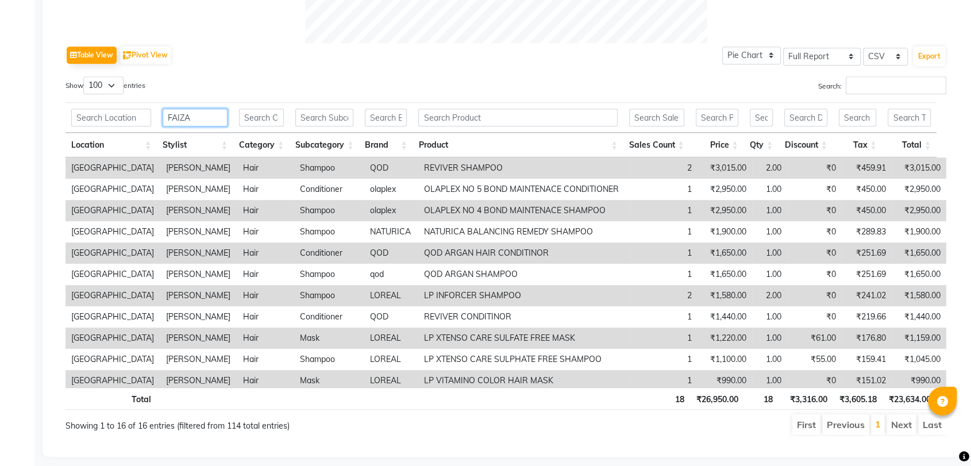
click at [184, 116] on input "FAIZA" at bounding box center [195, 118] width 65 height 18
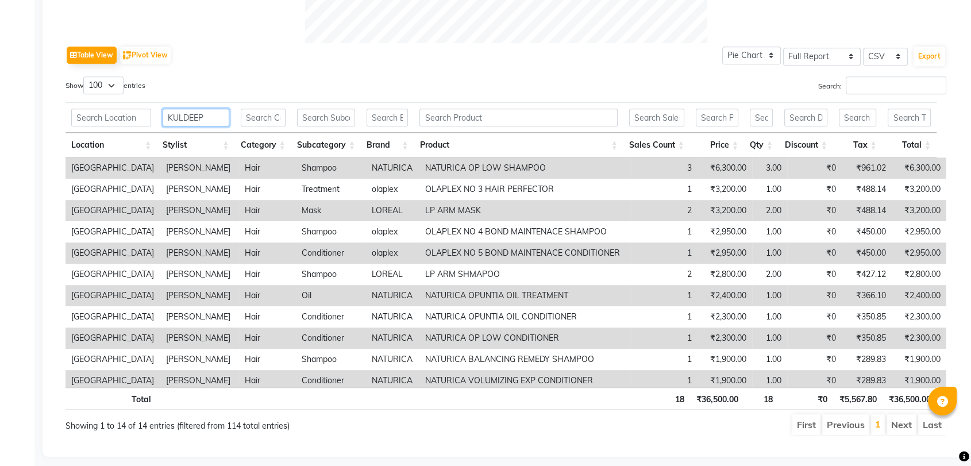
click at [184, 116] on input "KULDEEP" at bounding box center [196, 118] width 66 height 18
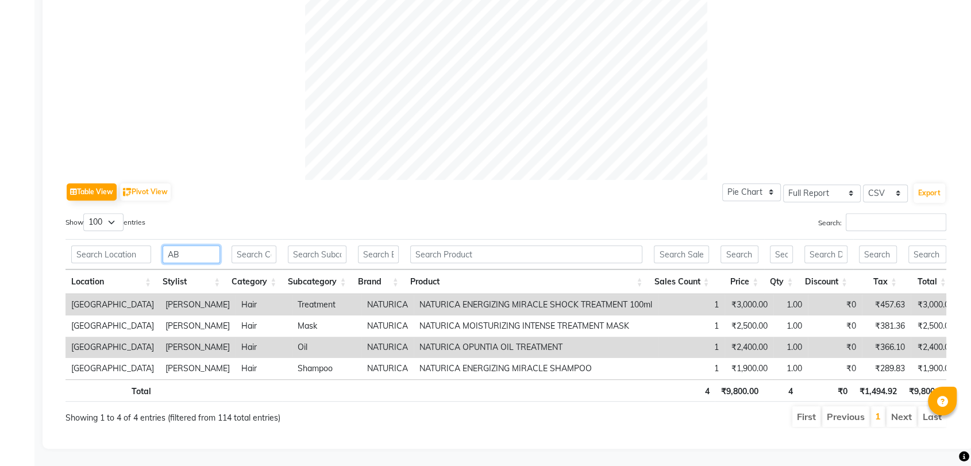
scroll to position [433, 0]
type input "A"
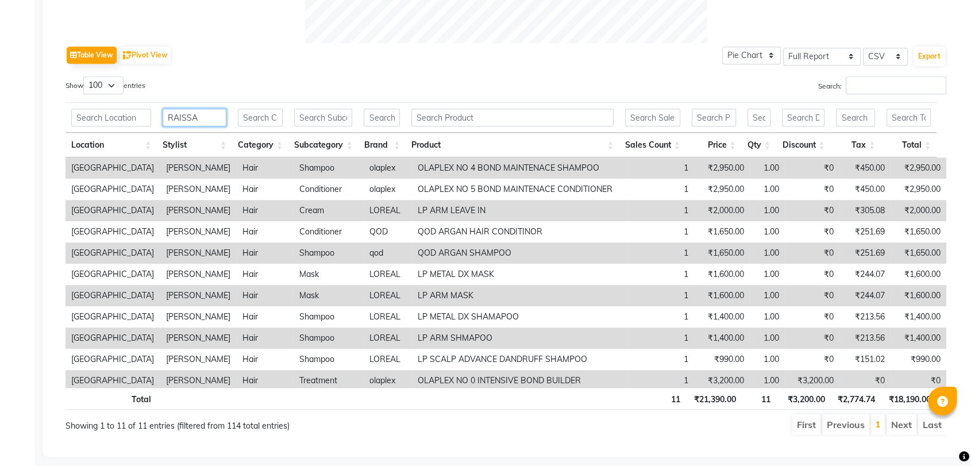
click at [174, 109] on input "RAISSA" at bounding box center [195, 118] width 64 height 18
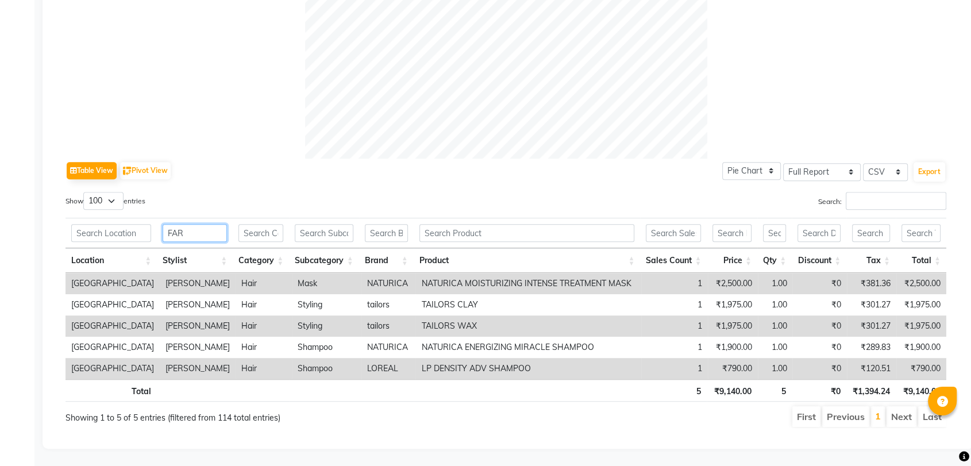
scroll to position [445, 0]
click at [179, 224] on input "FARH" at bounding box center [196, 233] width 66 height 18
click at [179, 224] on input "S" at bounding box center [196, 233] width 66 height 18
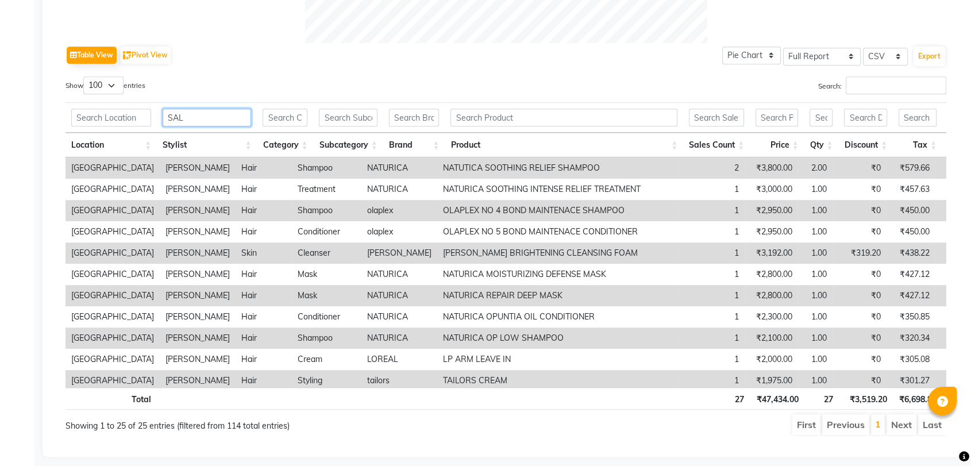
scroll to position [466, 0]
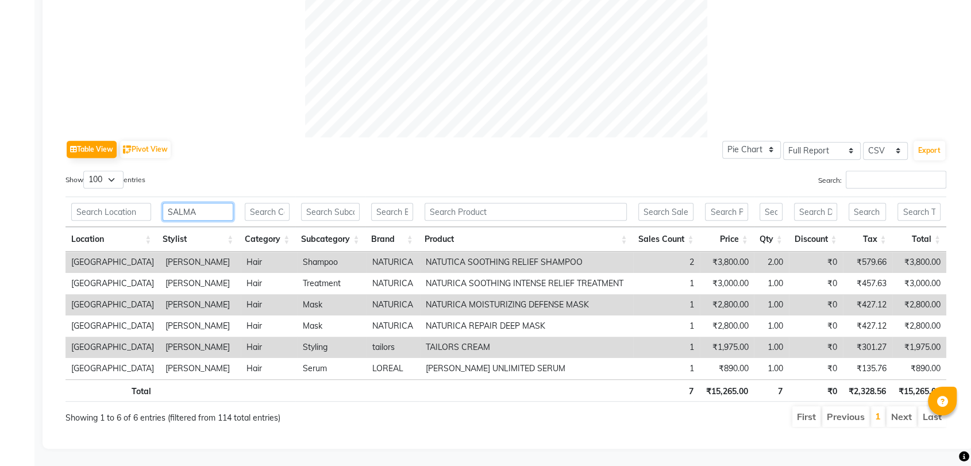
click at [184, 203] on input "SALMA" at bounding box center [198, 212] width 71 height 18
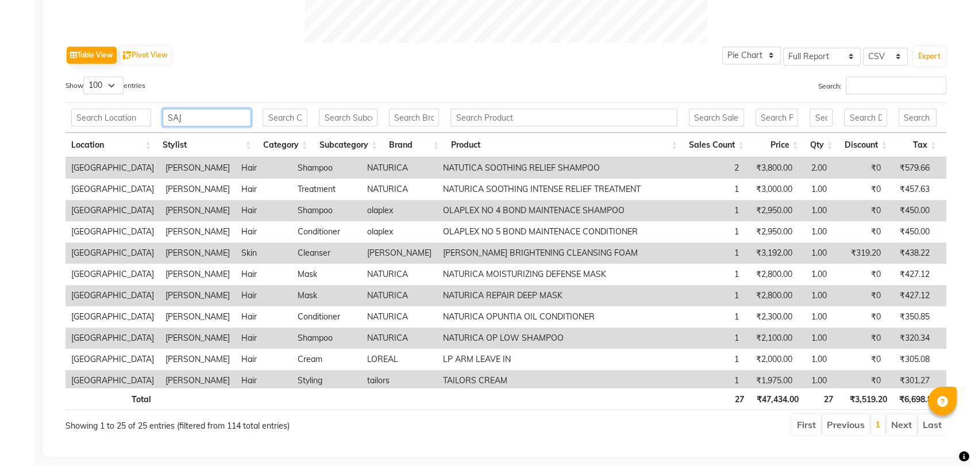
scroll to position [359, 0]
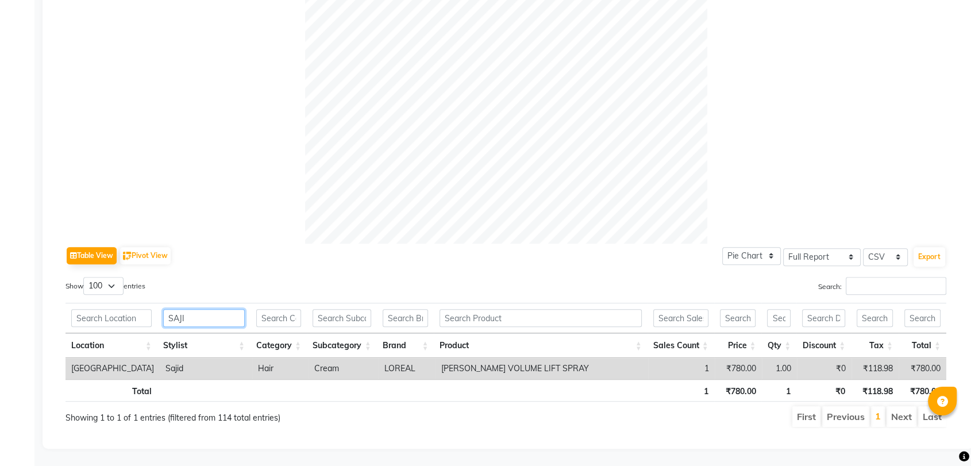
click at [176, 312] on input "SAJI" at bounding box center [204, 318] width 82 height 18
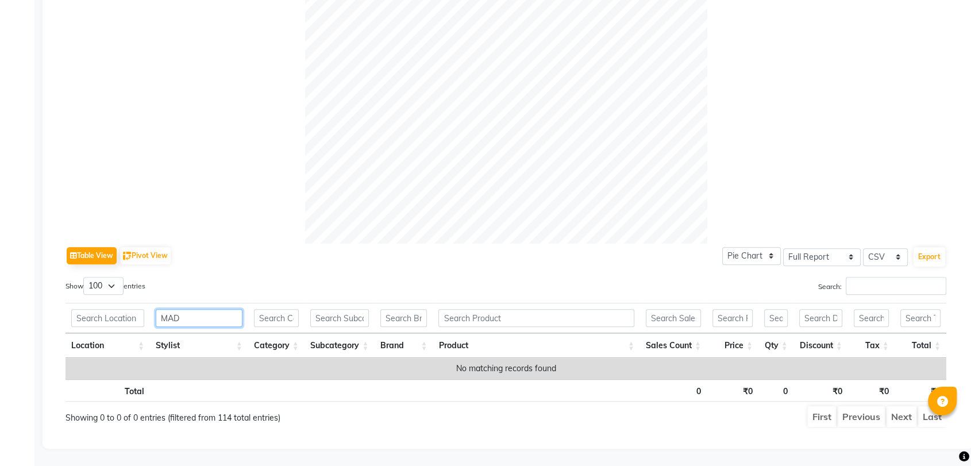
click at [176, 312] on input "MAD" at bounding box center [199, 318] width 87 height 18
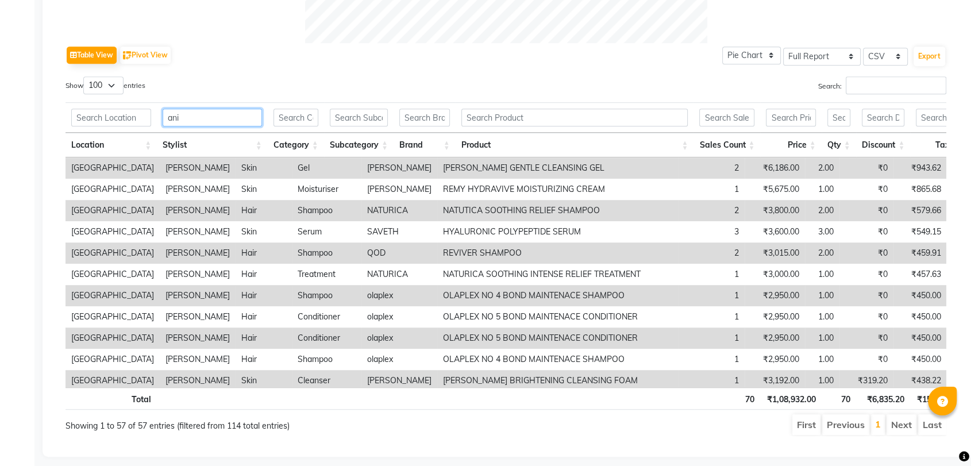
scroll to position [529, 0]
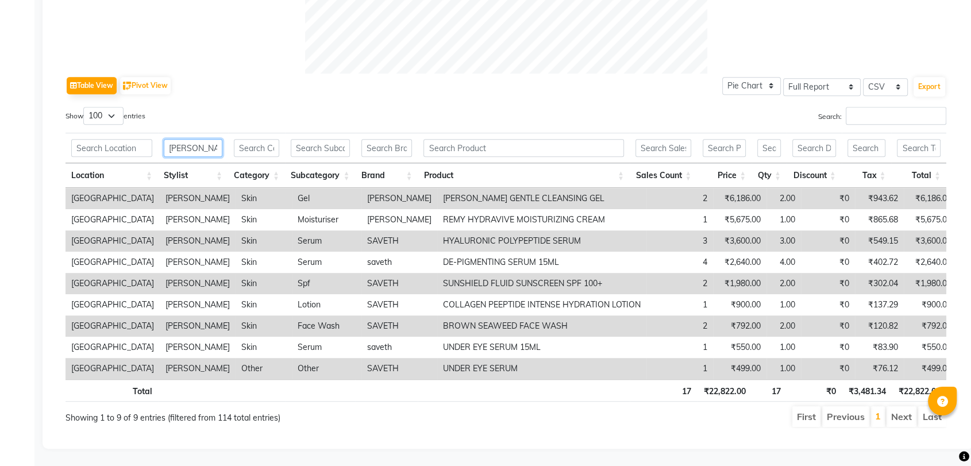
click at [183, 139] on input "[PERSON_NAME]" at bounding box center [193, 148] width 59 height 18
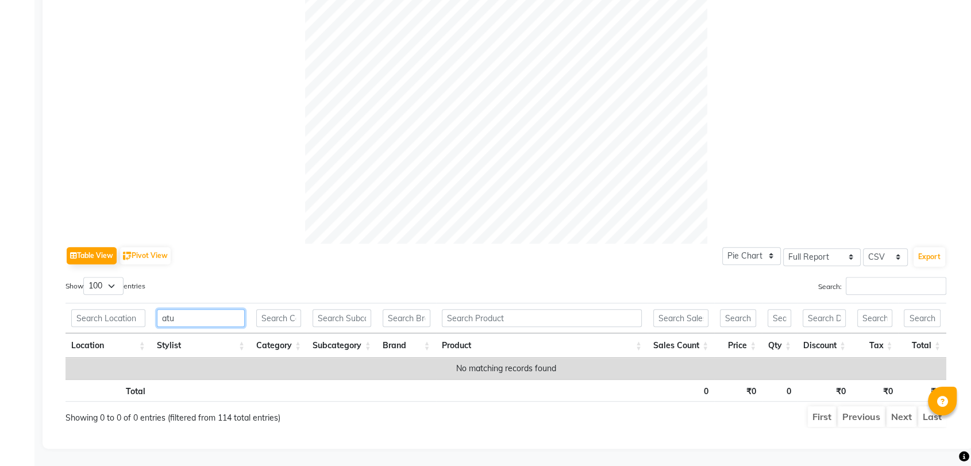
scroll to position [359, 0]
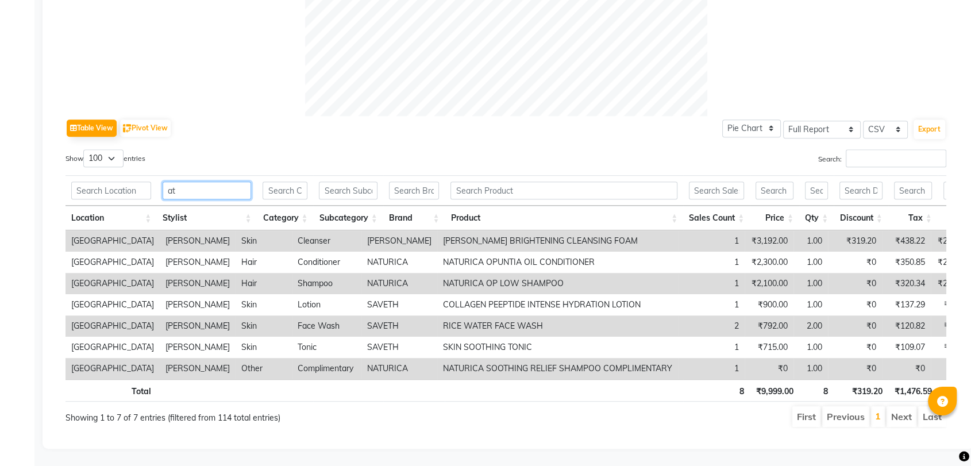
type input "a"
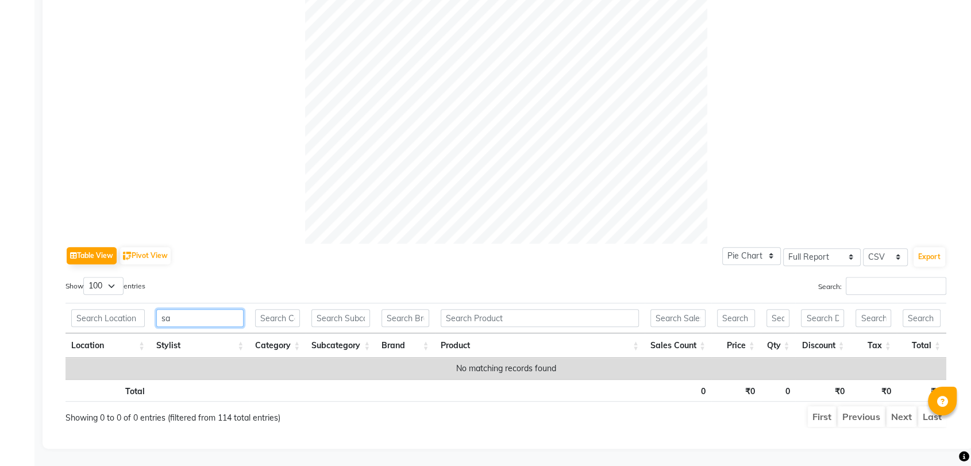
type input "s"
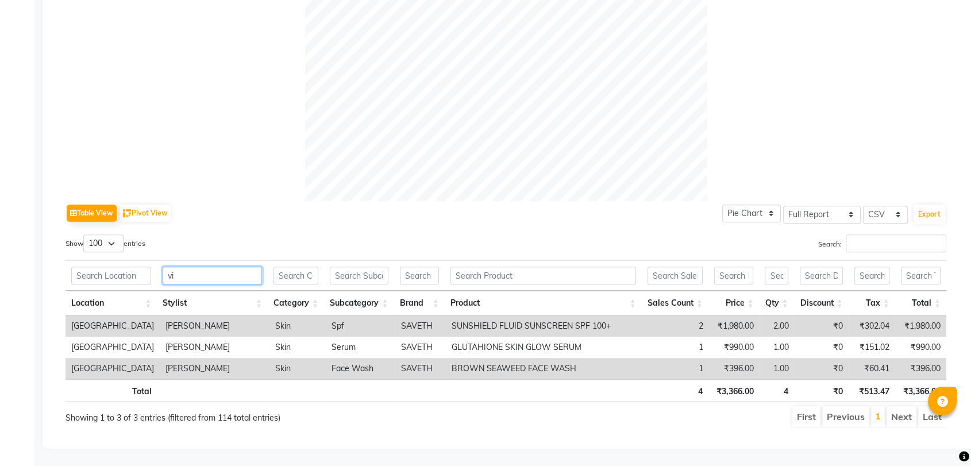
scroll to position [402, 0]
type input "vikra"
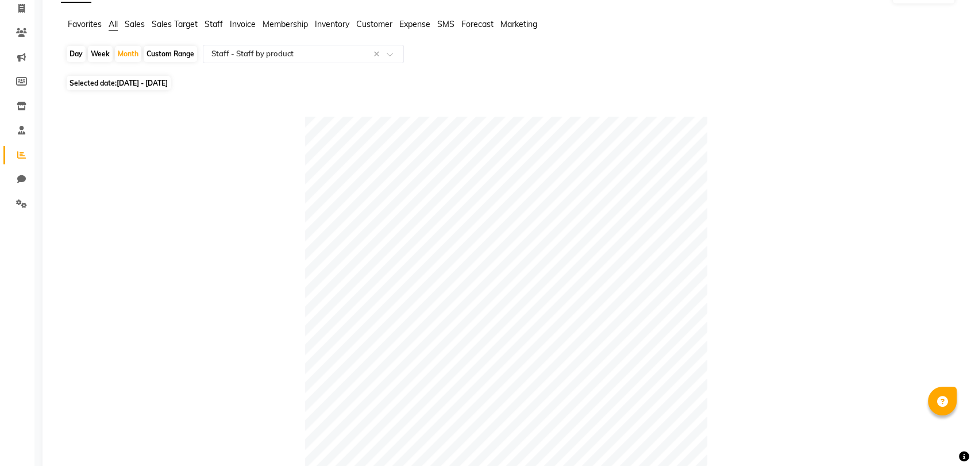
scroll to position [0, 0]
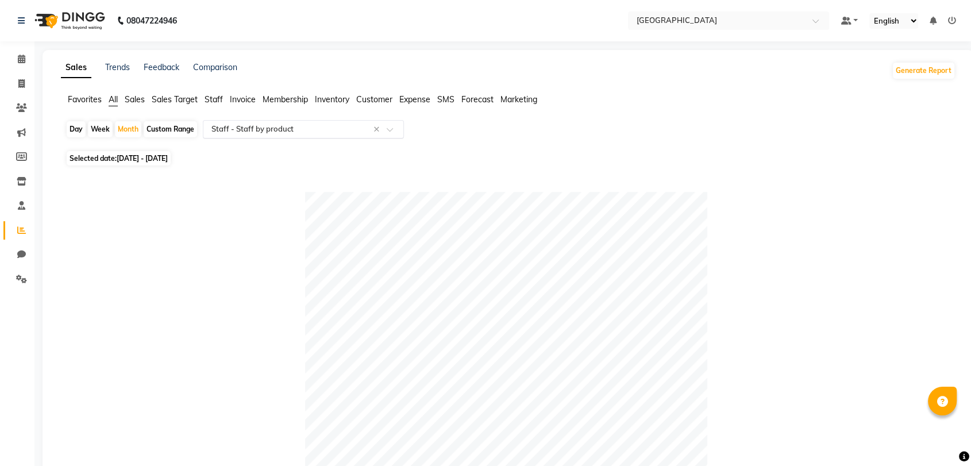
click at [307, 124] on input "text" at bounding box center [292, 129] width 166 height 11
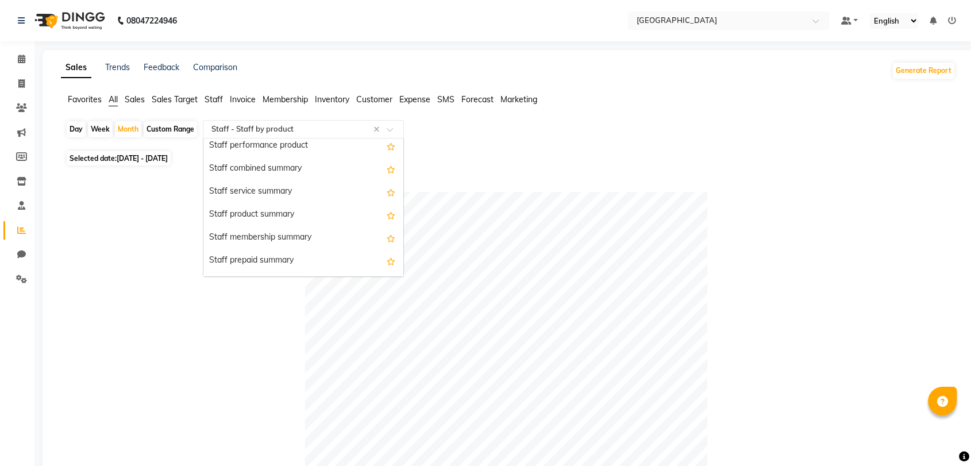
scroll to position [645, 0]
click at [254, 166] on div "Staff combined summary" at bounding box center [303, 171] width 200 height 23
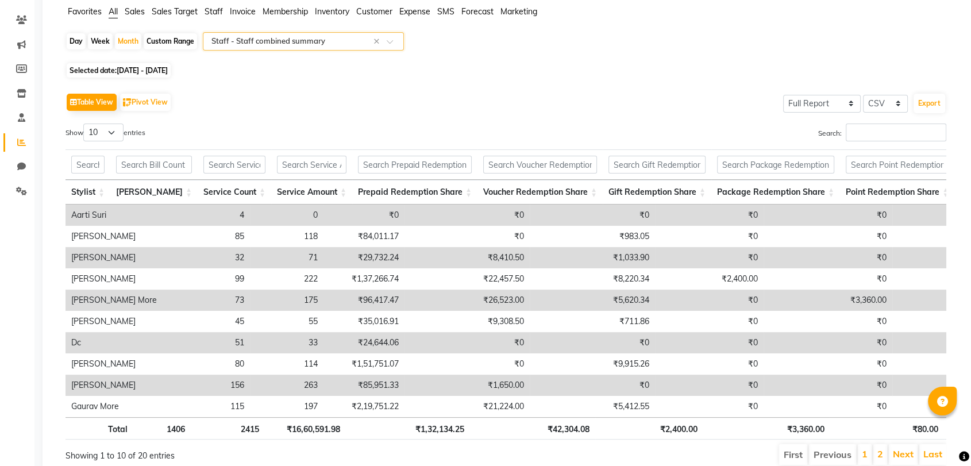
scroll to position [90, 0]
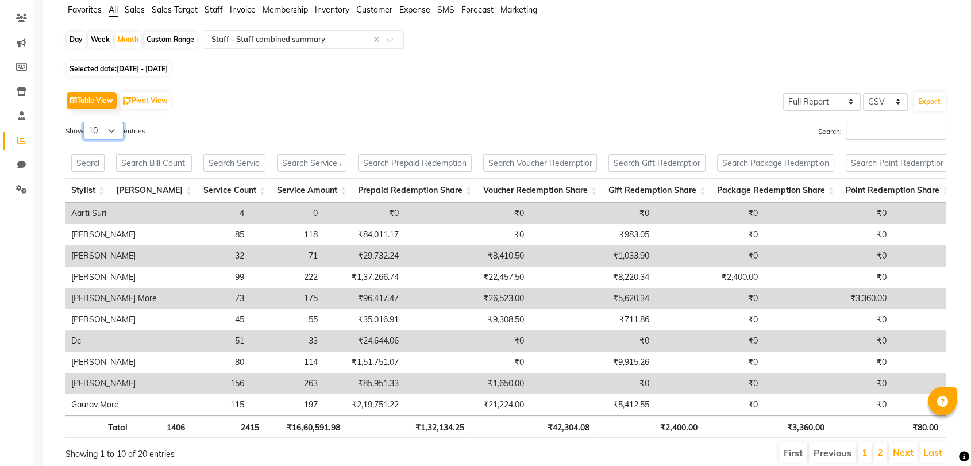
drag, startPoint x: 117, startPoint y: 134, endPoint x: 110, endPoint y: 176, distance: 43.2
click at [110, 176] on div "Show 10 25 50 100 entries Search: Stylist Bill Count Service Count Service Amou…" at bounding box center [506, 293] width 881 height 343
select select "50"
click at [85, 122] on select "10 25 50 100" at bounding box center [103, 131] width 40 height 18
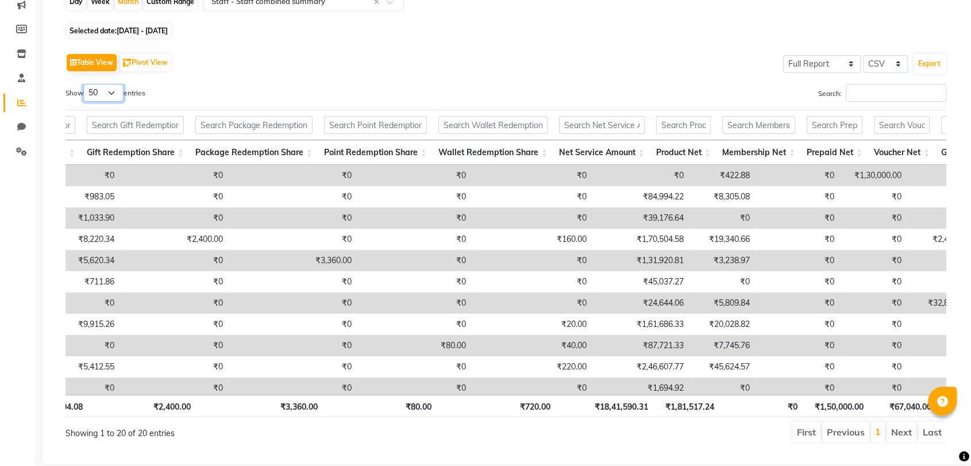
scroll to position [0, 444]
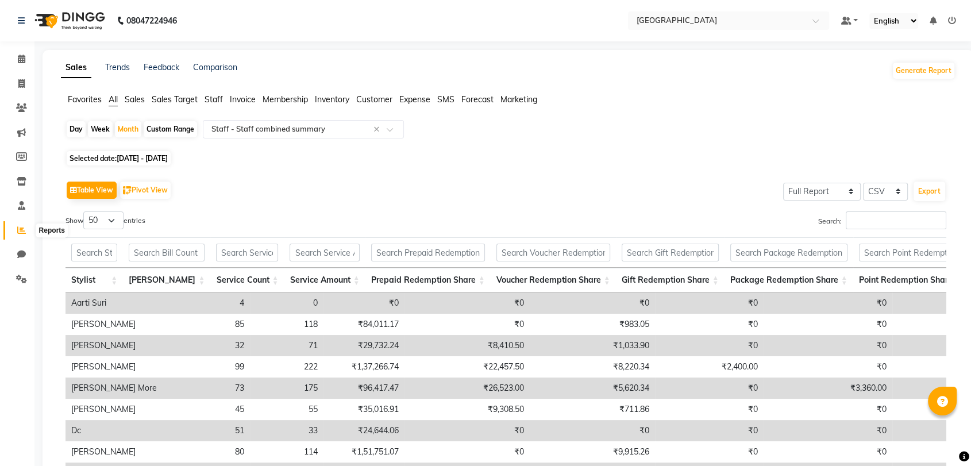
click at [24, 225] on span at bounding box center [21, 230] width 20 height 13
click at [20, 277] on icon at bounding box center [21, 279] width 11 height 9
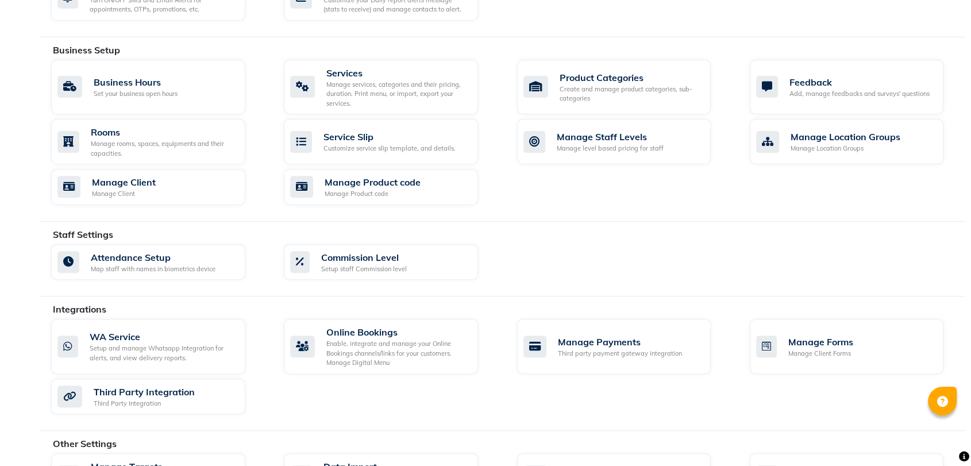
scroll to position [425, 0]
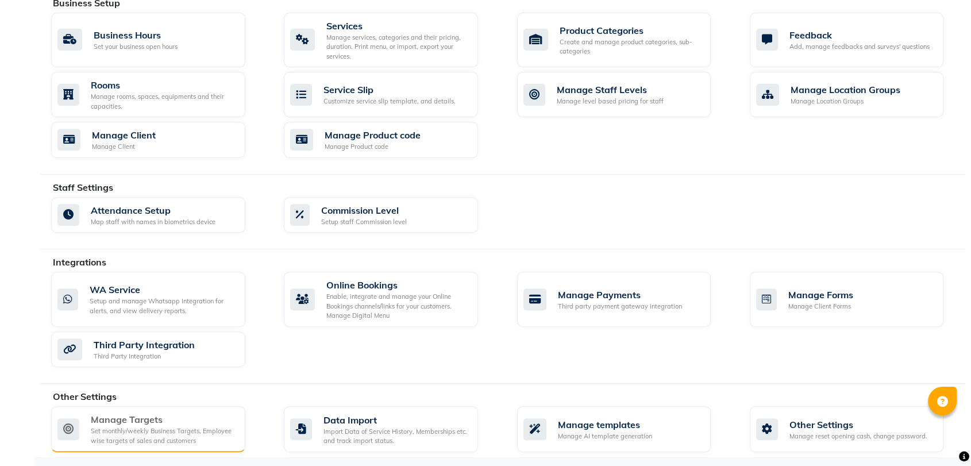
click at [156, 419] on div "Manage Targets" at bounding box center [163, 420] width 145 height 14
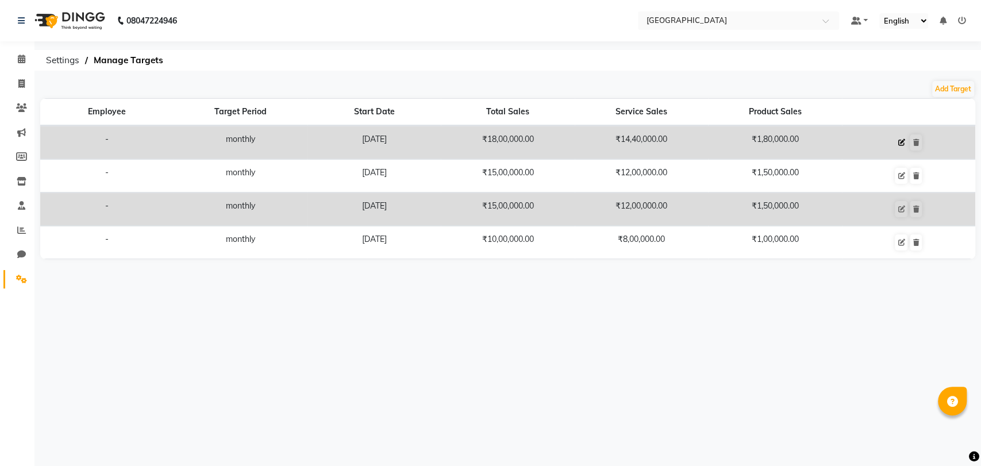
click at [901, 142] on icon at bounding box center [901, 142] width 7 height 7
select select "monthly"
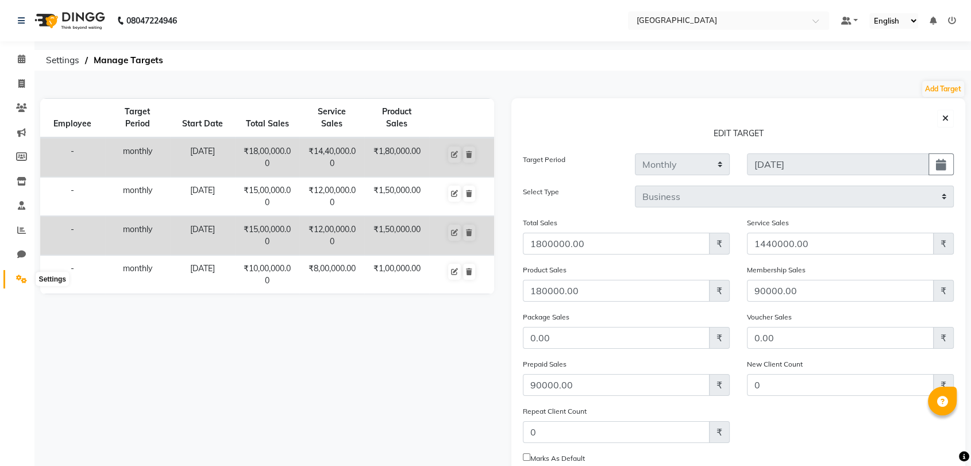
click at [16, 283] on icon at bounding box center [21, 279] width 11 height 9
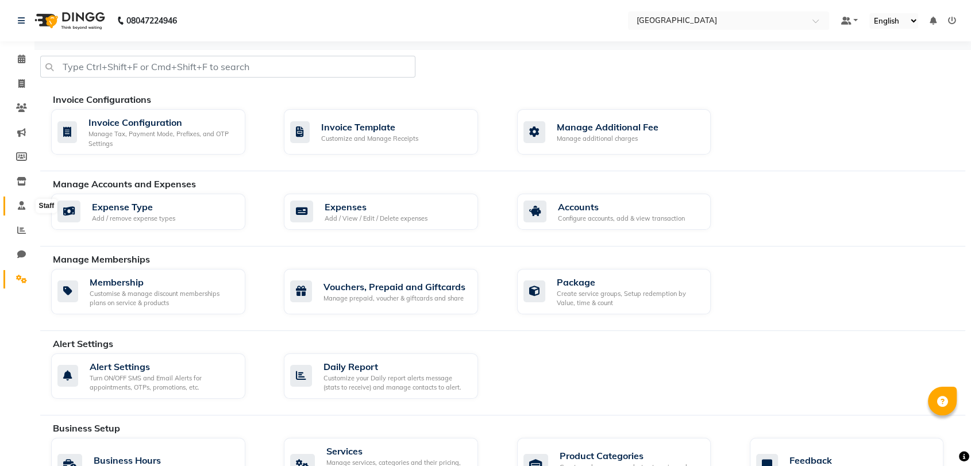
click at [21, 212] on span at bounding box center [21, 205] width 20 height 13
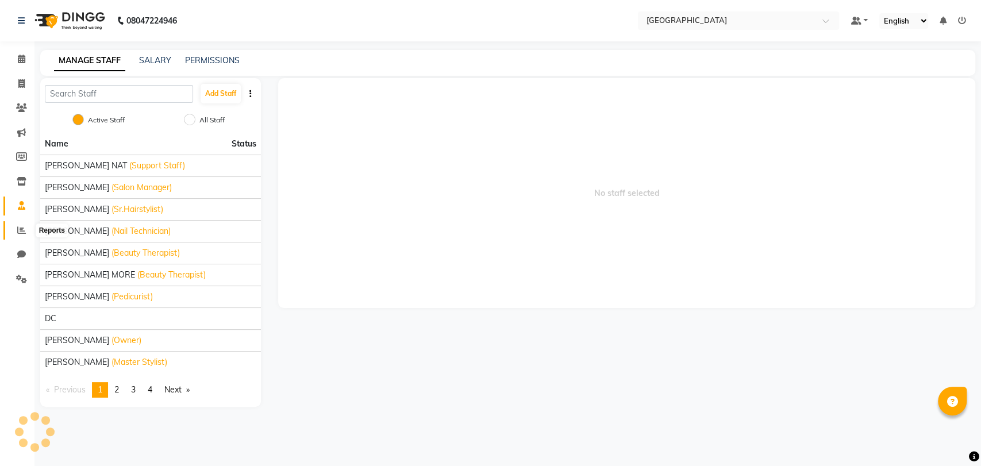
click at [21, 232] on icon at bounding box center [21, 230] width 9 height 9
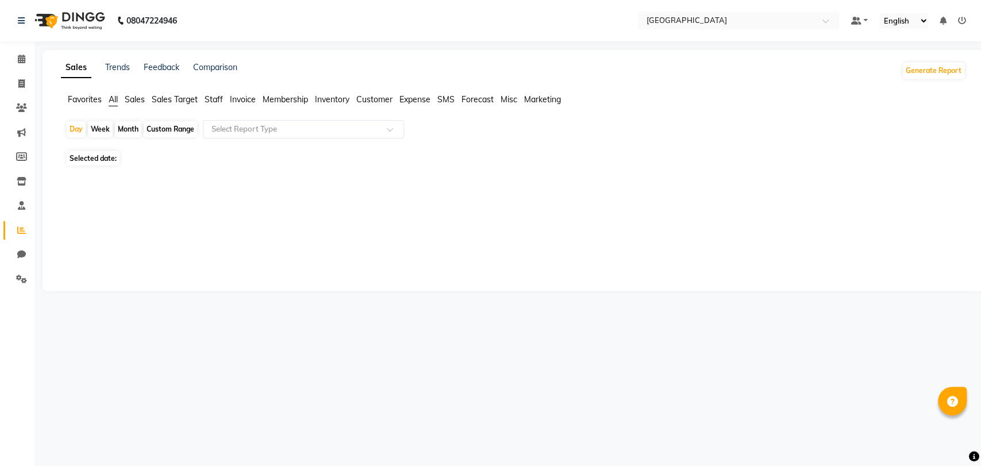
click at [21, 232] on icon at bounding box center [21, 230] width 9 height 9
click at [181, 95] on span "Sales Target" at bounding box center [175, 99] width 46 height 10
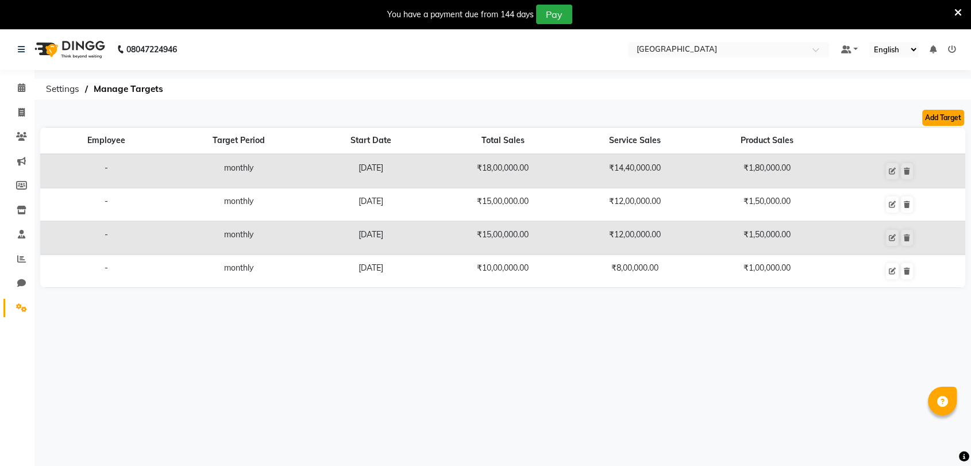
click at [945, 111] on button "Add Target" at bounding box center [943, 118] width 42 height 16
select select "monthly"
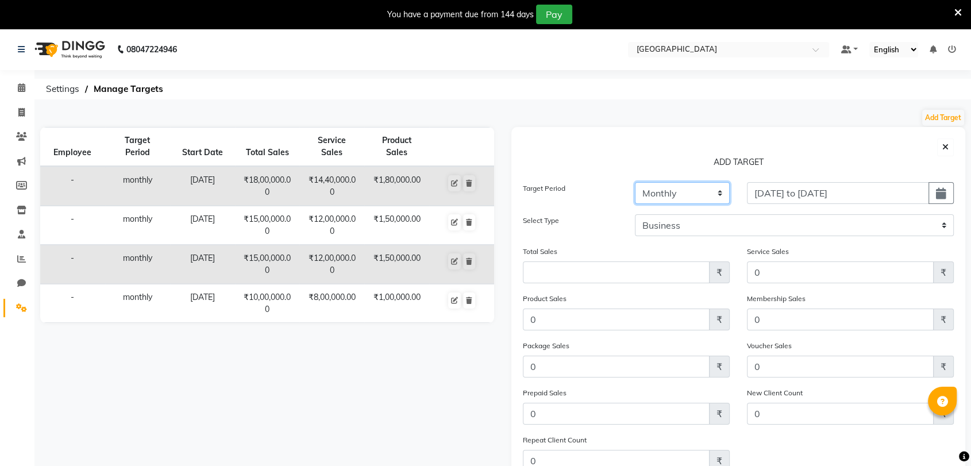
click at [697, 197] on select "Weekly Monthly" at bounding box center [682, 193] width 95 height 22
click at [635, 182] on select "Weekly Monthly" at bounding box center [682, 193] width 95 height 22
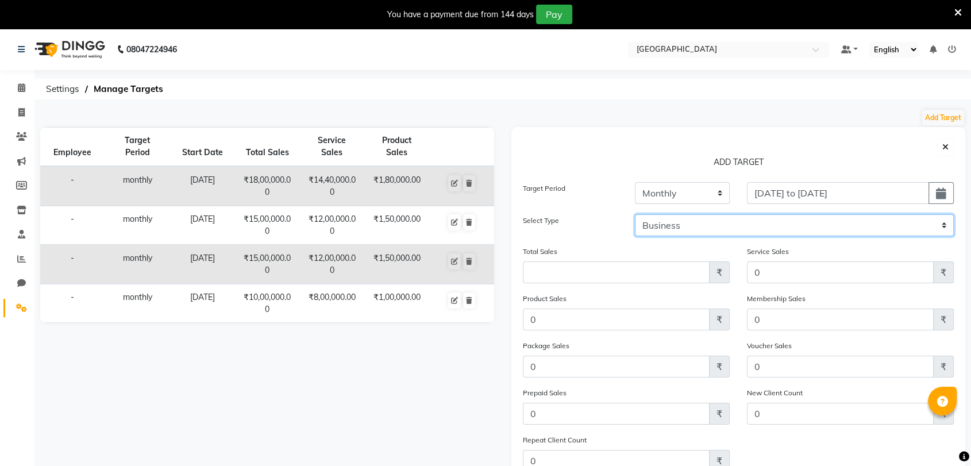
click at [828, 224] on select "Business Employee" at bounding box center [794, 225] width 319 height 22
click at [635, 214] on select "Business Employee" at bounding box center [794, 225] width 319 height 22
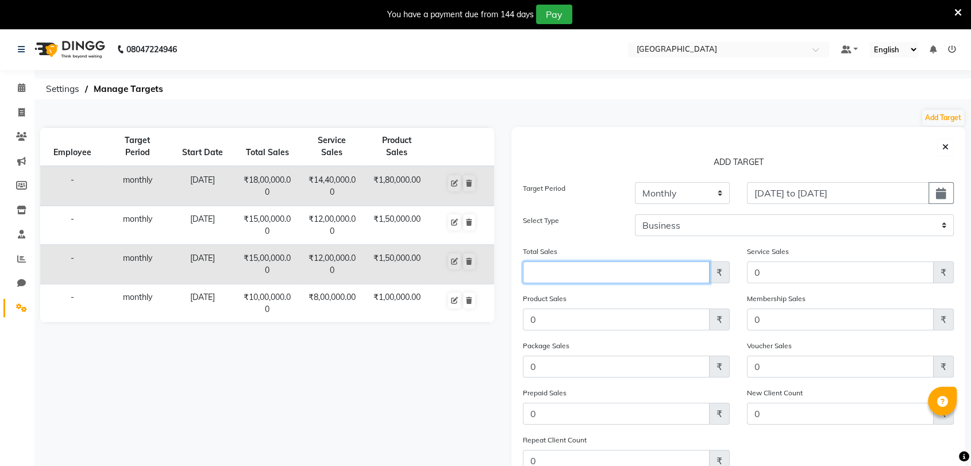
click at [673, 267] on input "Amount (to the nearest dollar)" at bounding box center [616, 273] width 187 height 22
type input "2300000"
click at [958, 10] on icon at bounding box center [958, 12] width 7 height 10
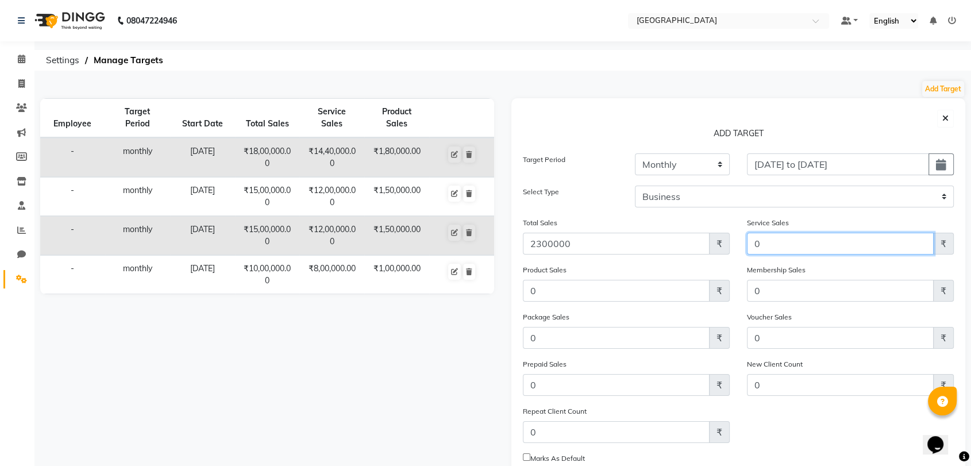
click at [777, 251] on input "0" at bounding box center [840, 244] width 187 height 22
type input "1840000"
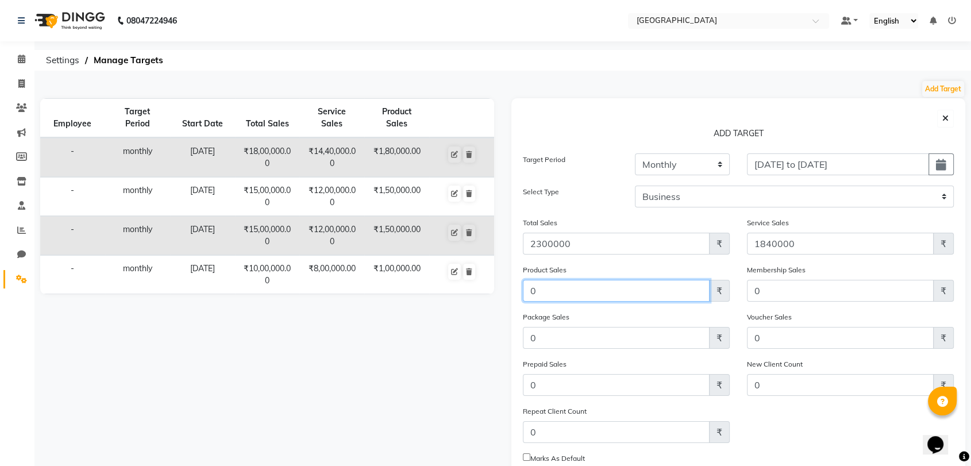
click at [620, 294] on input "0" at bounding box center [616, 291] width 187 height 22
type input "230000"
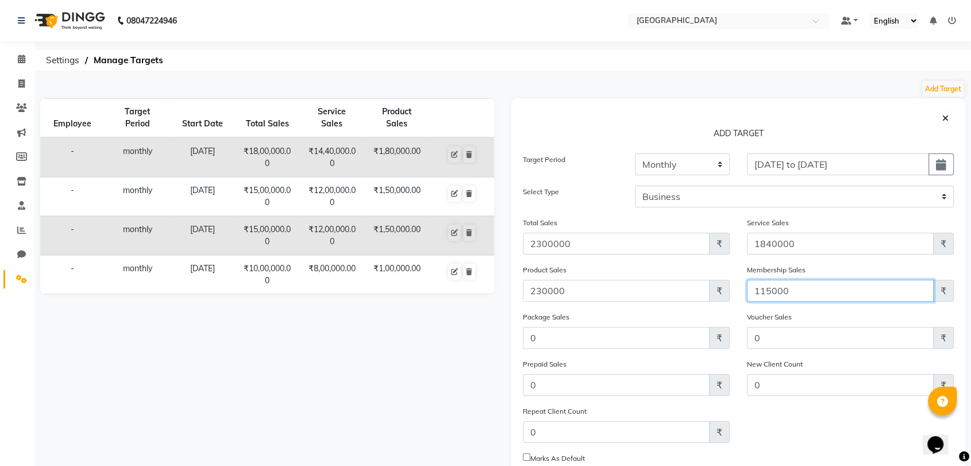
type input "115000"
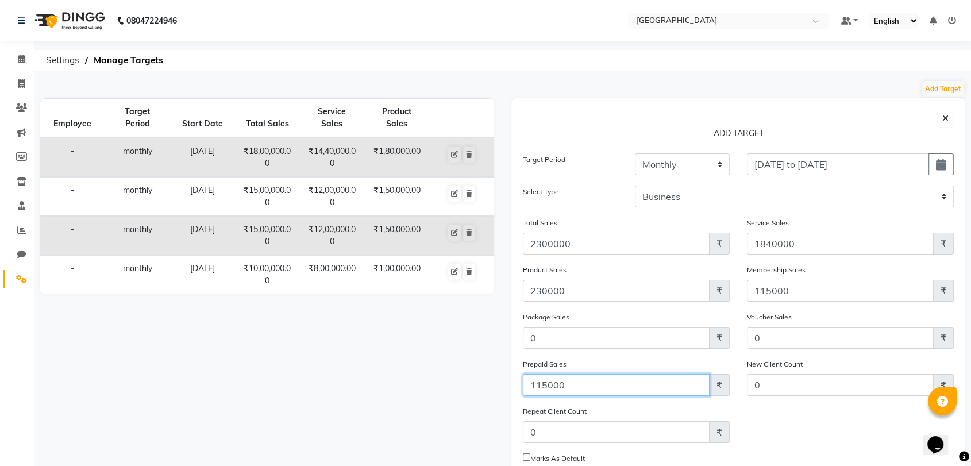
type input "115000"
click at [774, 439] on div "Repeat Client Count ₹" at bounding box center [738, 428] width 448 height 47
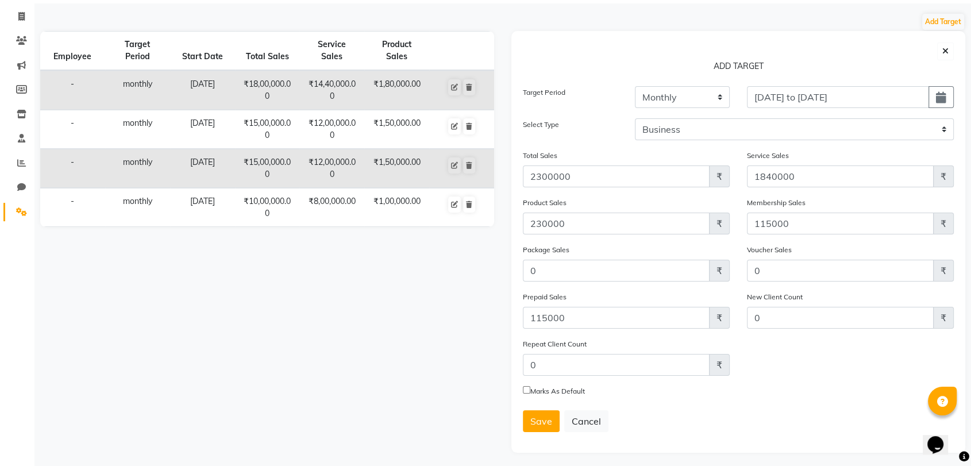
scroll to position [70, 0]
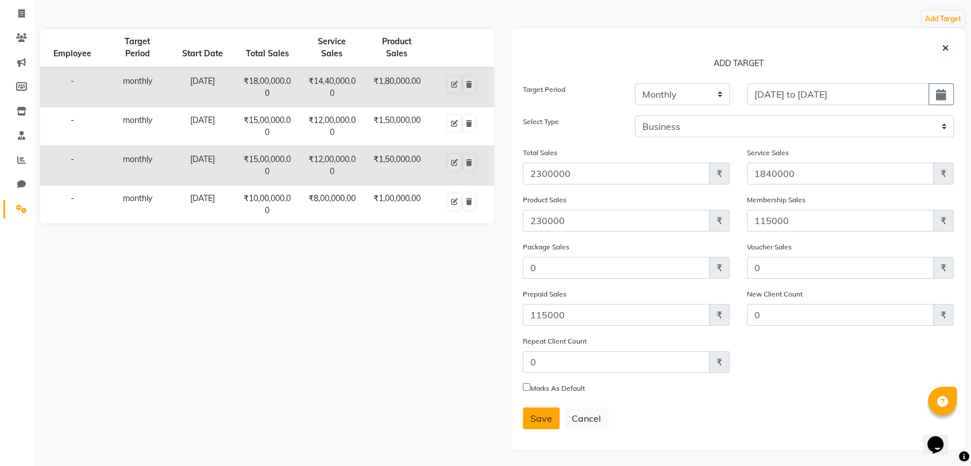
click at [537, 420] on span "Save" at bounding box center [541, 418] width 22 height 11
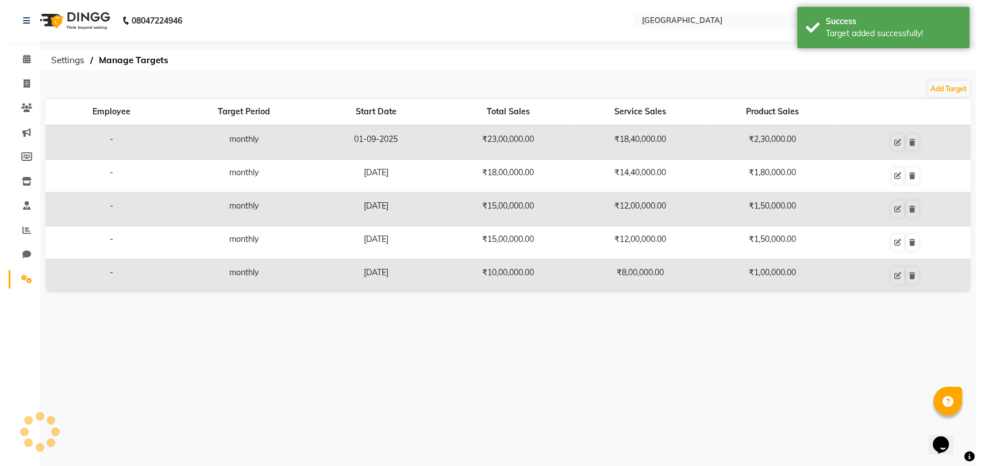
scroll to position [0, 0]
